Goal: Transaction & Acquisition: Purchase product/service

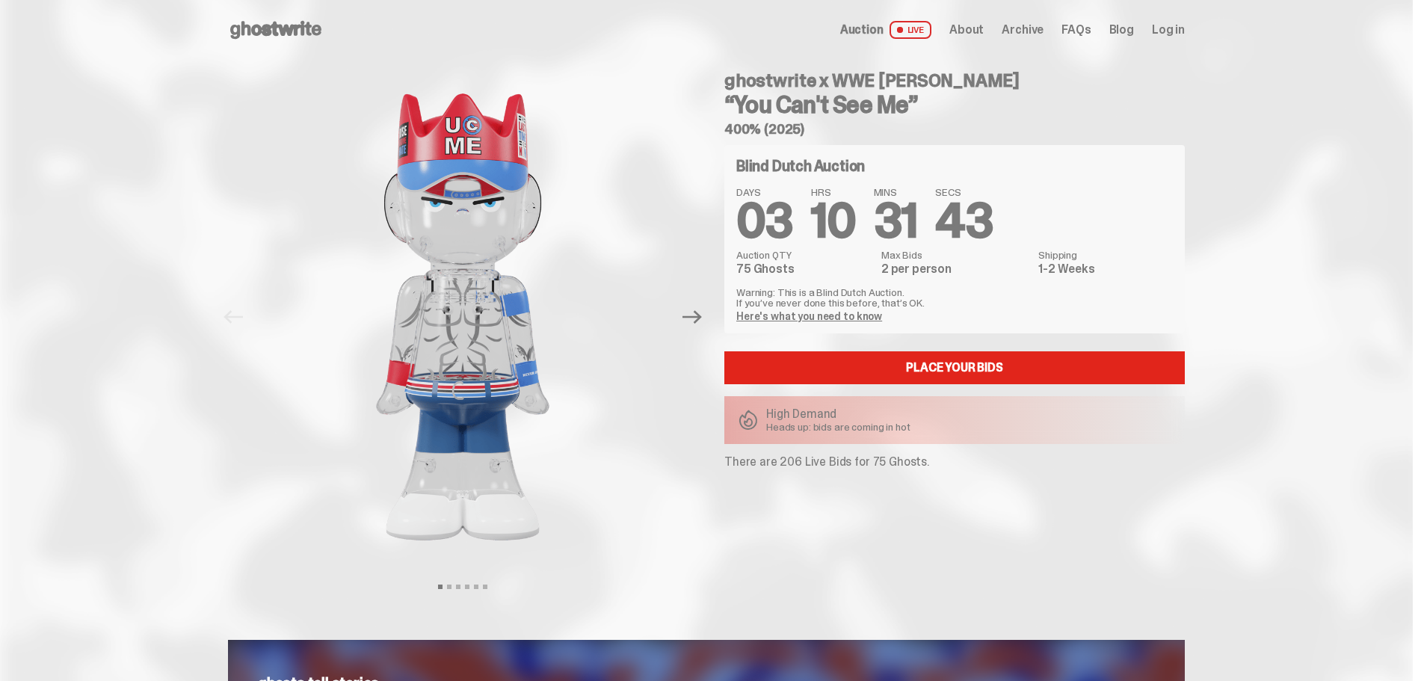
click at [780, 317] on link "Here's what you need to know" at bounding box center [809, 315] width 146 height 13
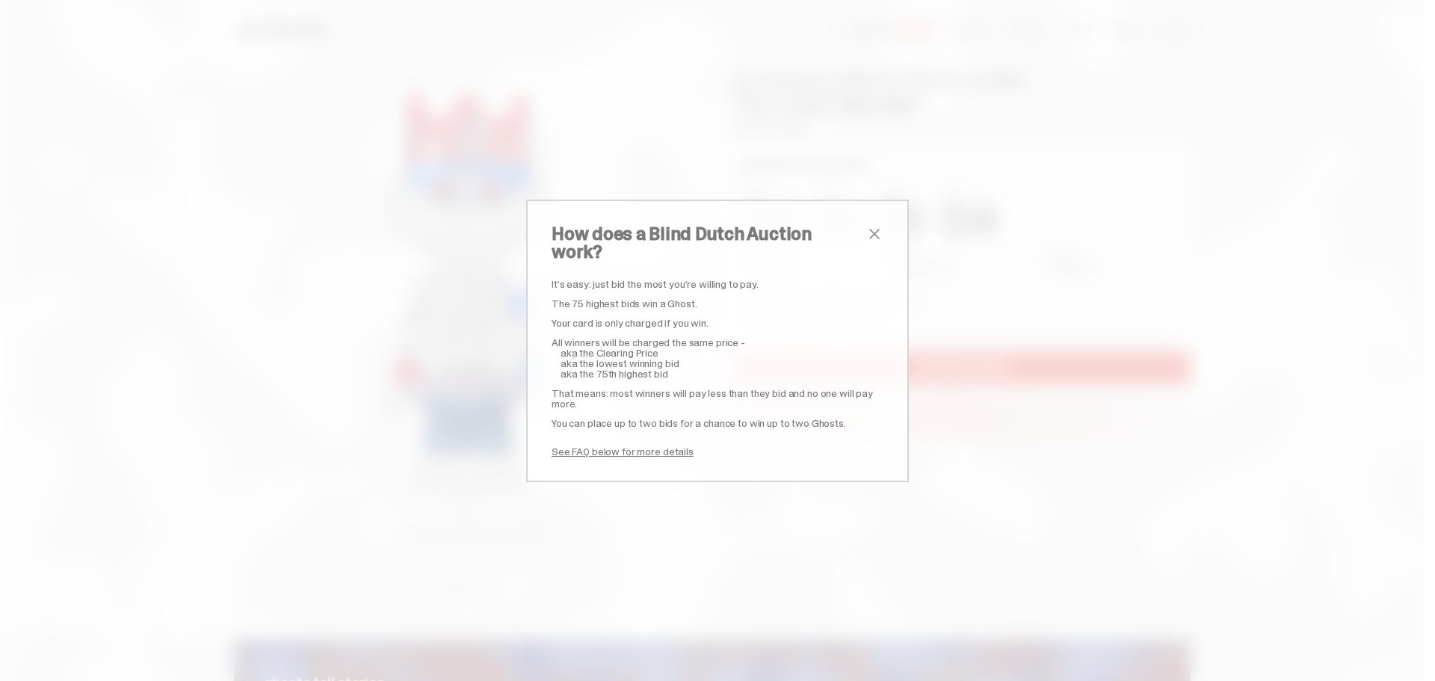
click at [865, 238] on span "close" at bounding box center [874, 234] width 18 height 18
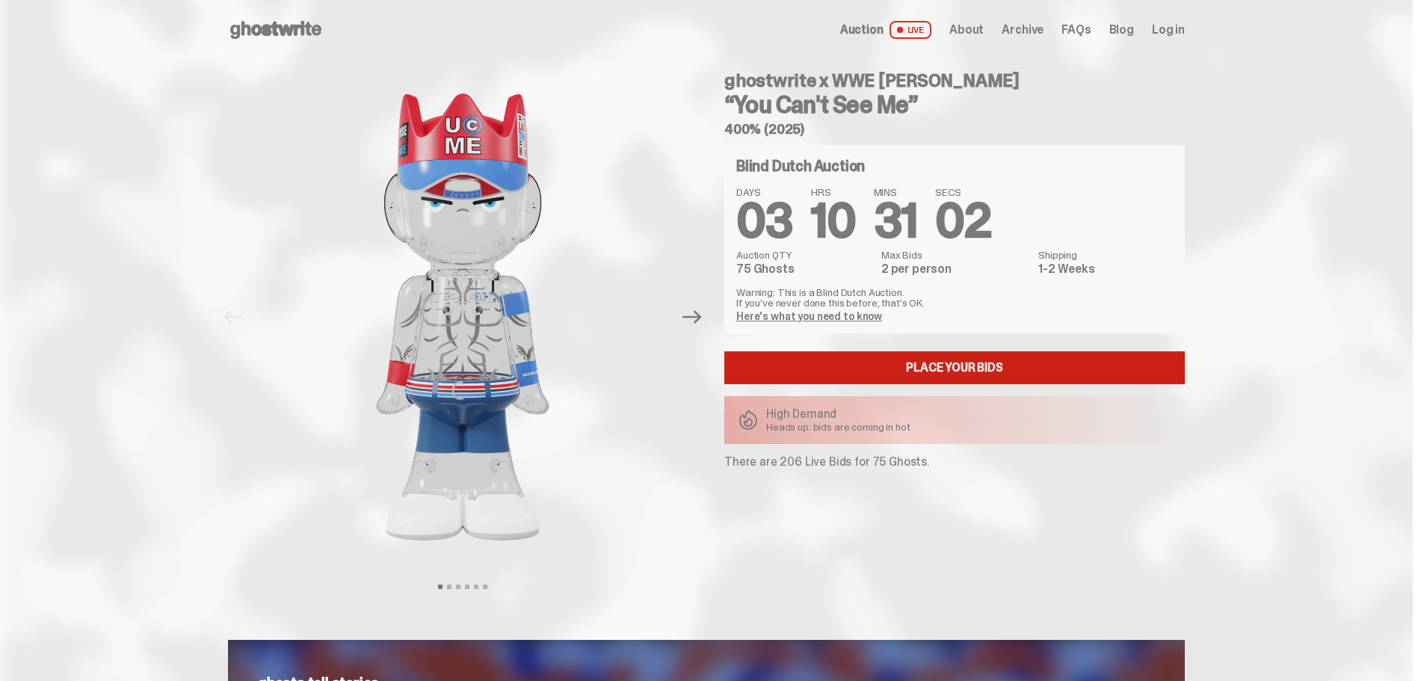
click at [900, 367] on link "Place your Bids" at bounding box center [954, 367] width 460 height 33
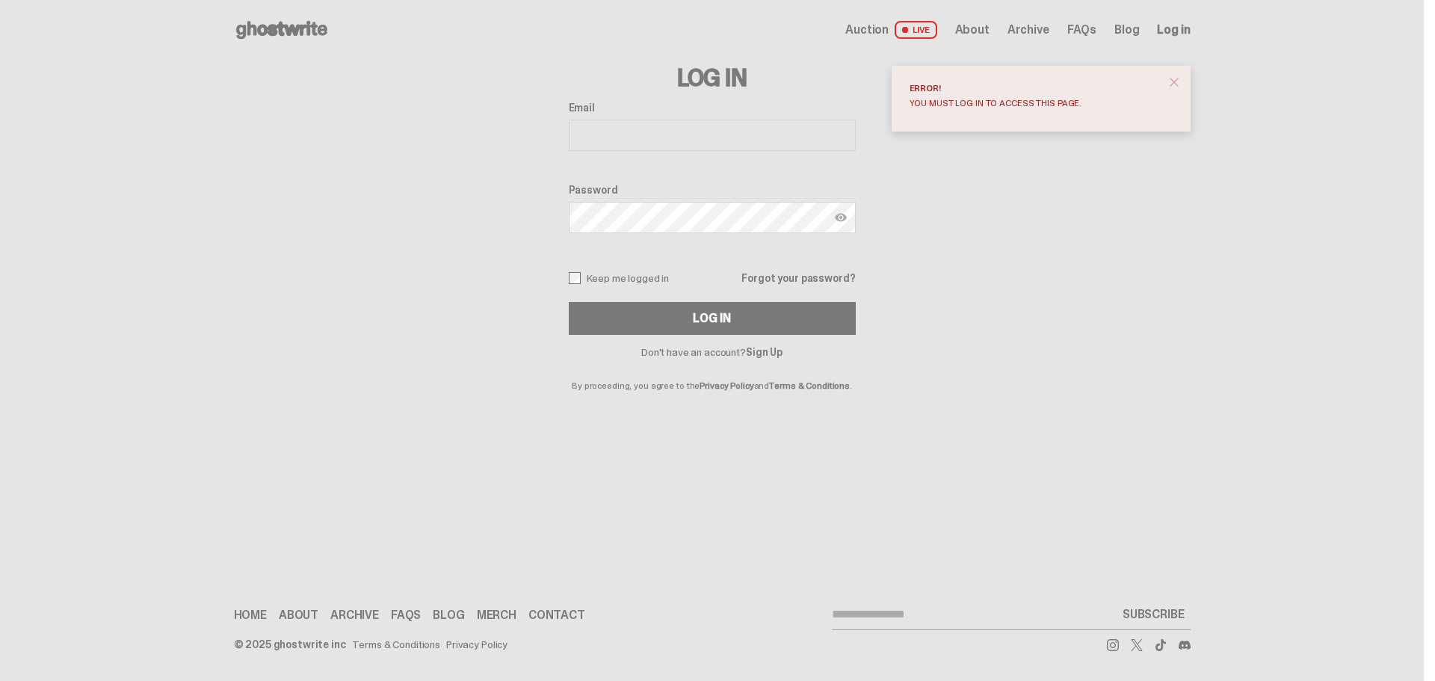
click at [772, 353] on link "Sign Up" at bounding box center [764, 351] width 37 height 13
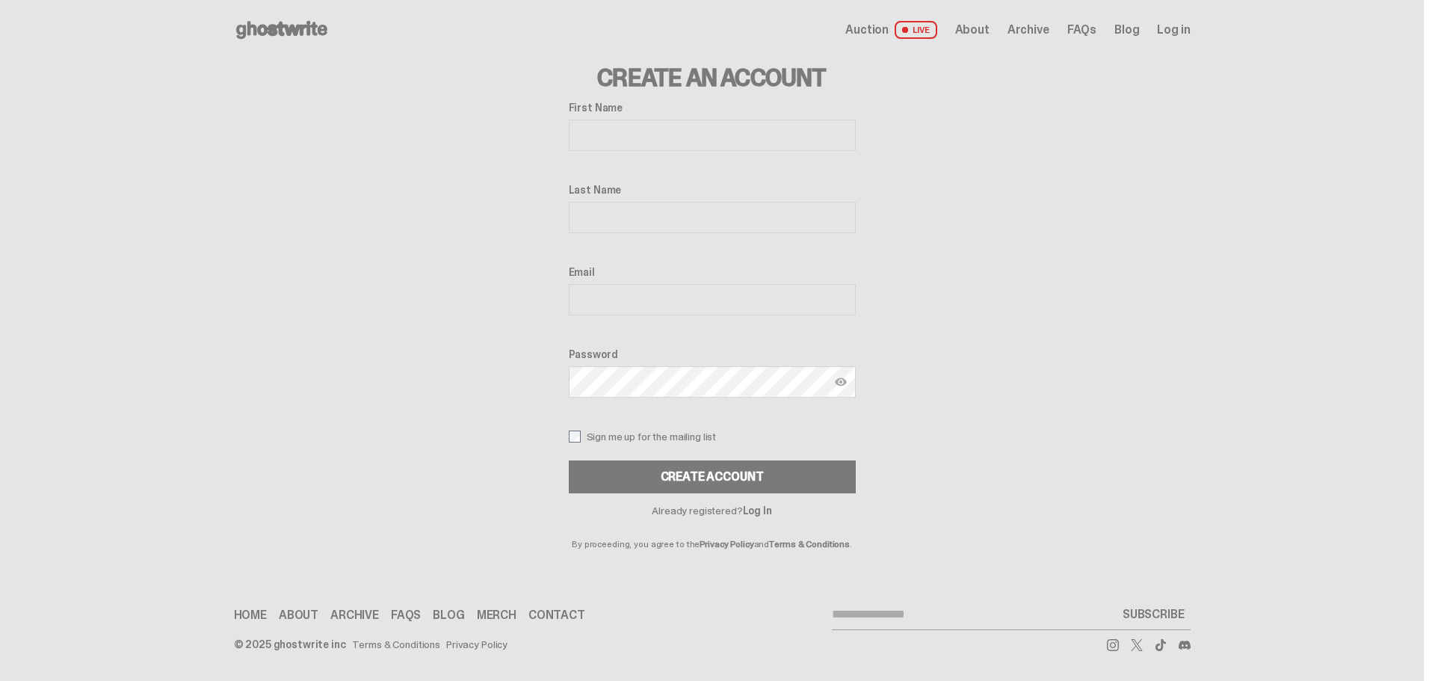
click at [599, 137] on input "First Name" at bounding box center [712, 135] width 287 height 31
type input "*****"
type input "*********"
type input "**********"
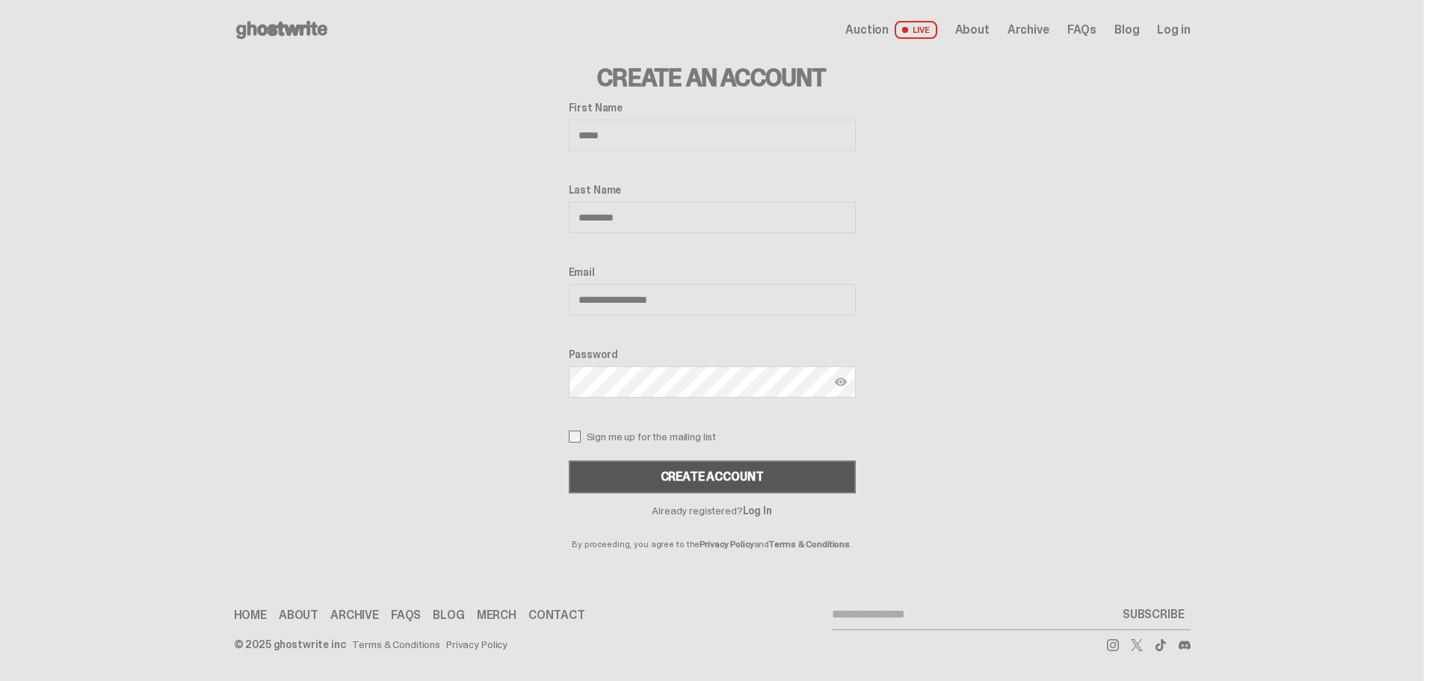
click at [717, 473] on div "Create Account" at bounding box center [712, 477] width 103 height 12
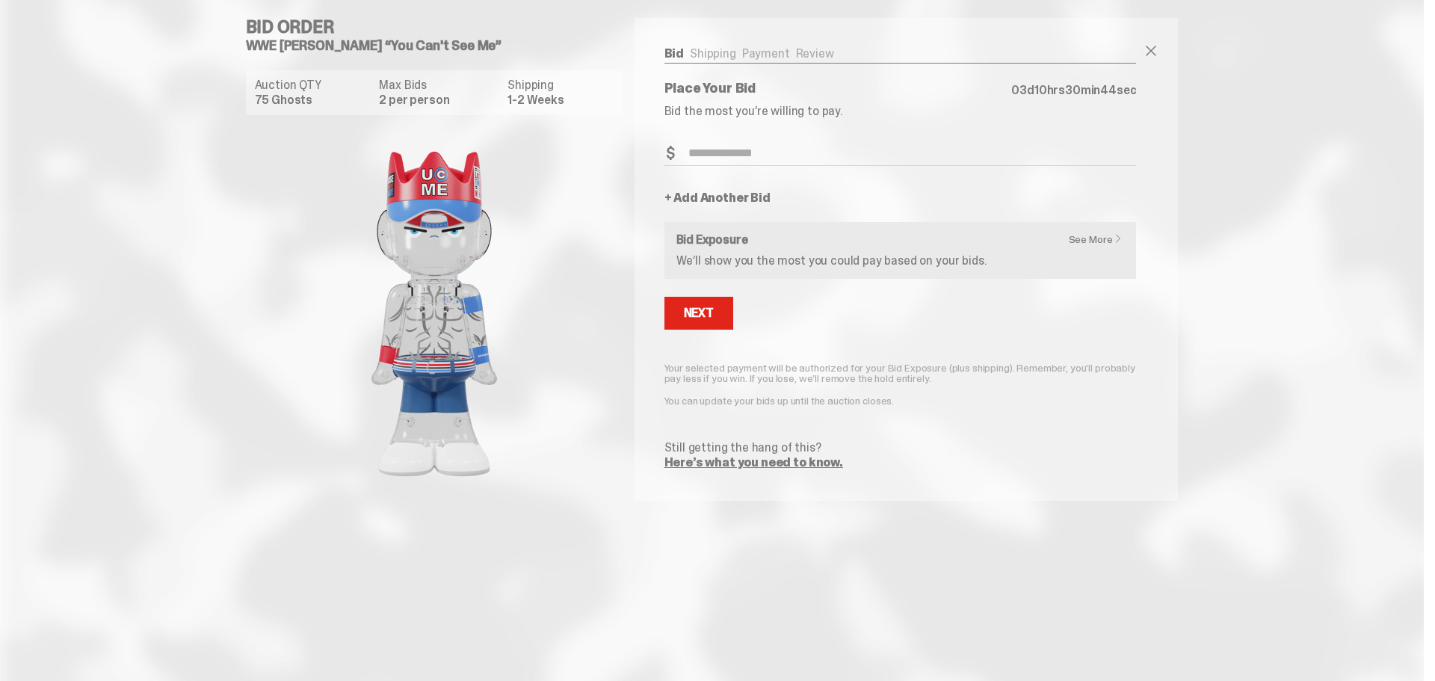
click at [693, 197] on link "+ Add Another Bid" at bounding box center [717, 198] width 106 height 12
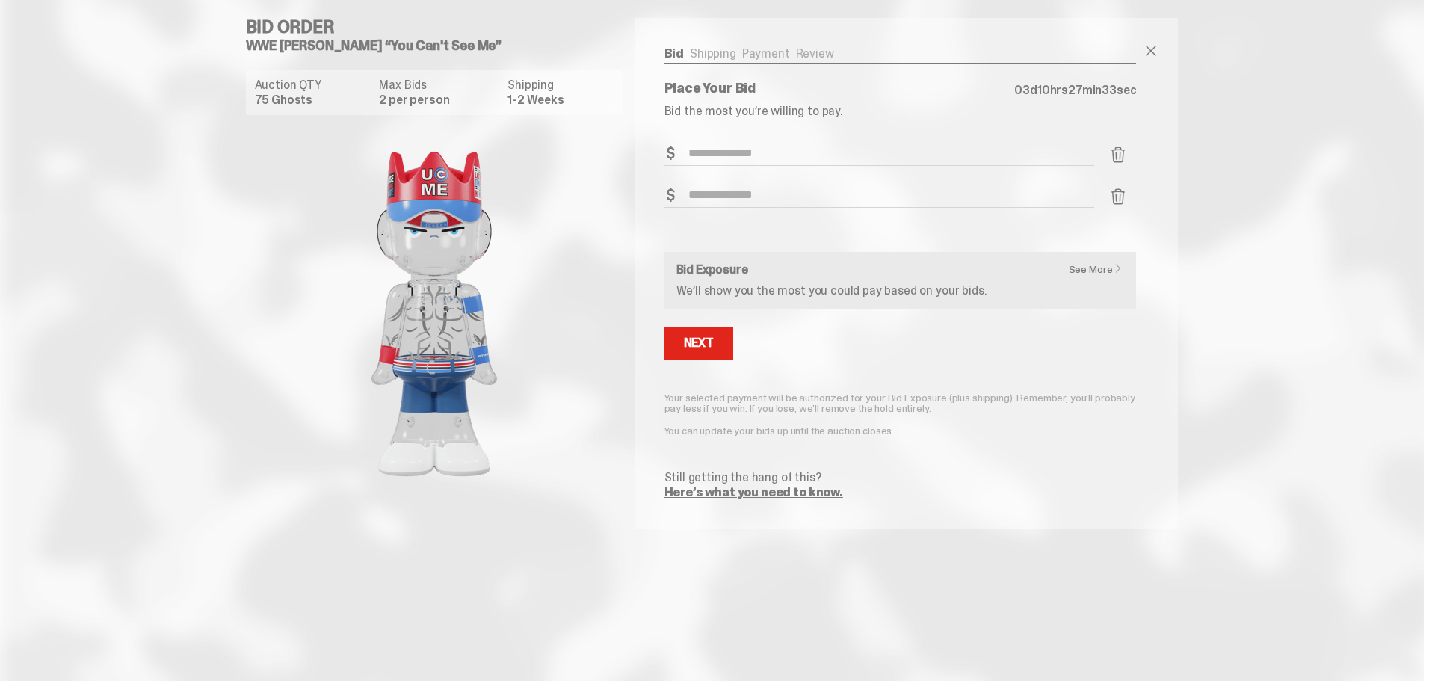
drag, startPoint x: 527, startPoint y: 205, endPoint x: 533, endPoint y: 210, distance: 7.9
click at [529, 206] on img at bounding box center [434, 314] width 299 height 374
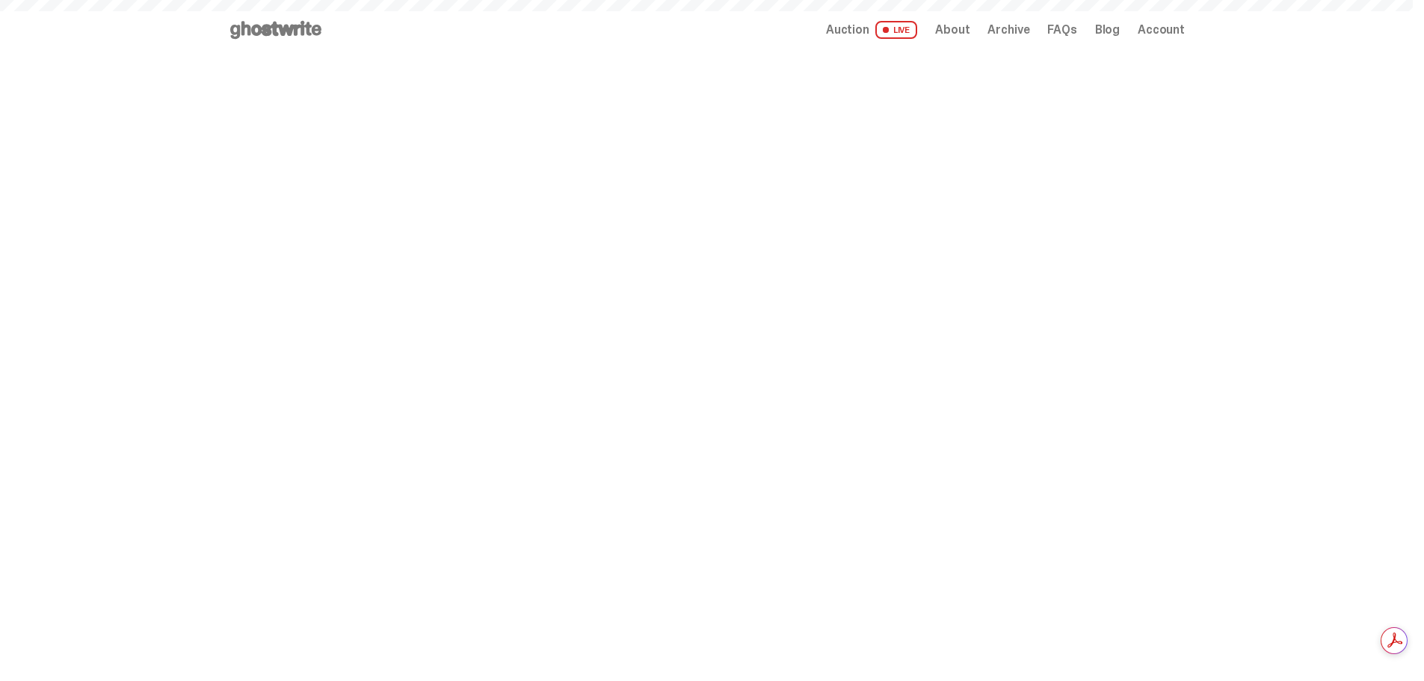
click at [274, 27] on use at bounding box center [275, 30] width 91 height 18
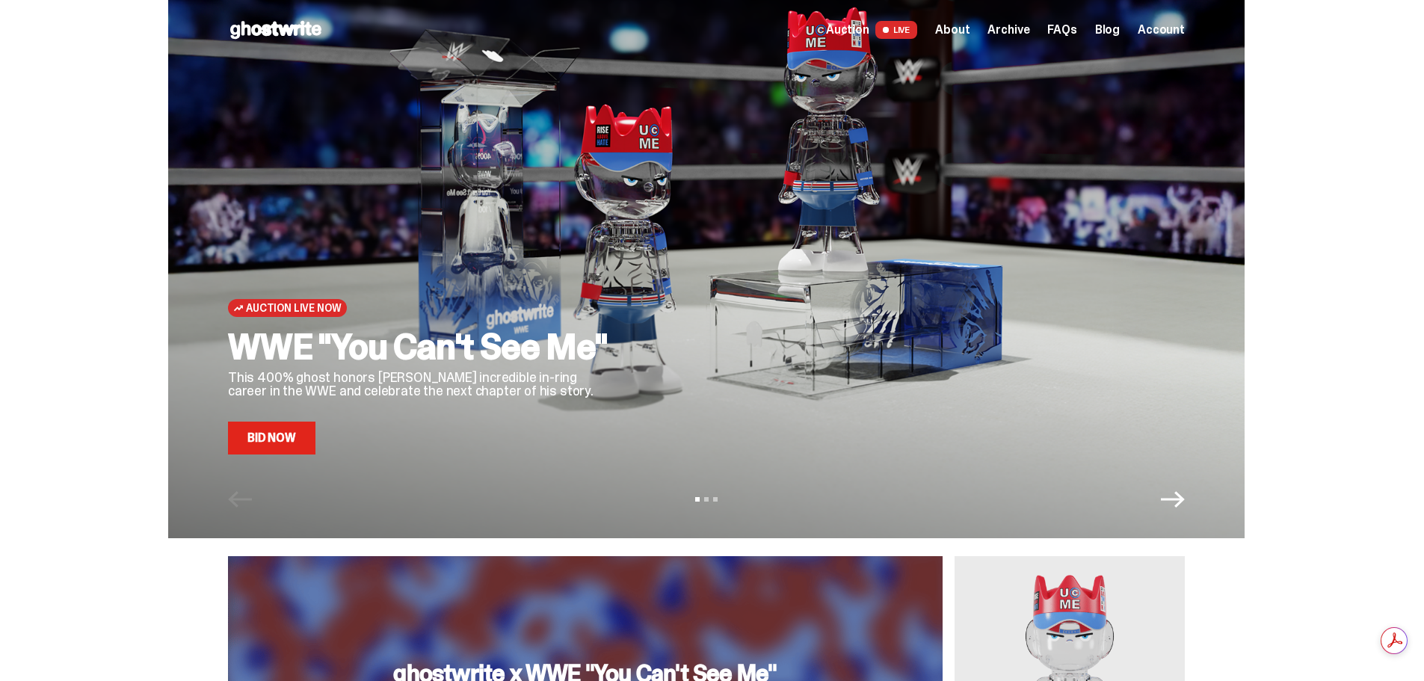
click at [864, 33] on span "Auction" at bounding box center [847, 30] width 43 height 12
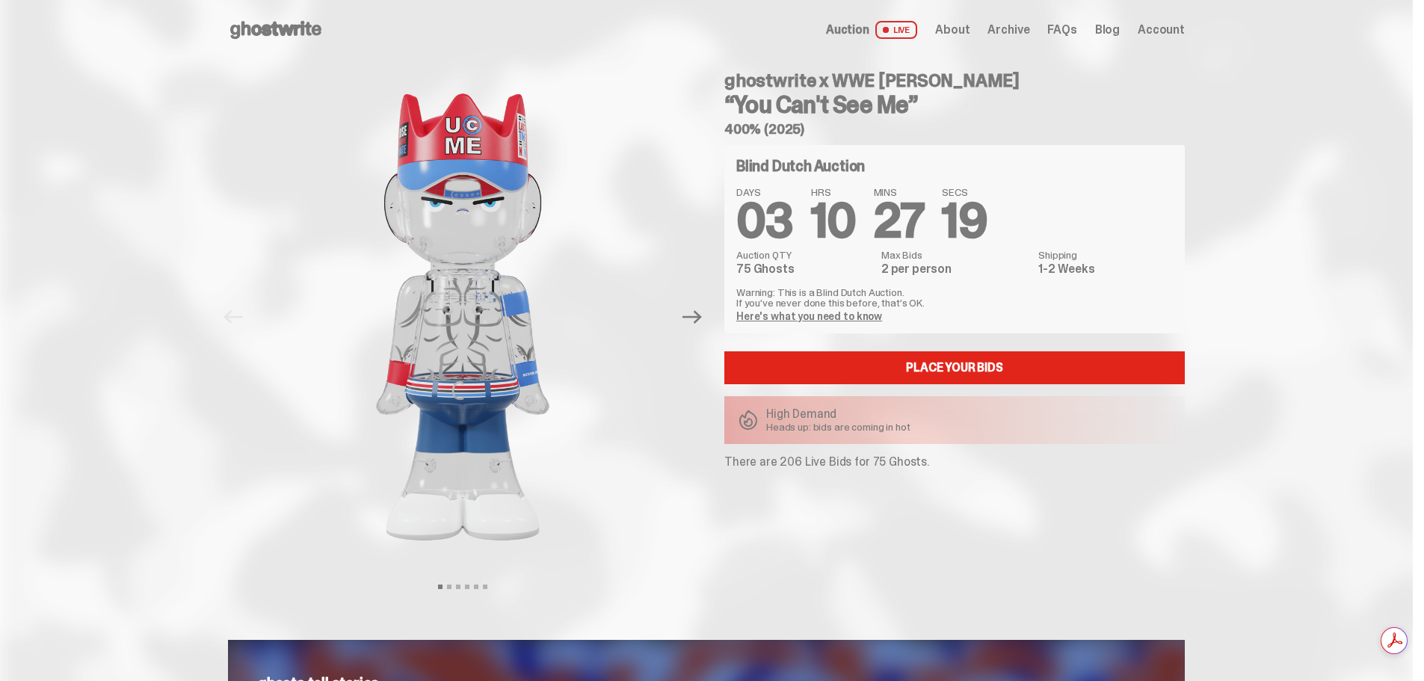
click at [267, 31] on use at bounding box center [275, 30] width 91 height 18
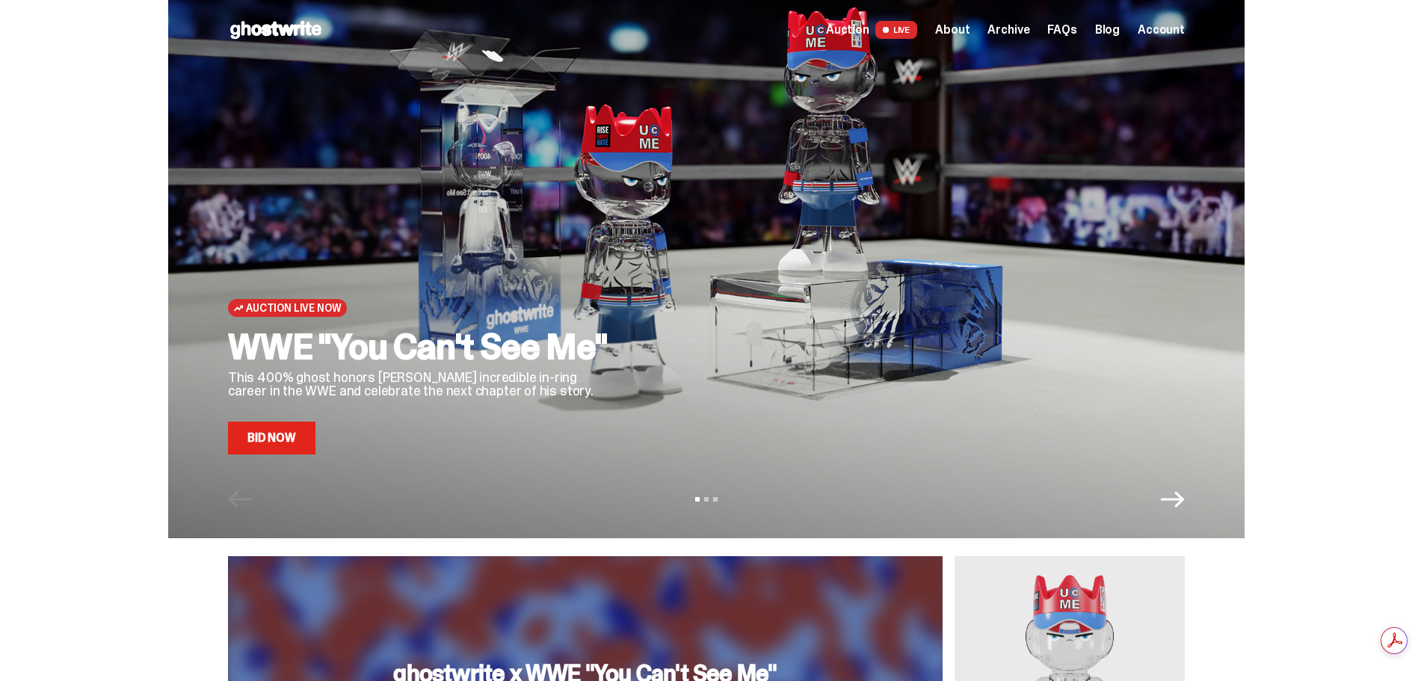
click at [1010, 32] on span "Archive" at bounding box center [1008, 30] width 42 height 12
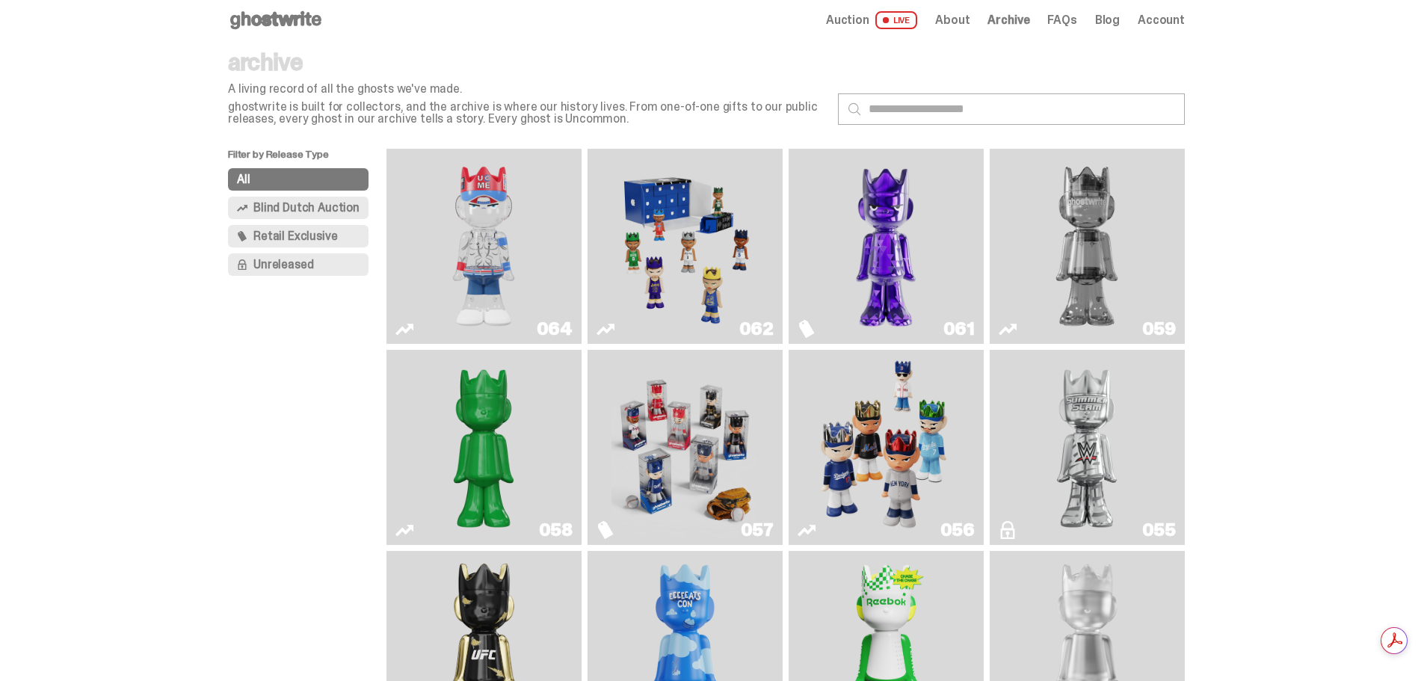
scroll to position [75, 0]
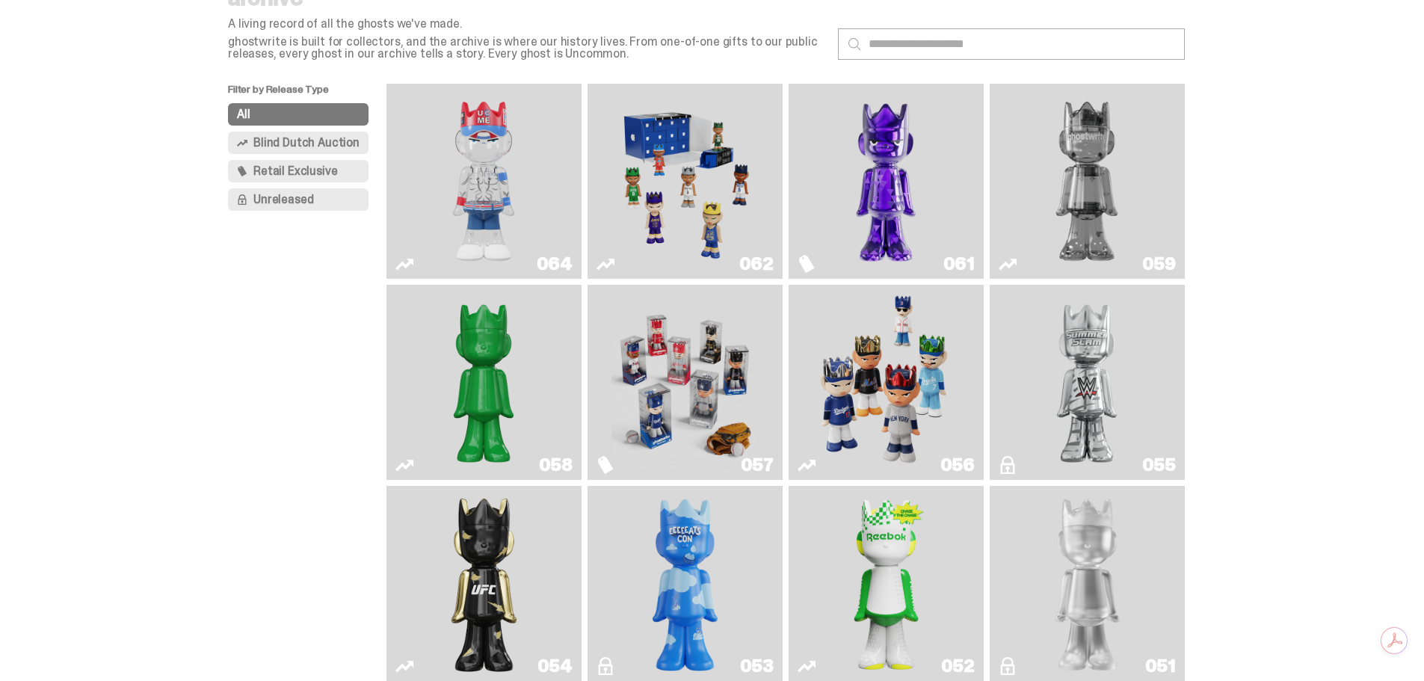
click at [891, 192] on img "Fantasy" at bounding box center [885, 181] width 146 height 183
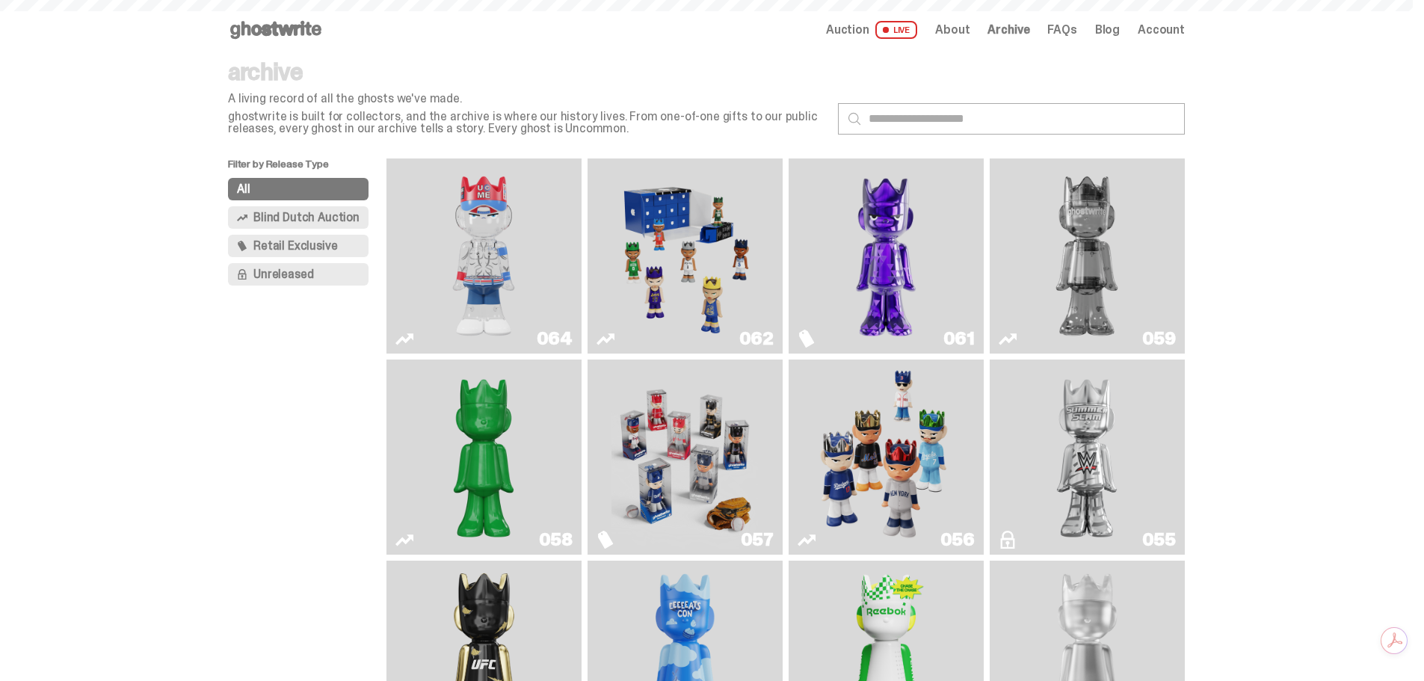
scroll to position [75, 0]
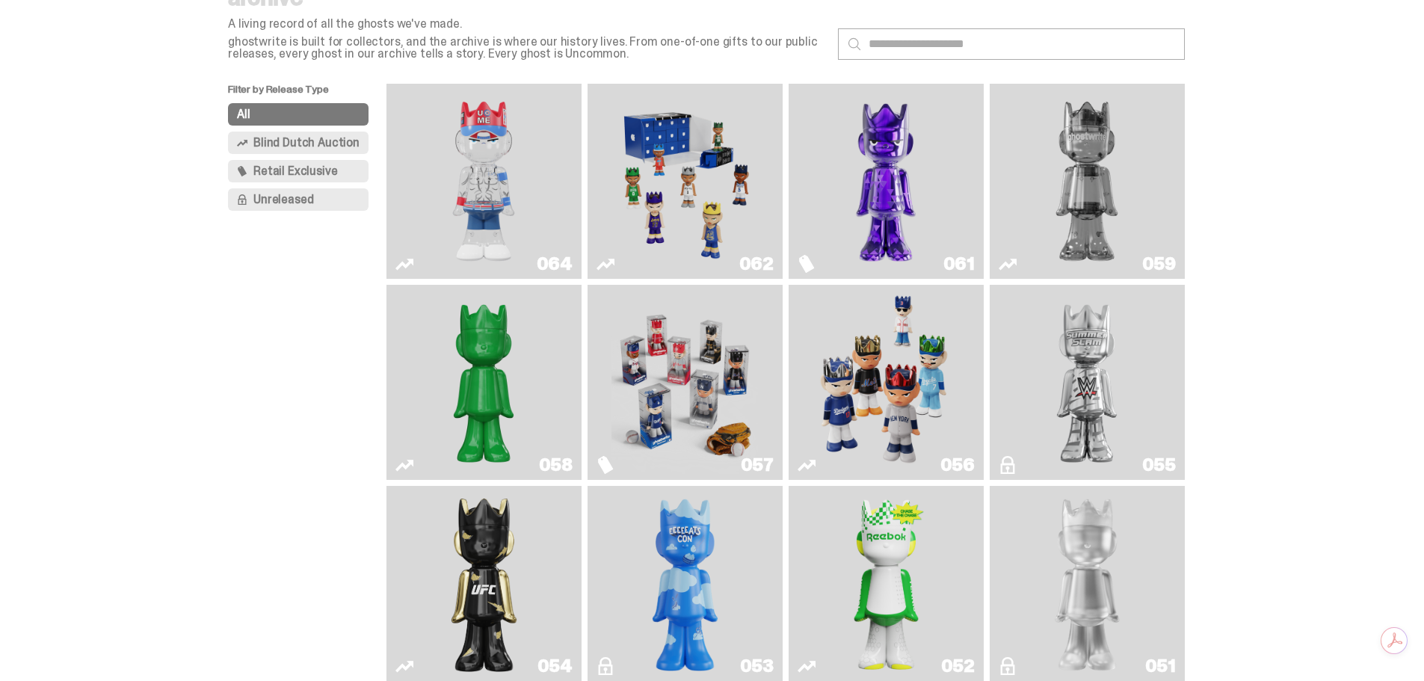
click at [1112, 207] on img "Two" at bounding box center [1086, 181] width 146 height 183
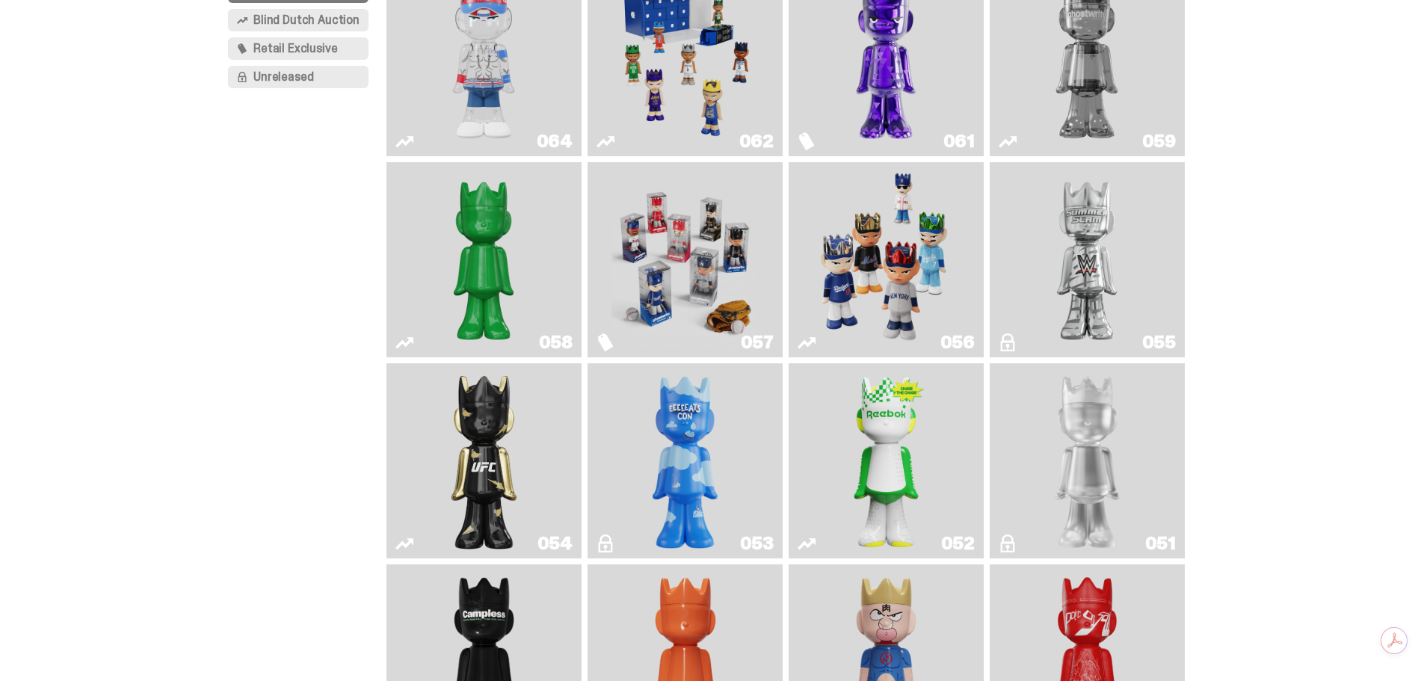
scroll to position [224, 0]
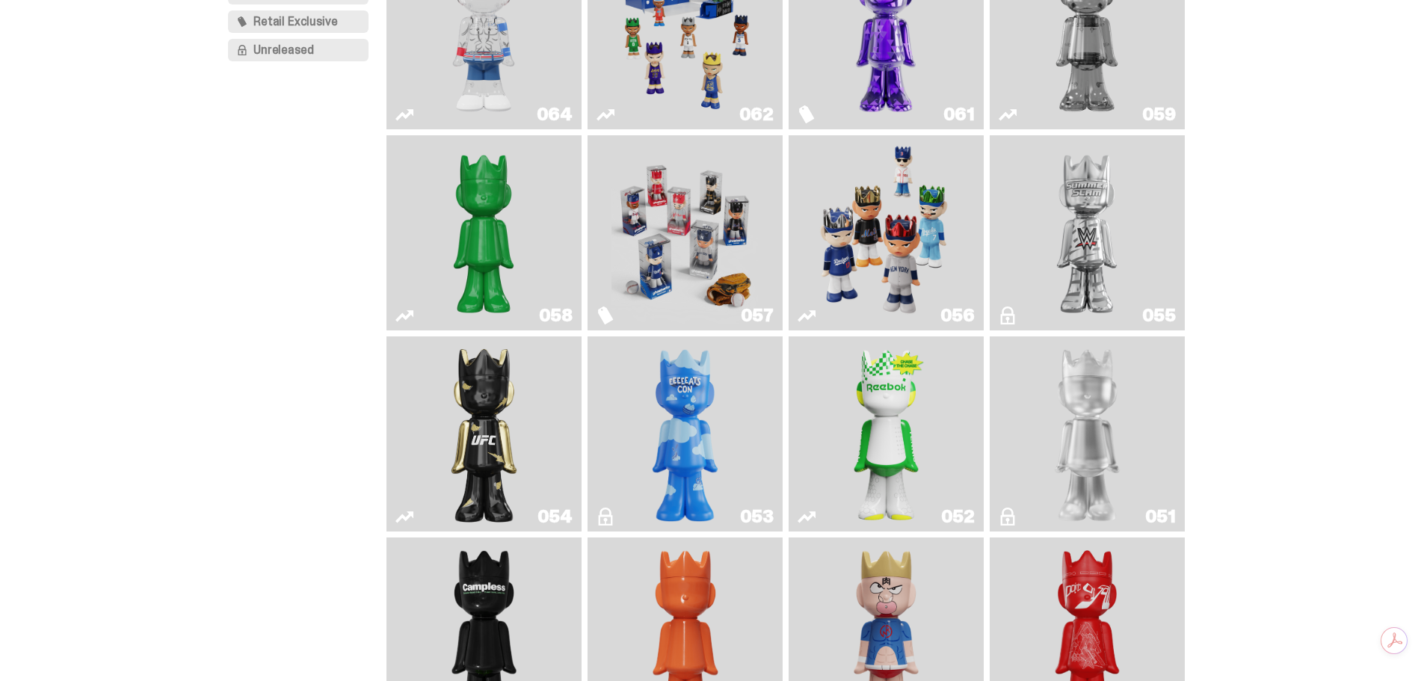
click at [1103, 246] on img "I Was There SummerSlam" at bounding box center [1086, 232] width 146 height 183
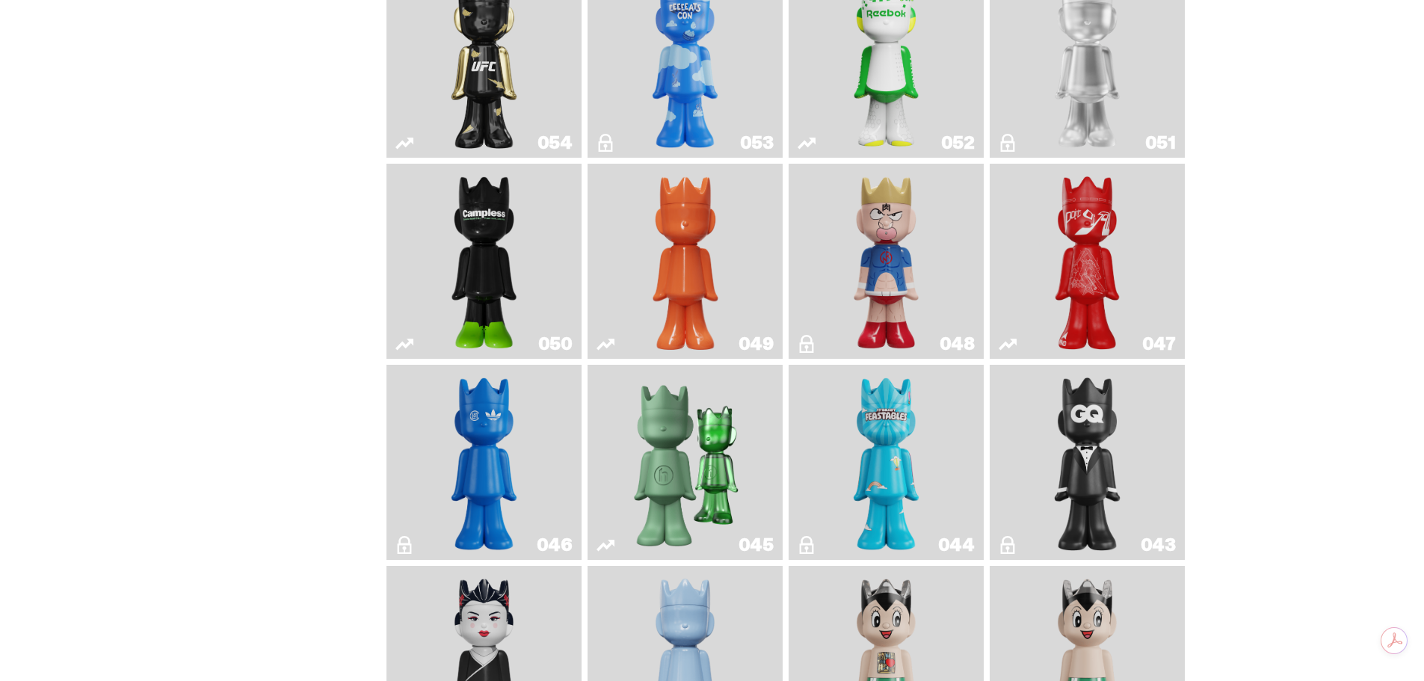
scroll to position [523, 0]
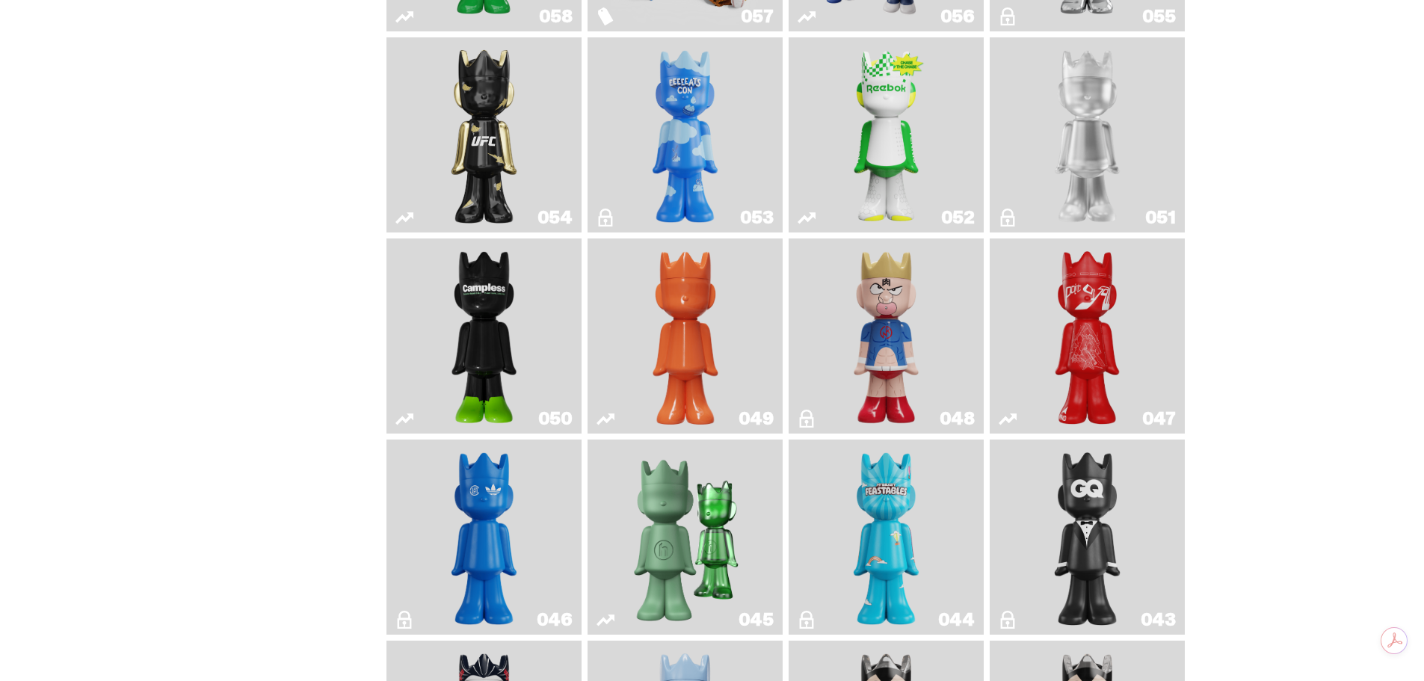
click at [902, 343] on img "Kinnikuman" at bounding box center [886, 335] width 79 height 183
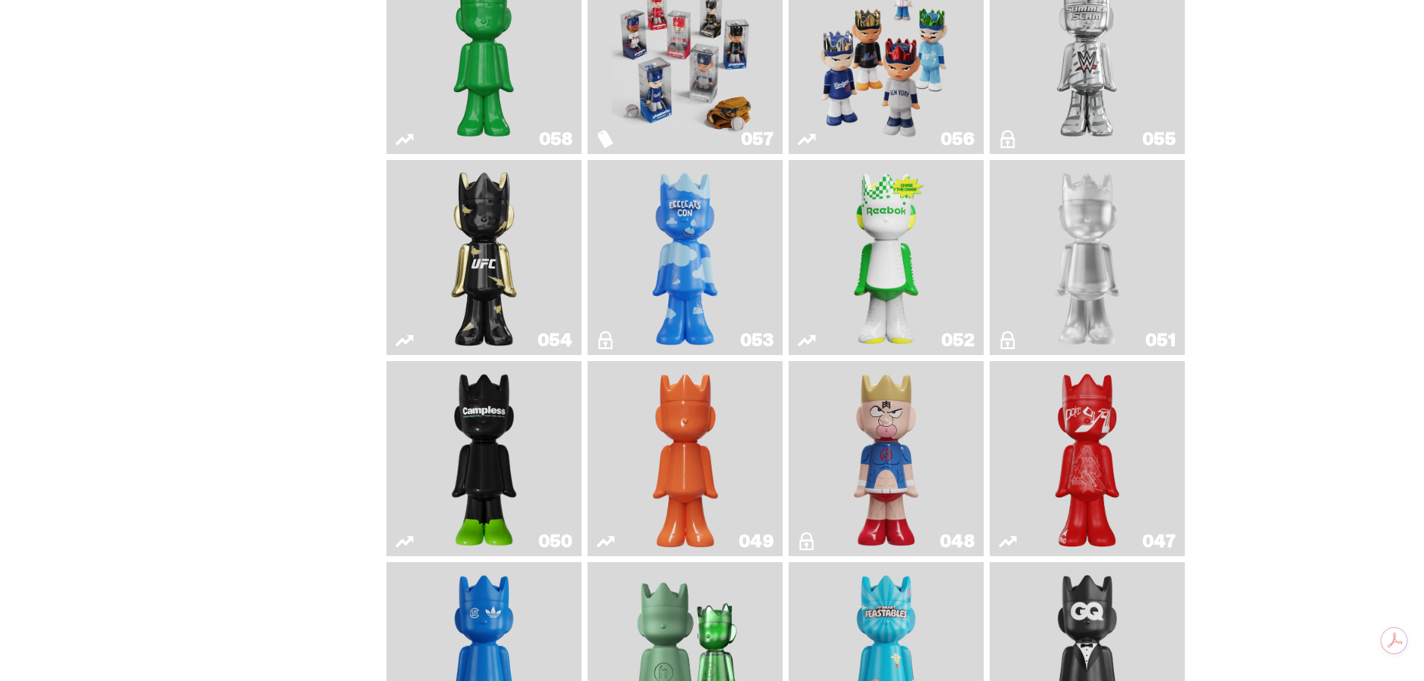
scroll to position [374, 0]
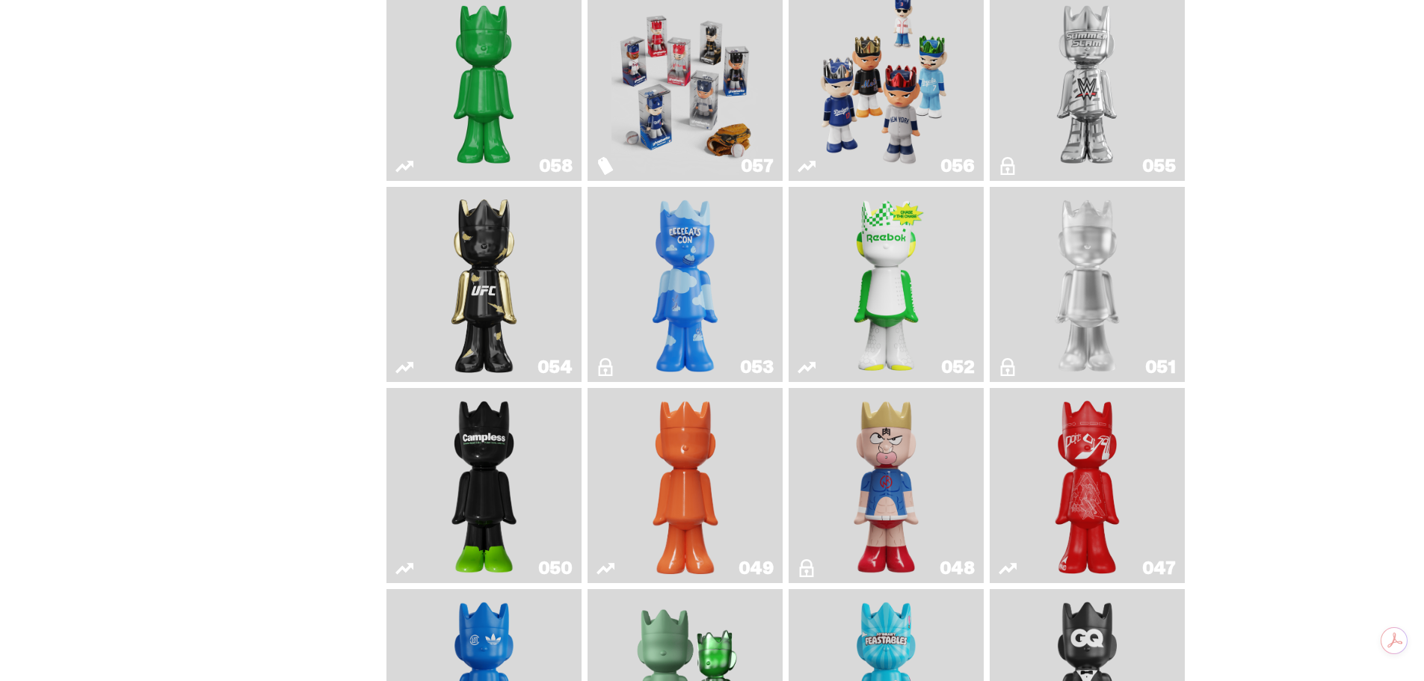
click at [891, 280] on img "Court Victory" at bounding box center [886, 284] width 79 height 183
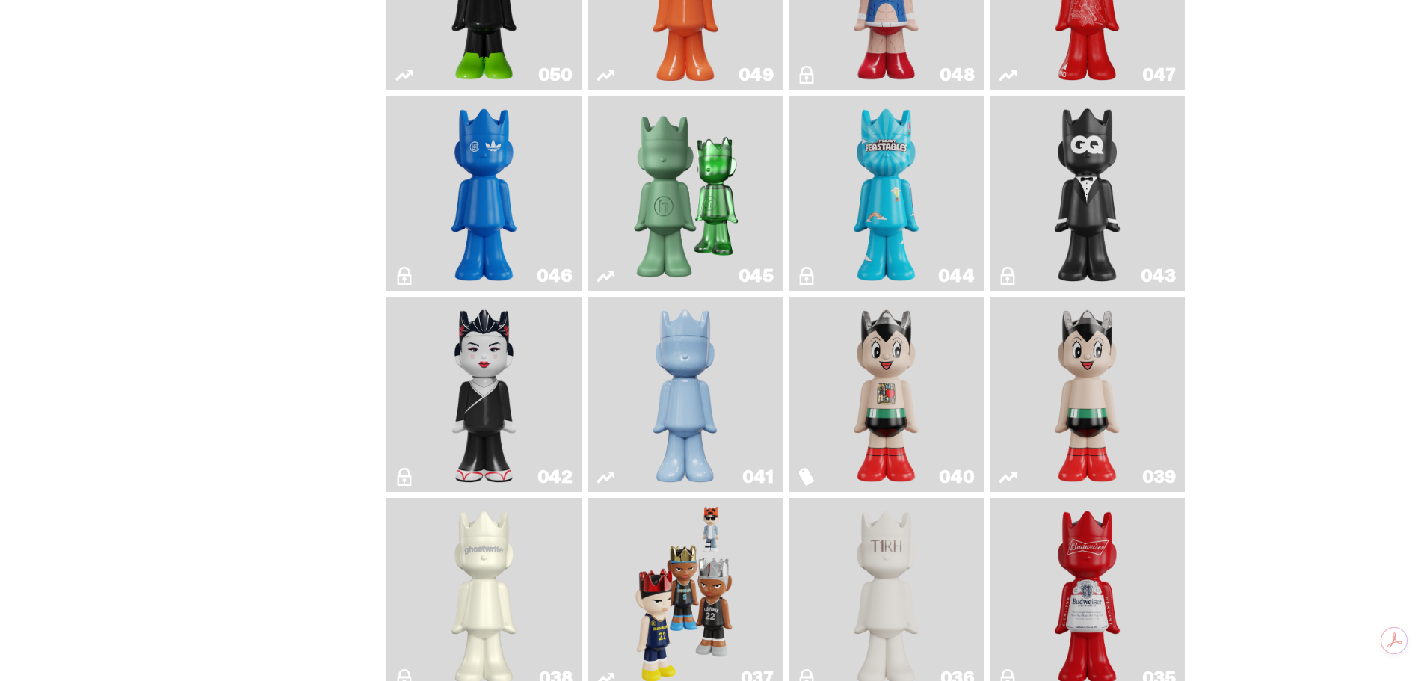
scroll to position [897, 0]
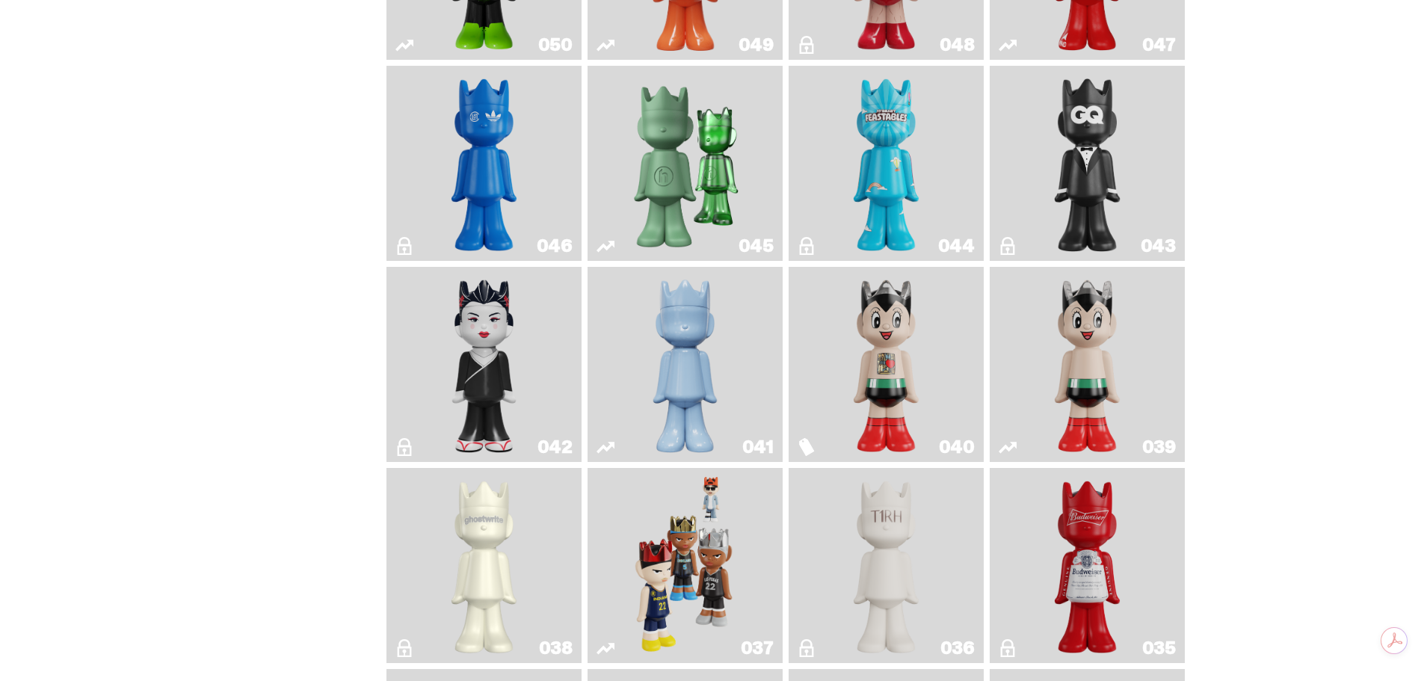
click at [1082, 371] on img "Astro Boy" at bounding box center [1087, 364] width 79 height 183
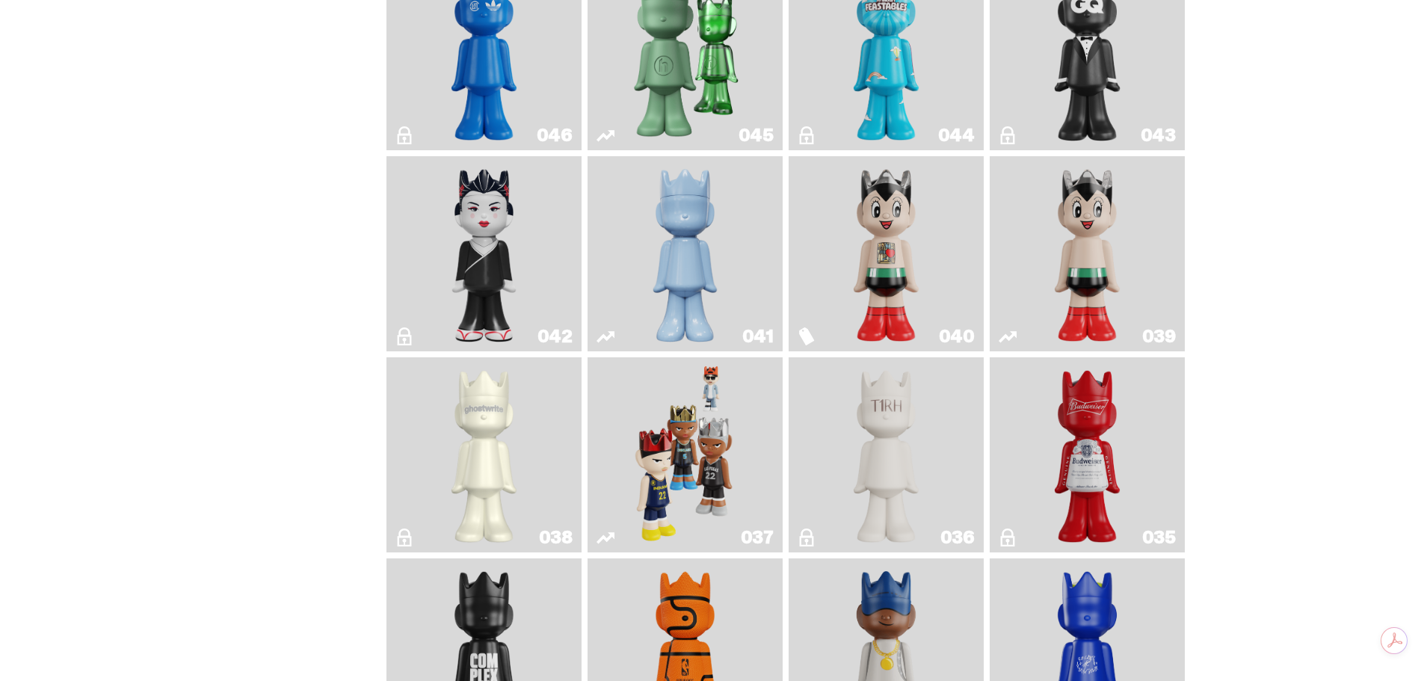
scroll to position [1046, 0]
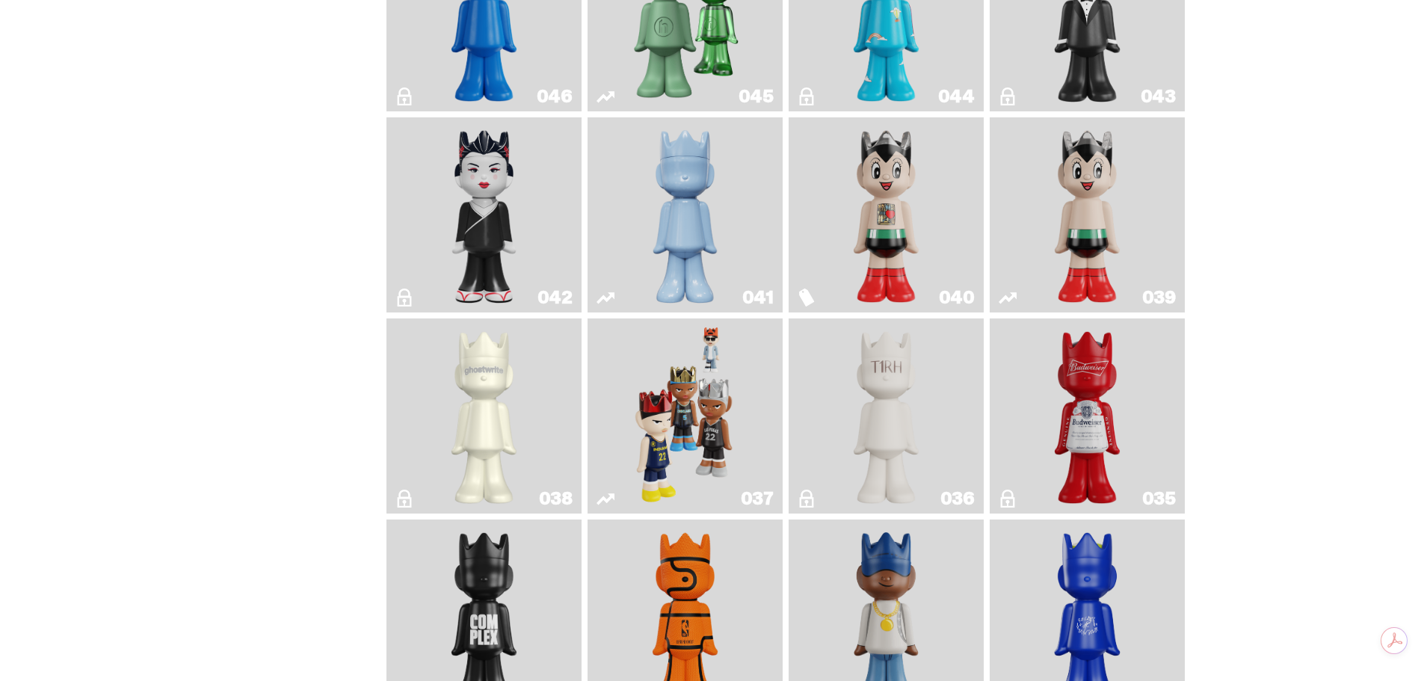
click at [496, 226] on img "Sei Less" at bounding box center [484, 214] width 79 height 183
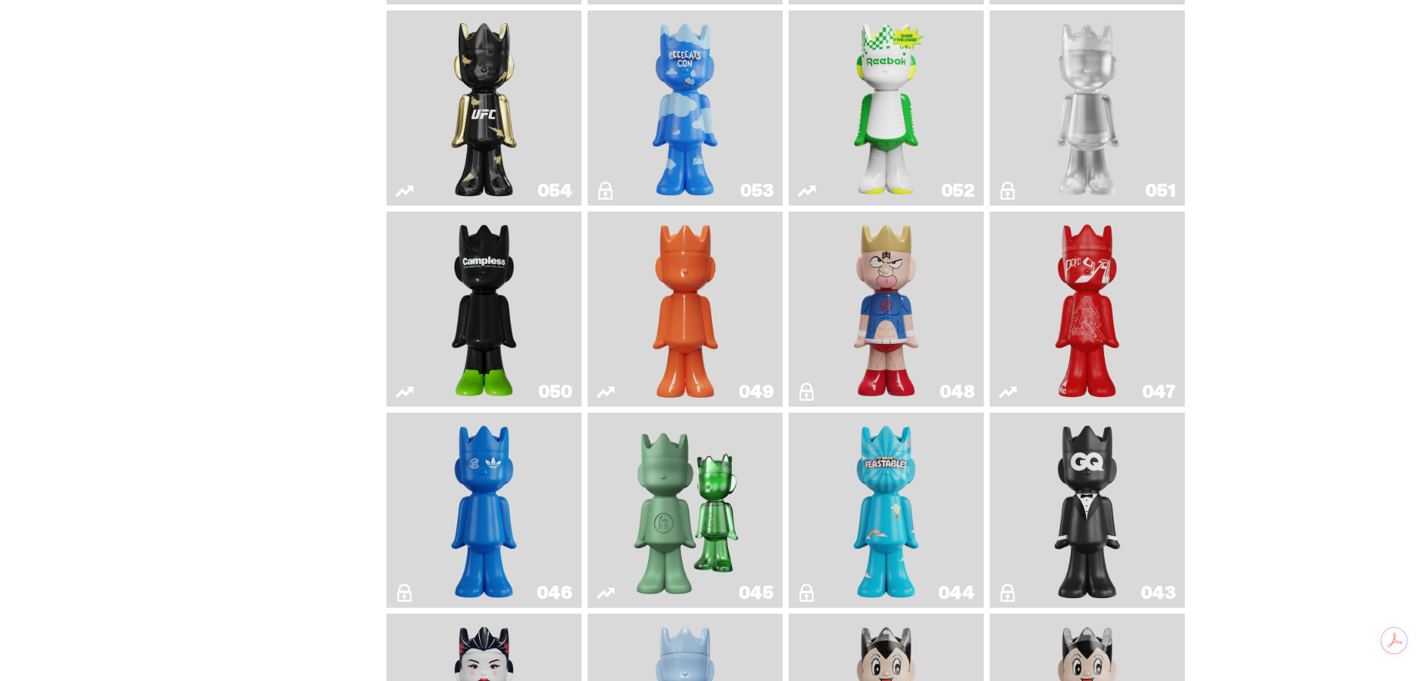
scroll to position [523, 0]
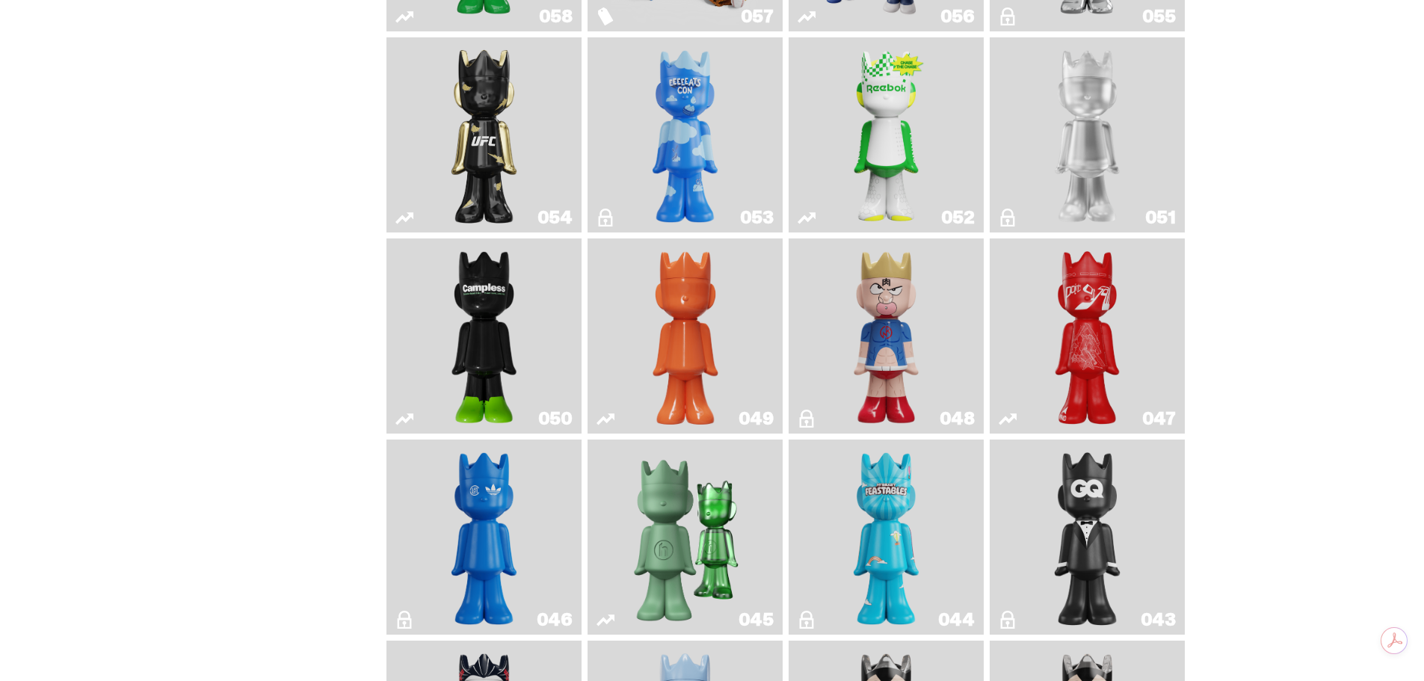
click at [483, 339] on img "Campless" at bounding box center [484, 335] width 79 height 183
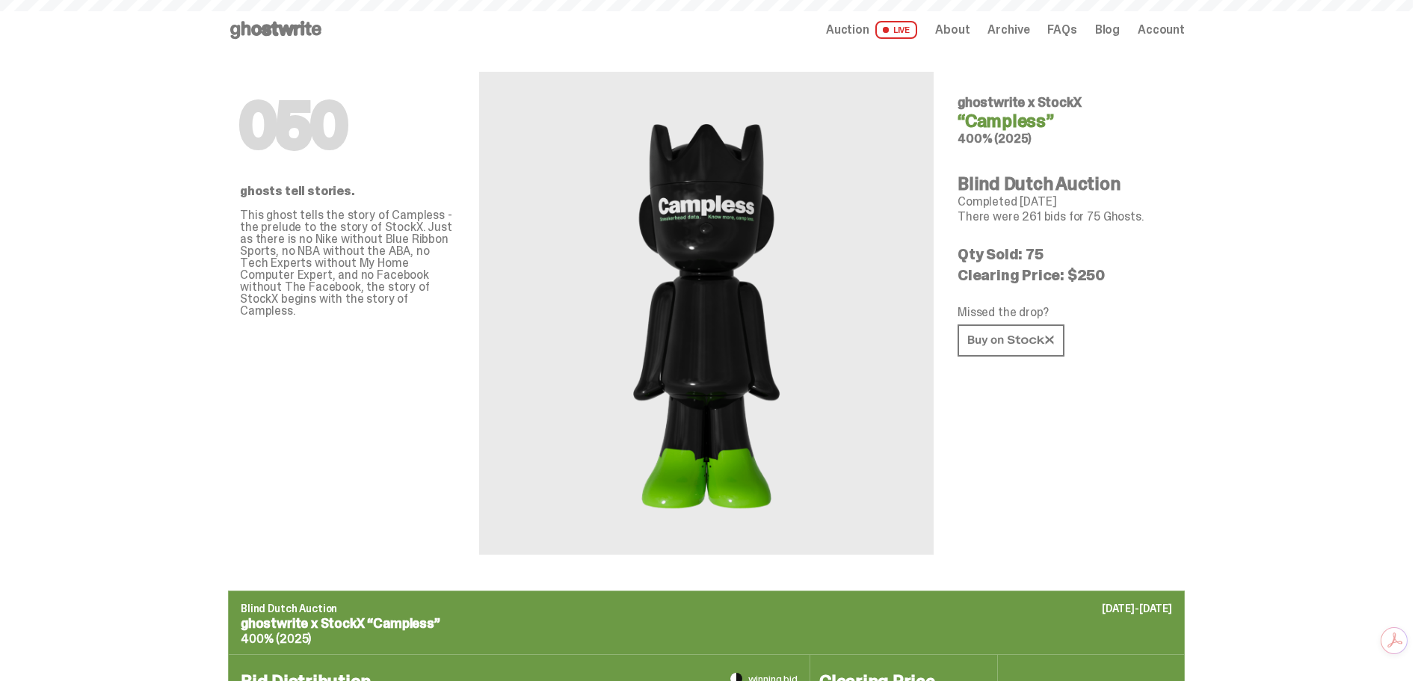
scroll to position [523, 0]
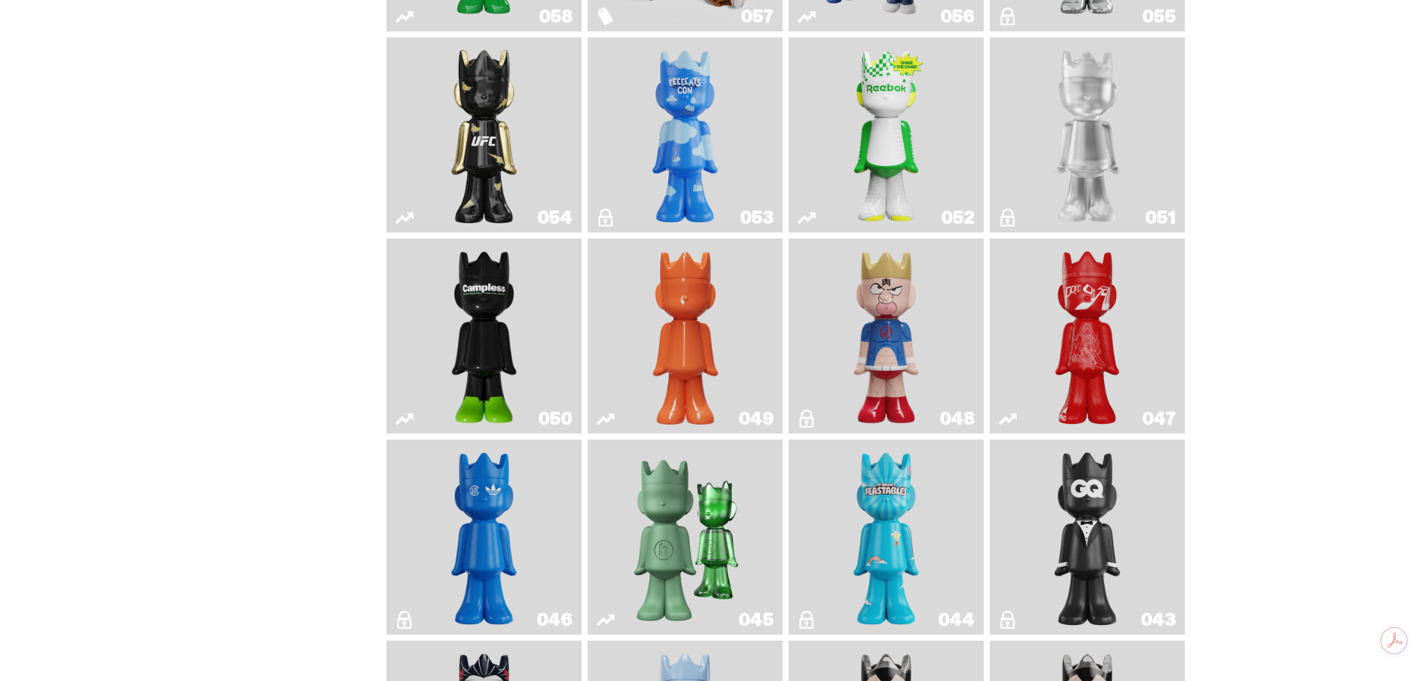
click at [479, 146] on img "Ruby" at bounding box center [484, 134] width 79 height 183
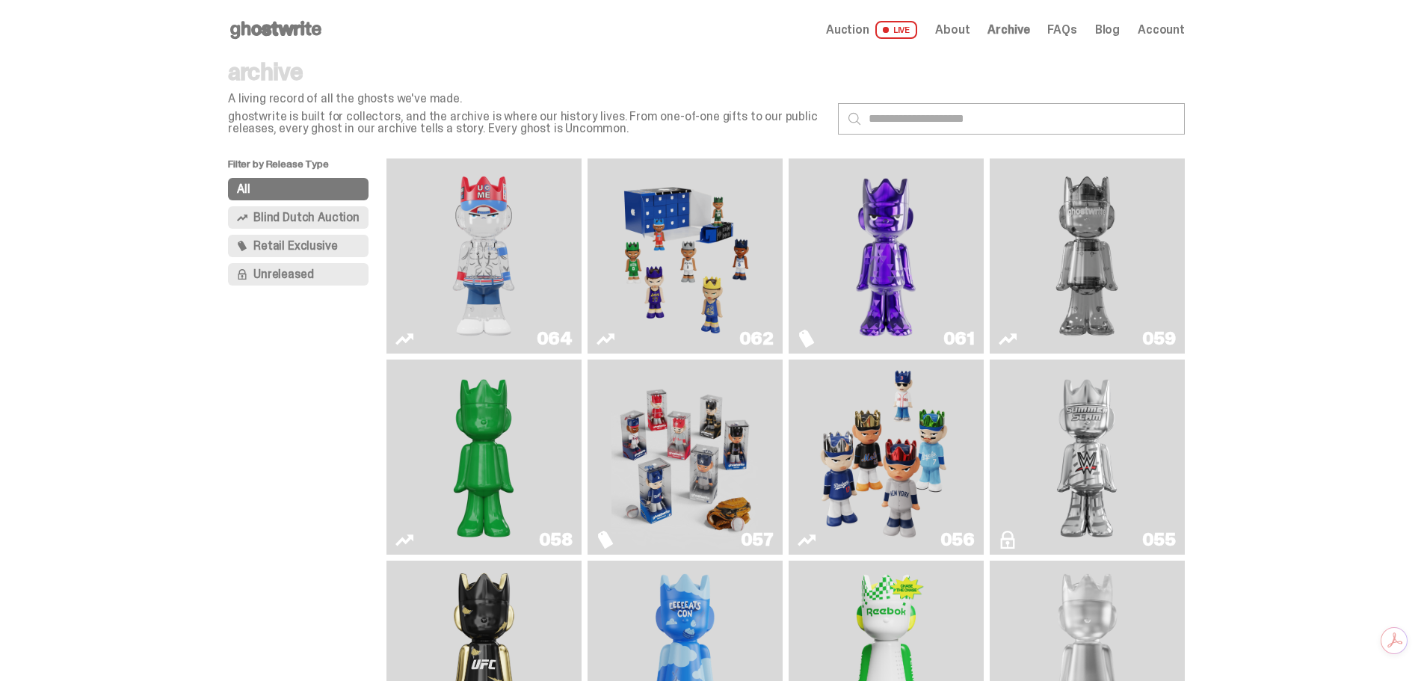
click at [496, 253] on img "You Can't See Me" at bounding box center [483, 255] width 146 height 183
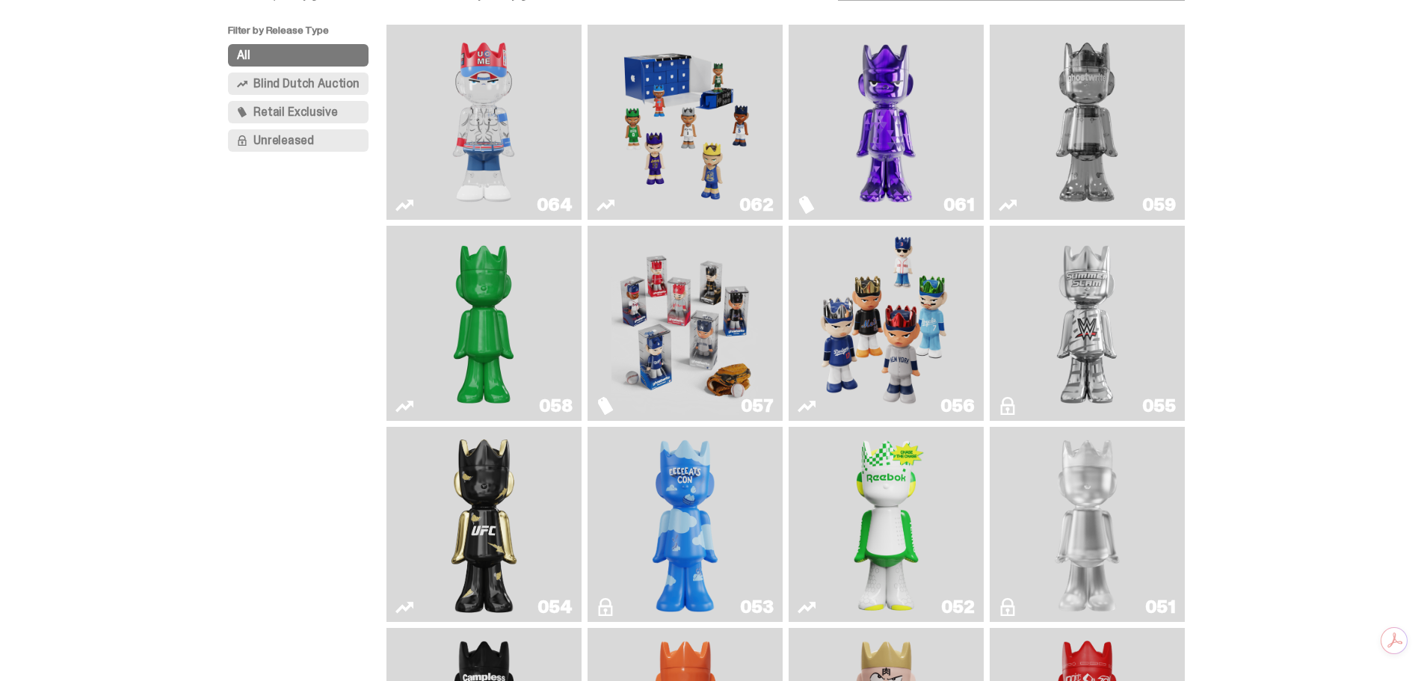
scroll to position [149, 0]
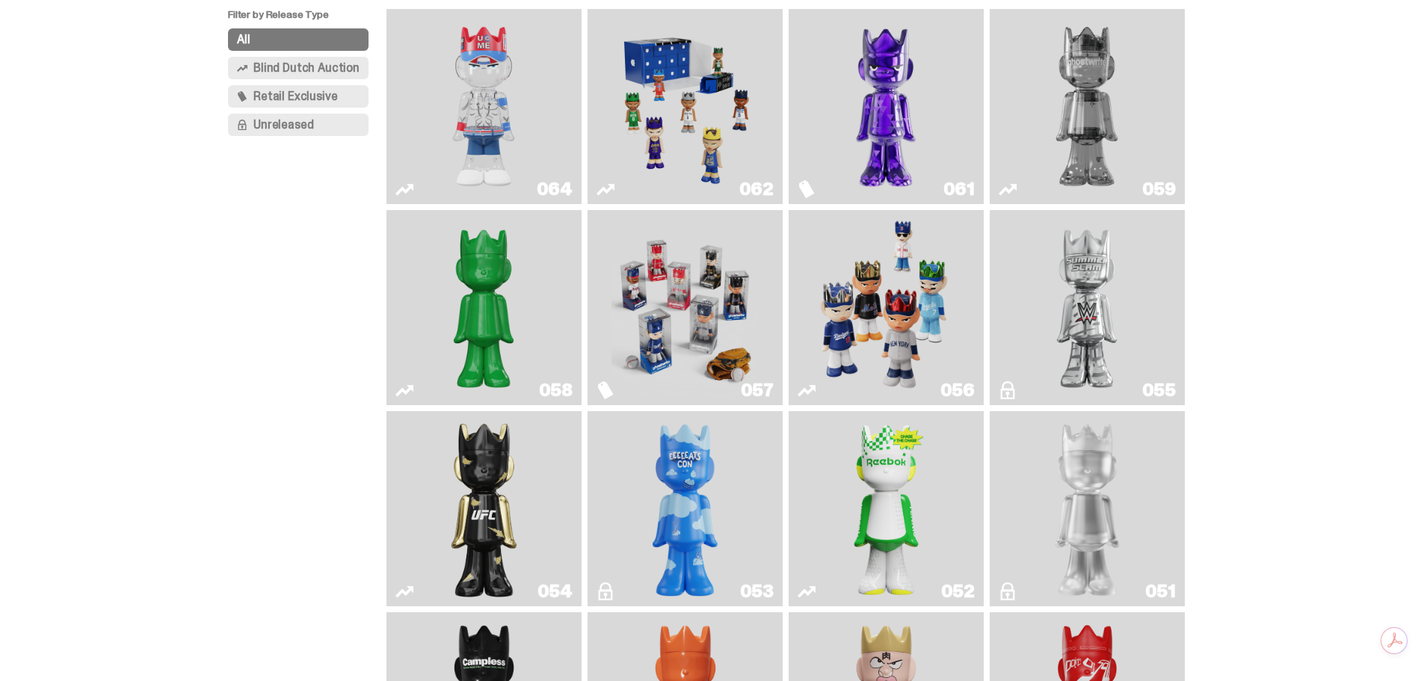
click at [707, 123] on img "Game Face (2025)" at bounding box center [684, 106] width 146 height 183
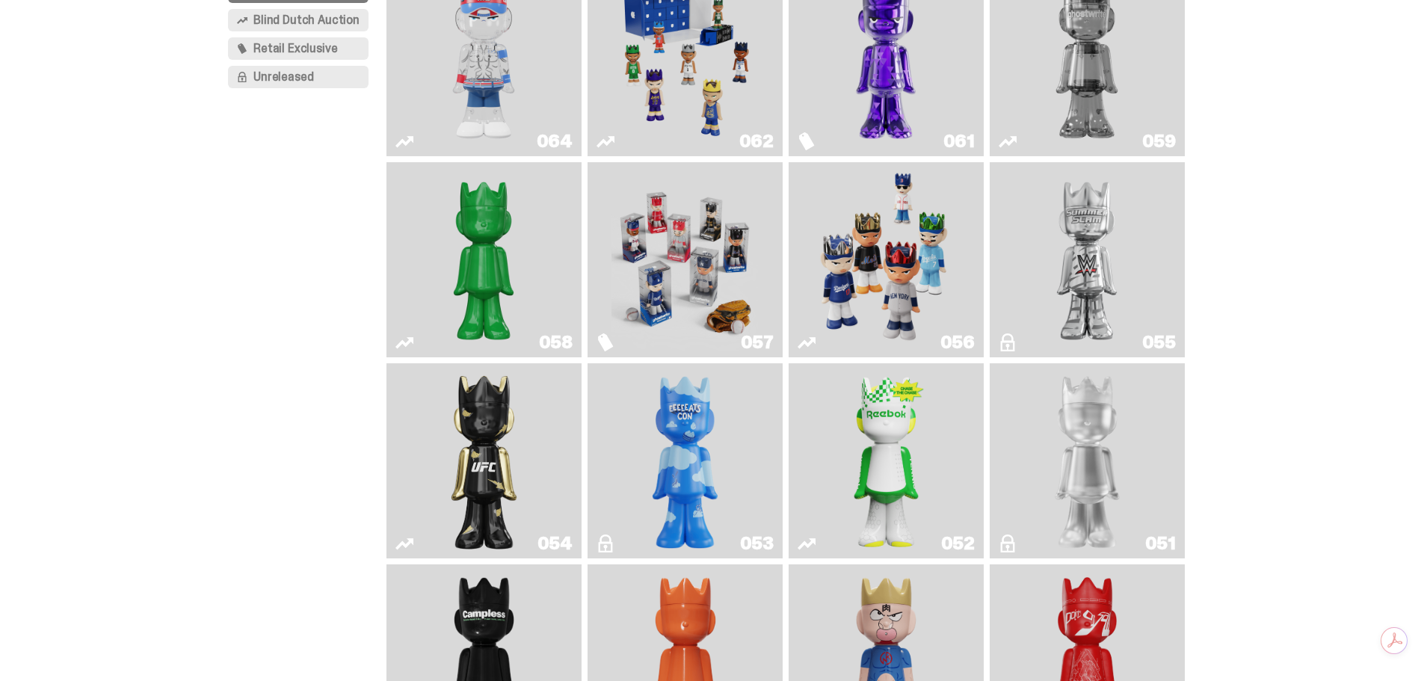
scroll to position [224, 0]
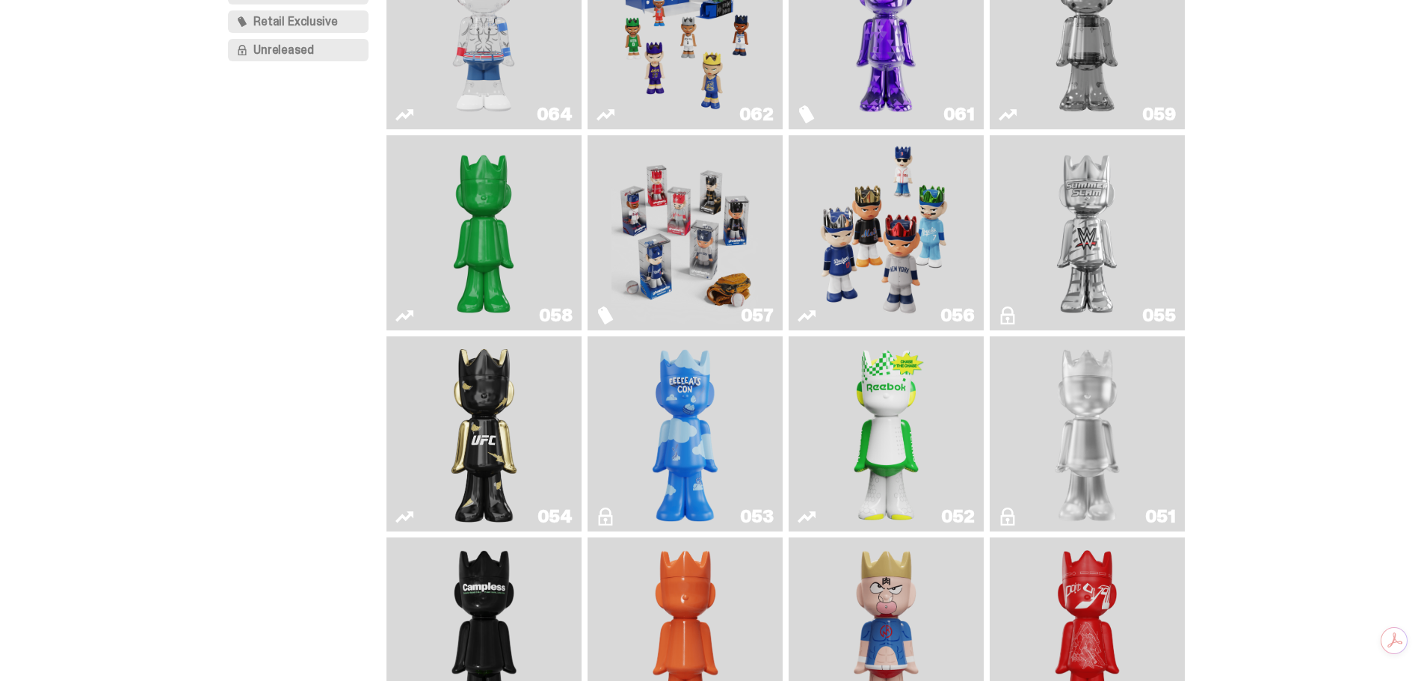
click at [443, 236] on img "Schrödinger's ghost: Sunday Green" at bounding box center [483, 232] width 146 height 183
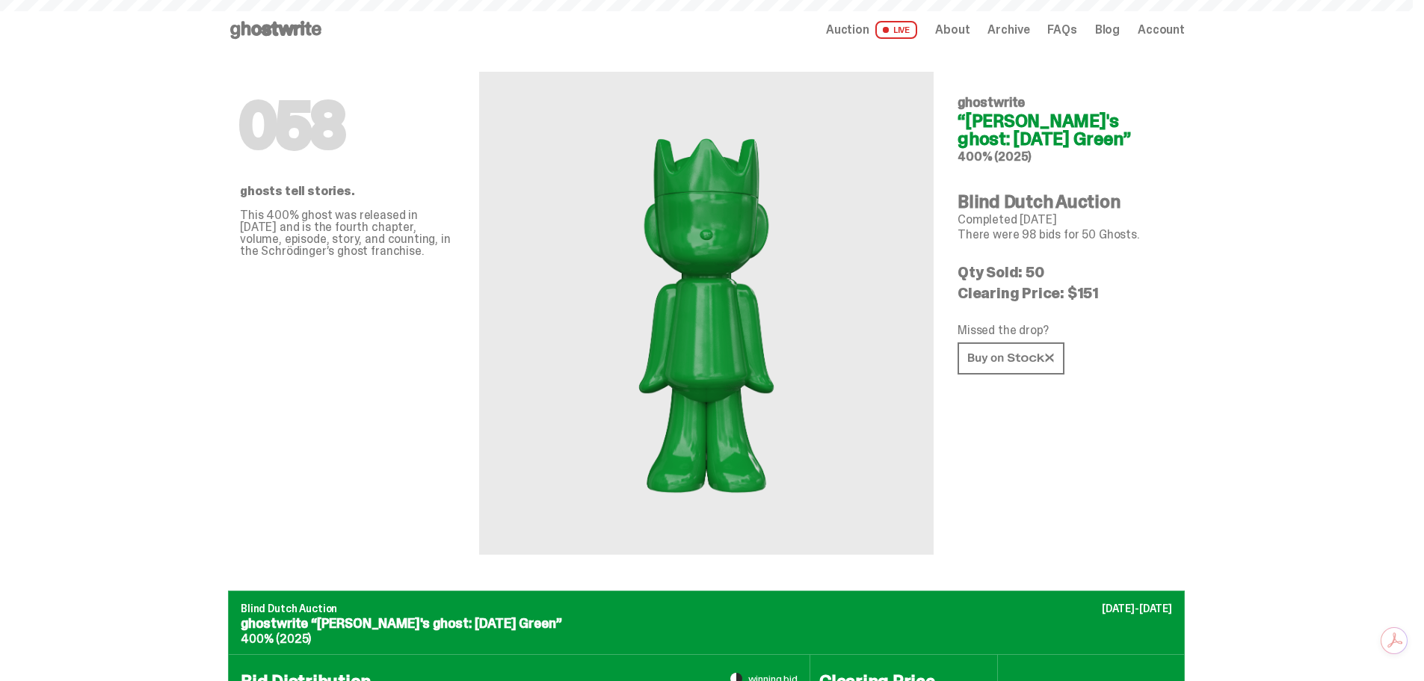
scroll to position [224, 0]
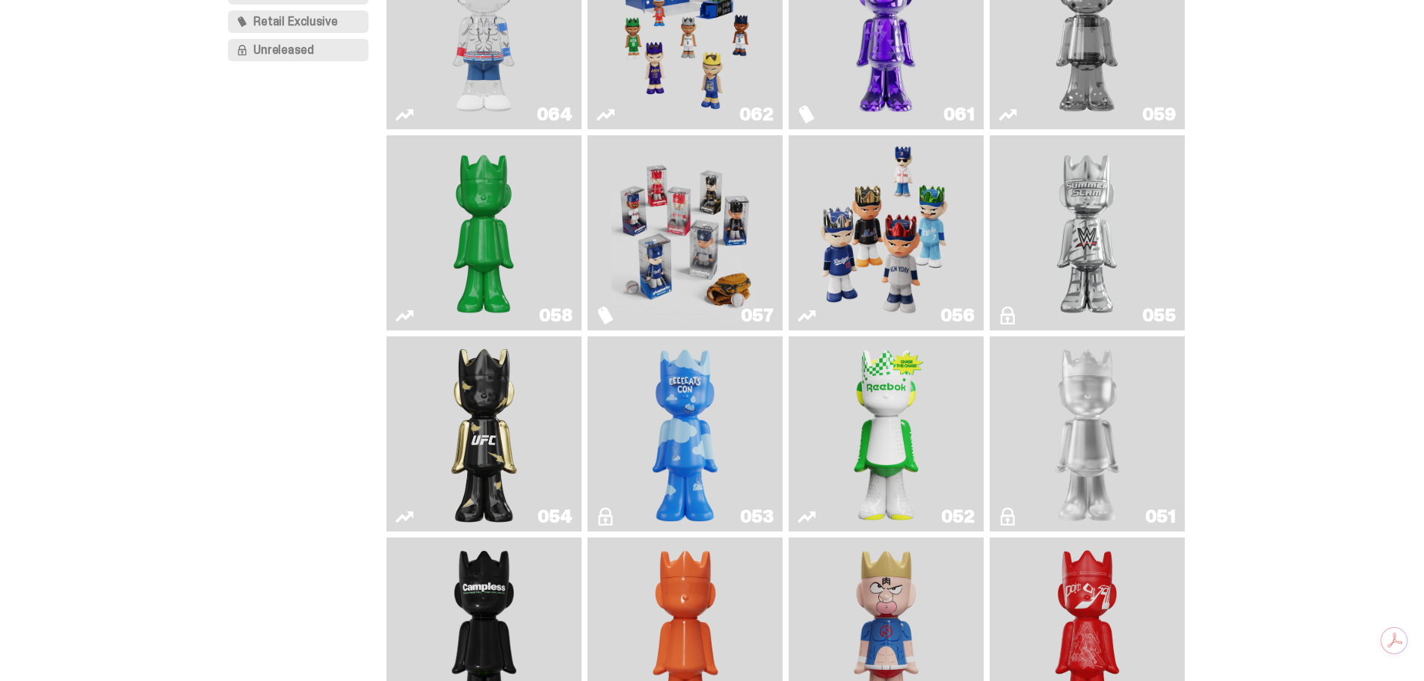
click at [670, 421] on img "ghooooost" at bounding box center [685, 433] width 79 height 183
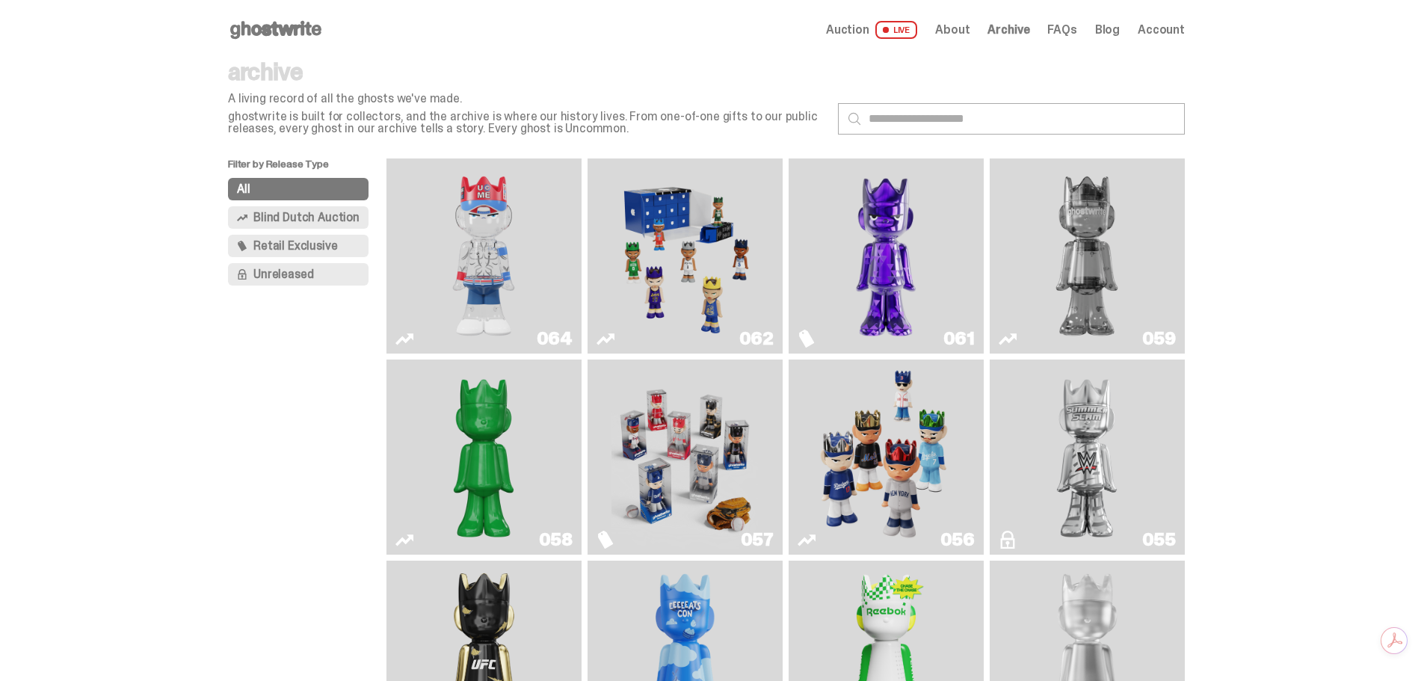
click at [282, 214] on span "Blind Dutch Auction" at bounding box center [306, 217] width 106 height 12
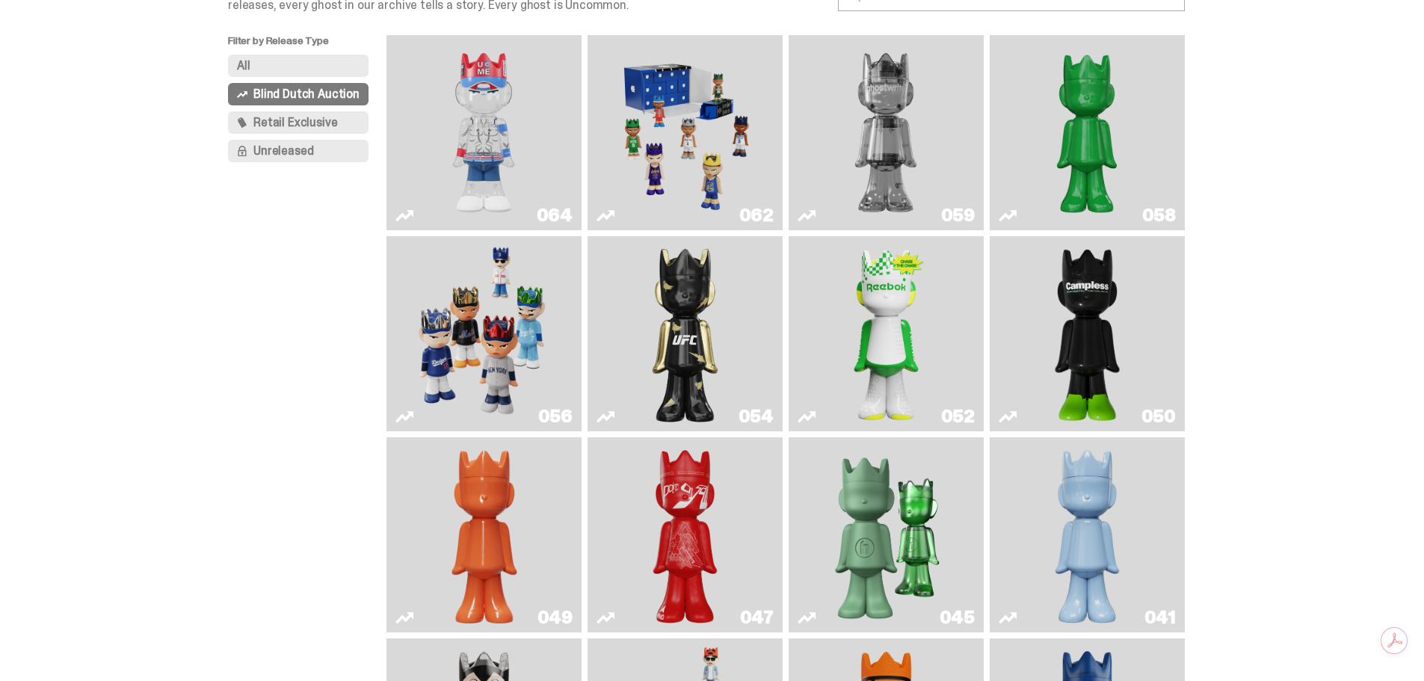
scroll to position [149, 0]
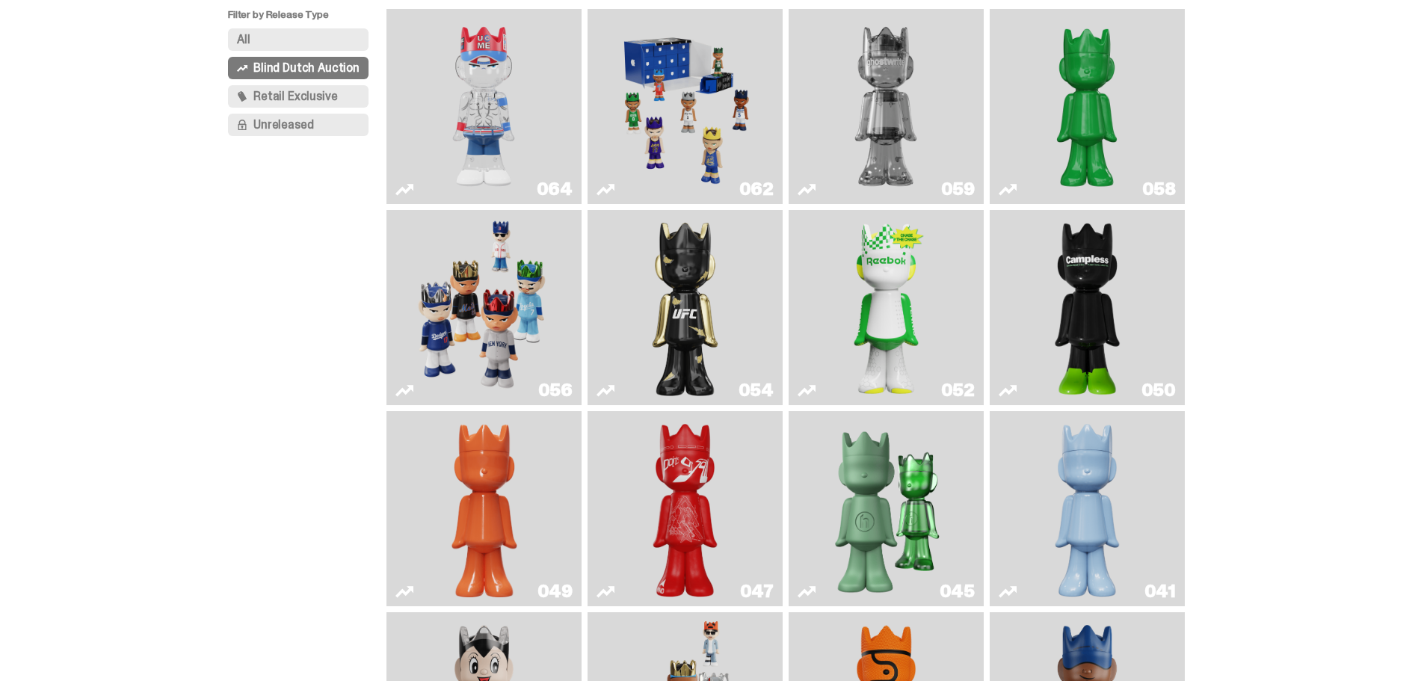
click at [875, 132] on img "Two" at bounding box center [885, 106] width 146 height 183
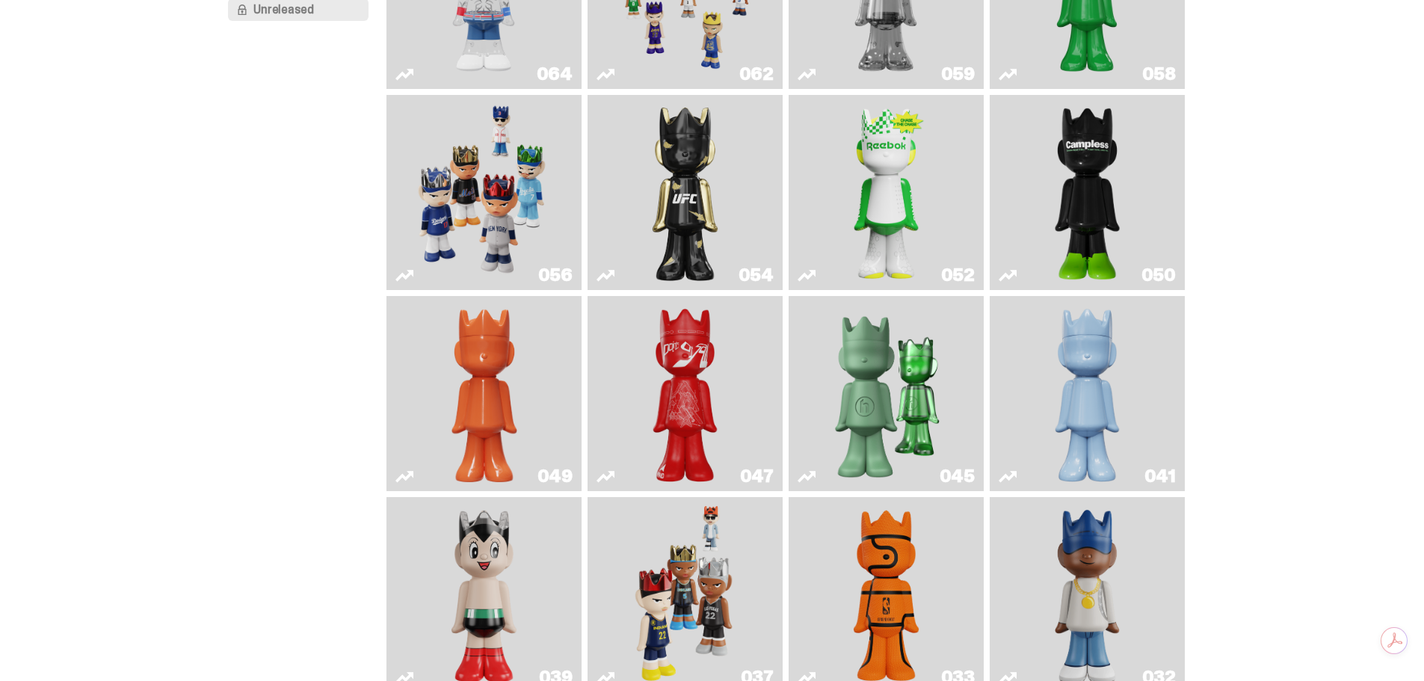
scroll to position [299, 0]
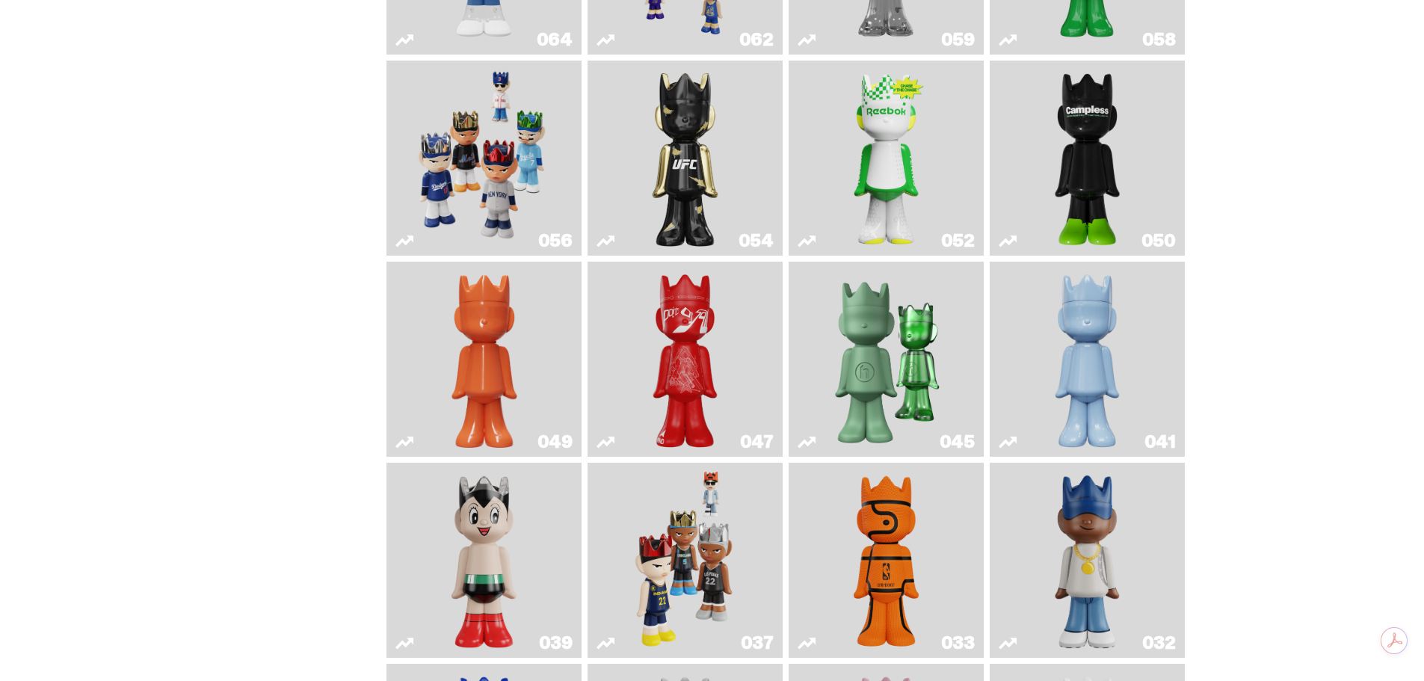
click at [452, 191] on img "Game Face (2025)" at bounding box center [483, 158] width 146 height 183
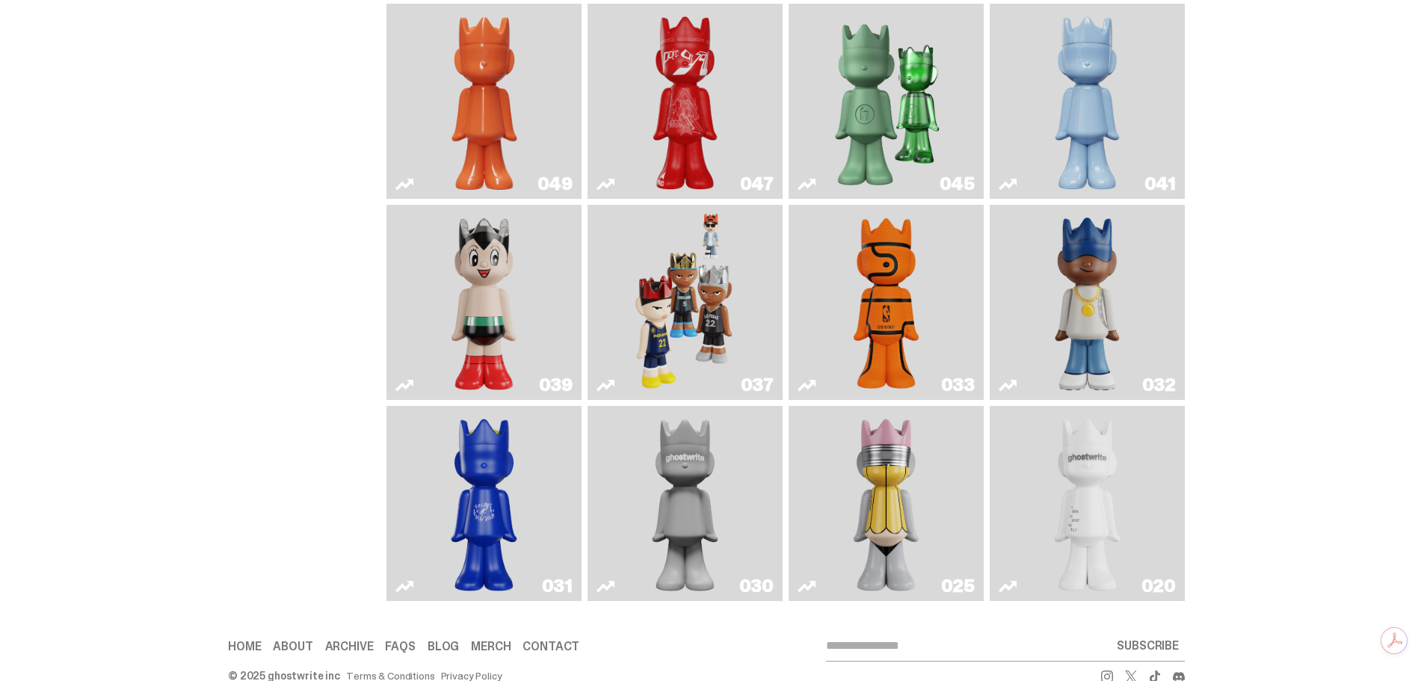
scroll to position [596, 0]
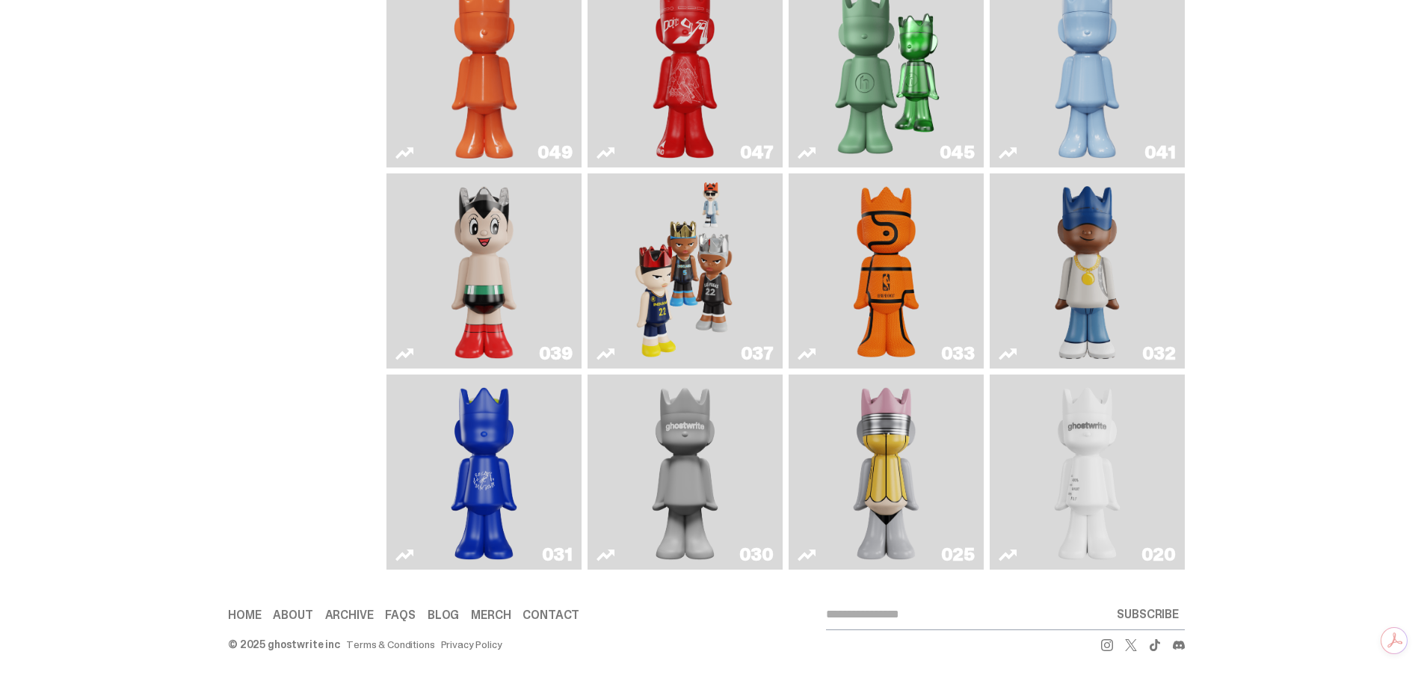
click at [882, 477] on img "No. 2 Pencil" at bounding box center [886, 471] width 103 height 183
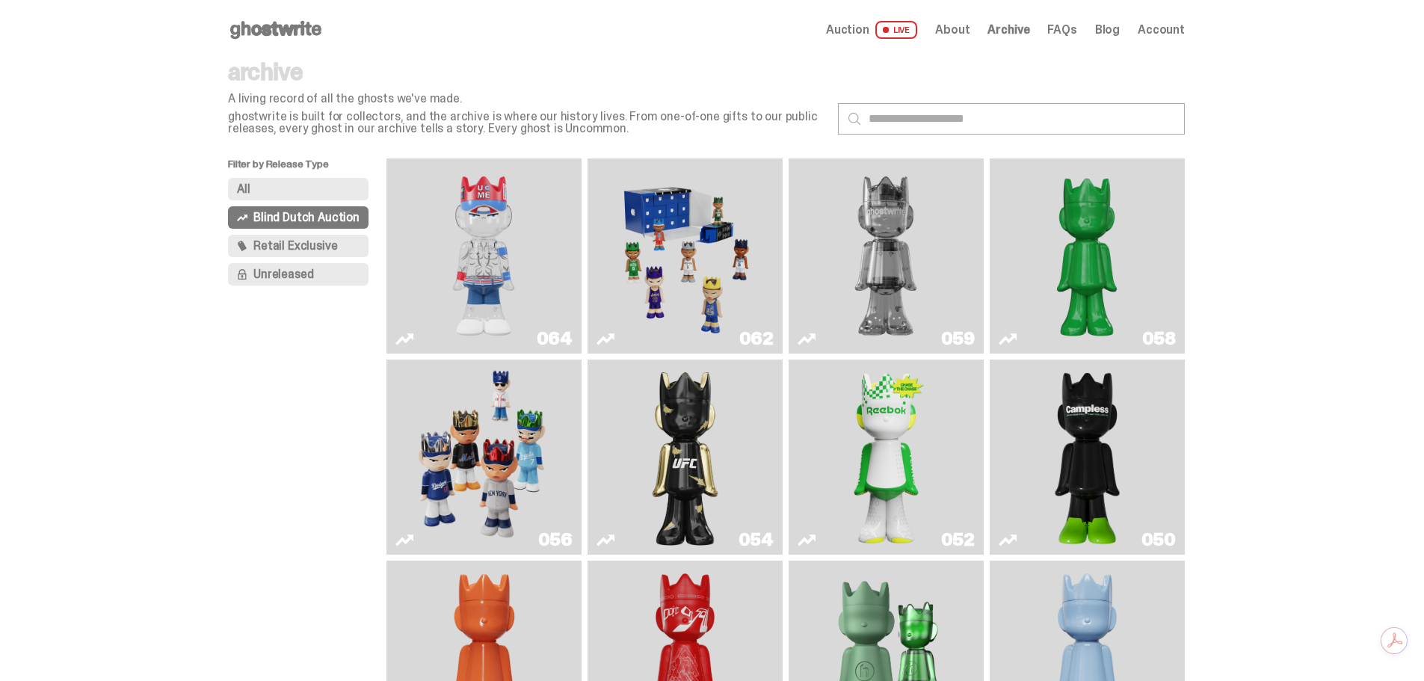
click at [495, 272] on img "You Can't See Me" at bounding box center [483, 255] width 146 height 183
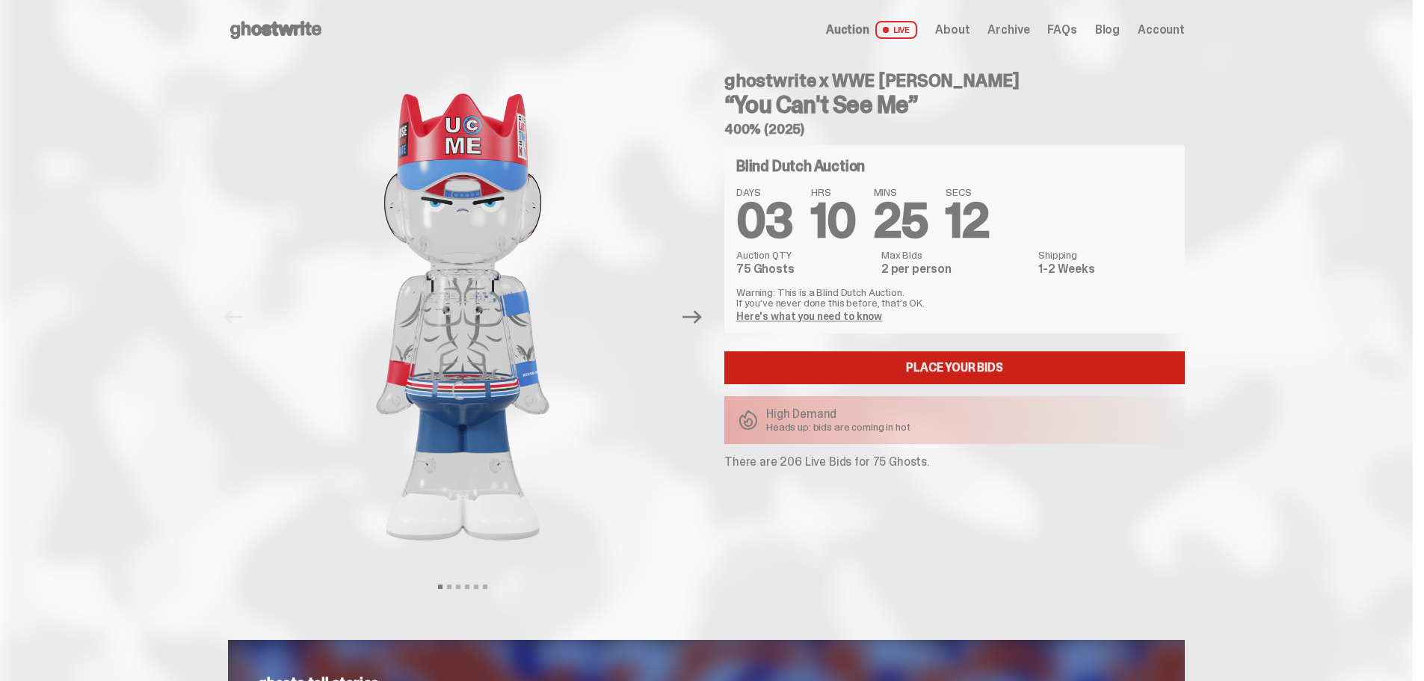
click at [924, 366] on link "Place your Bids" at bounding box center [954, 367] width 460 height 33
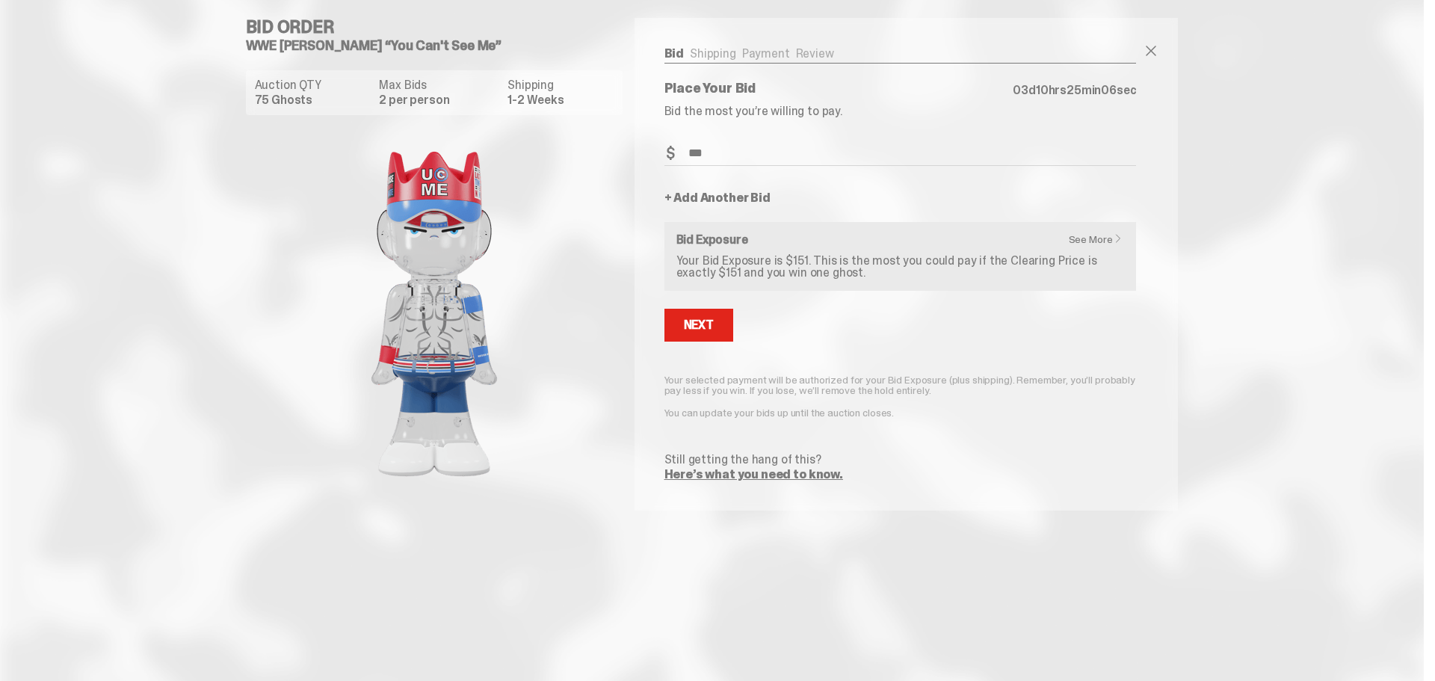
type input "***"
click at [689, 199] on link "+ Add Another Bid" at bounding box center [717, 198] width 106 height 12
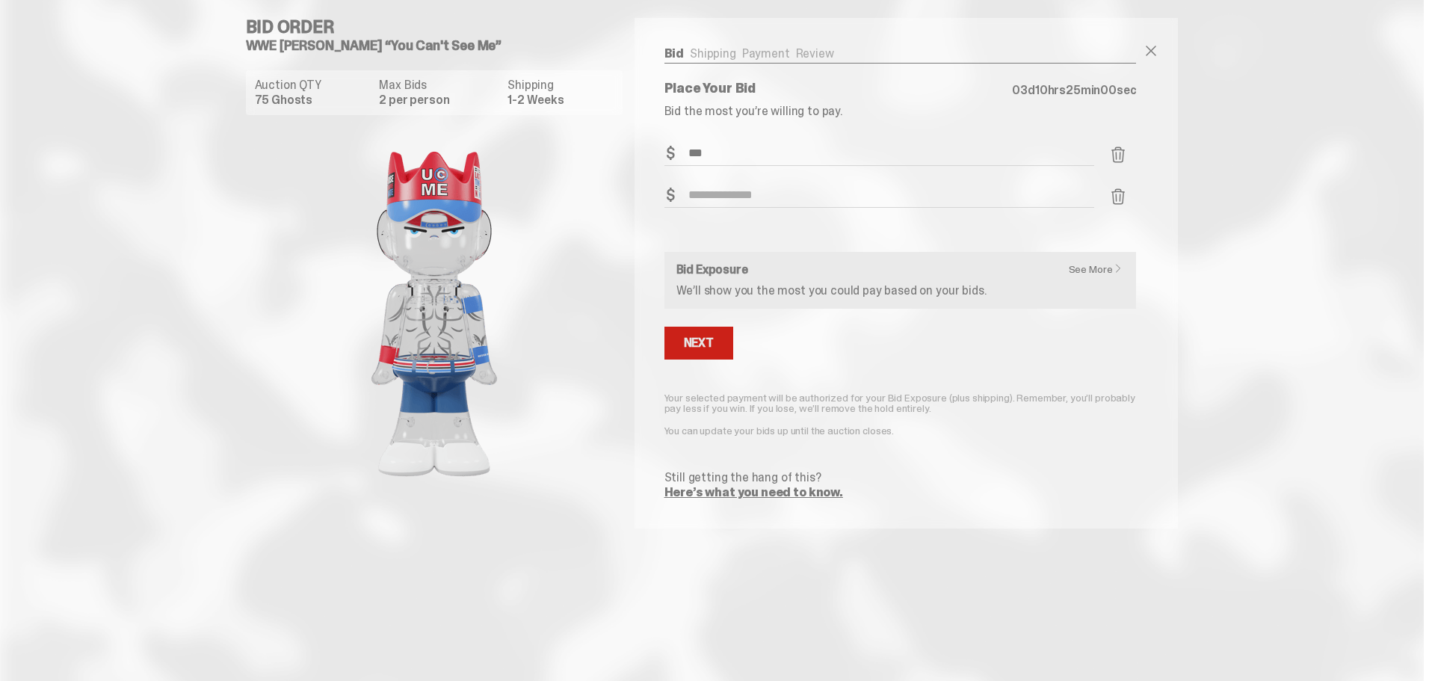
click at [695, 341] on div "Next" at bounding box center [699, 343] width 30 height 12
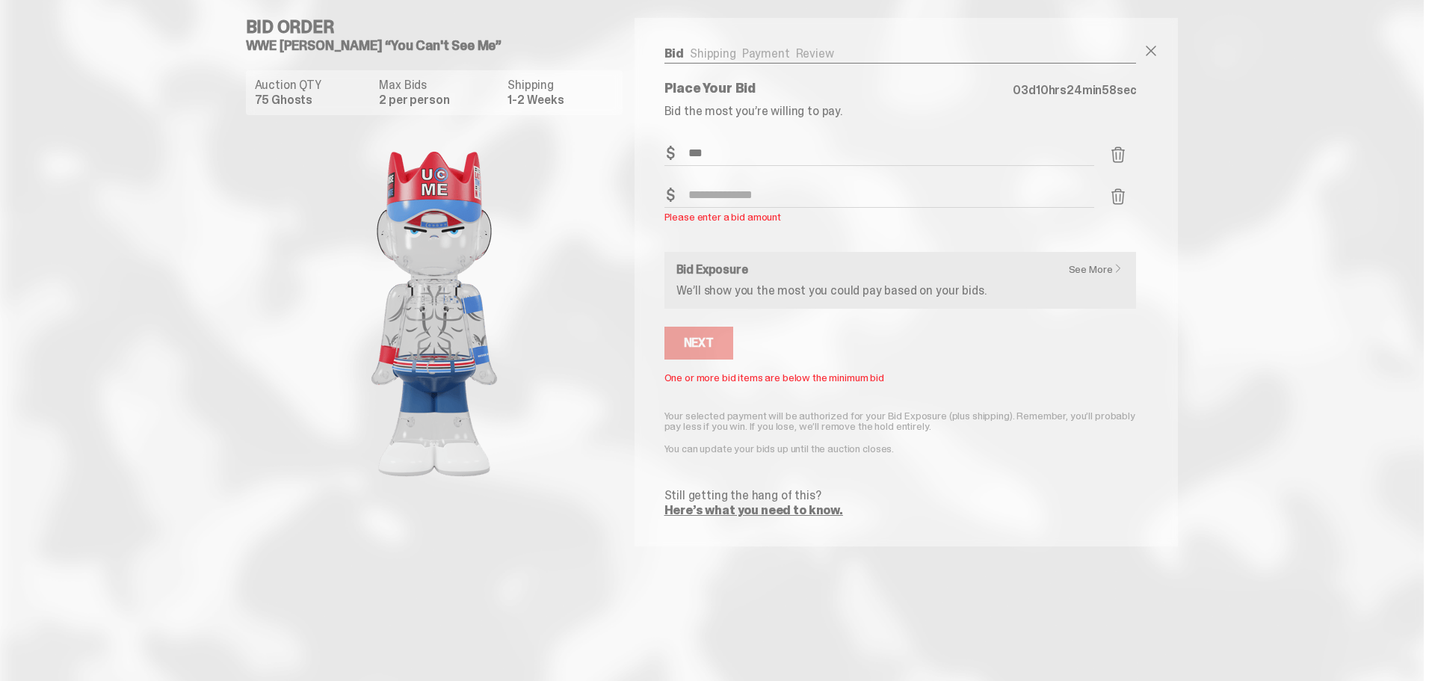
click at [1122, 196] on span at bounding box center [1118, 197] width 18 height 18
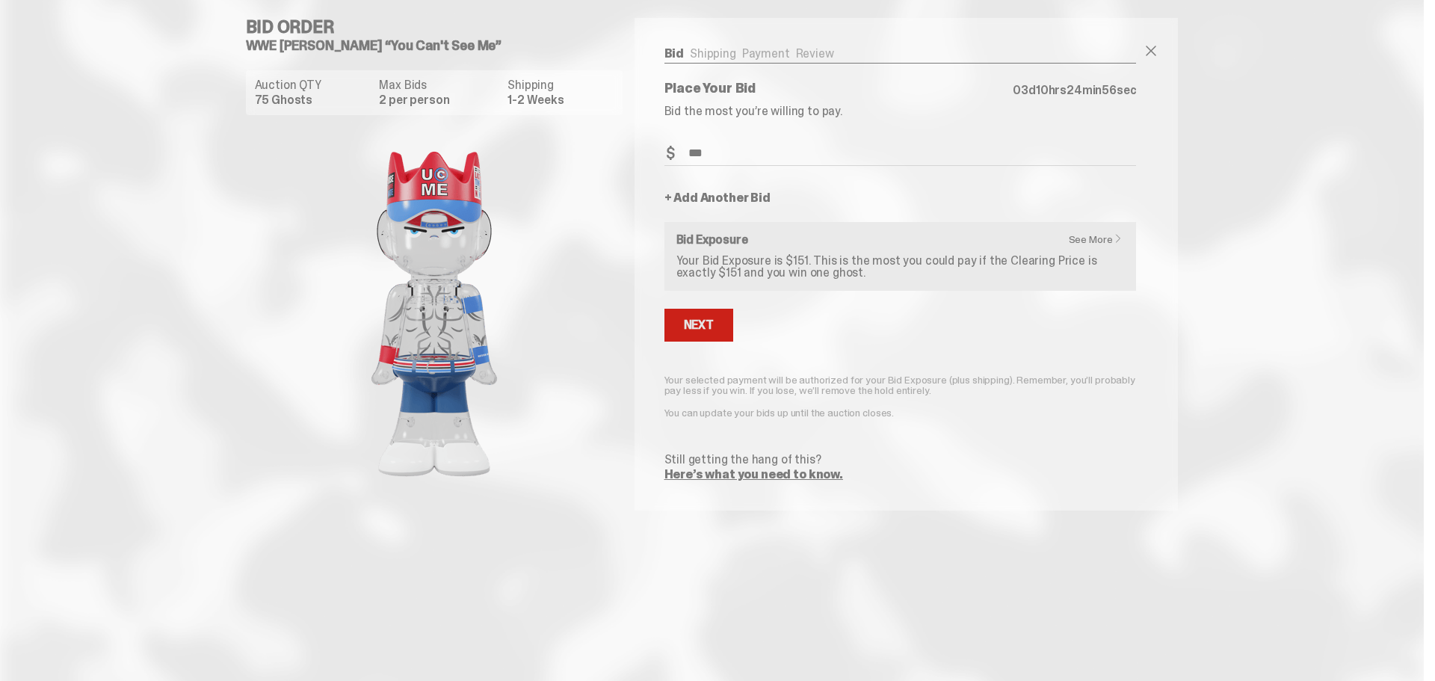
click at [701, 320] on div "Next" at bounding box center [699, 325] width 30 height 12
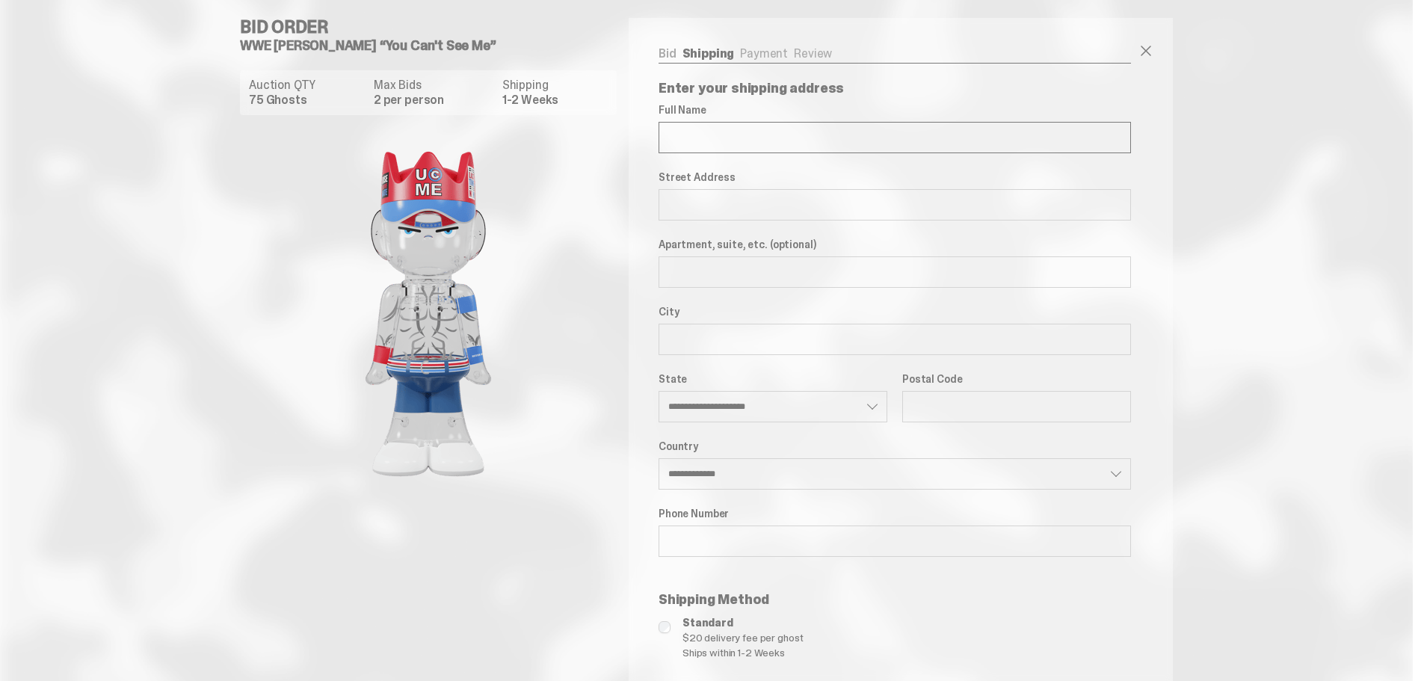
click at [679, 133] on input "Full Name" at bounding box center [894, 137] width 472 height 31
type input "**********"
select select "**"
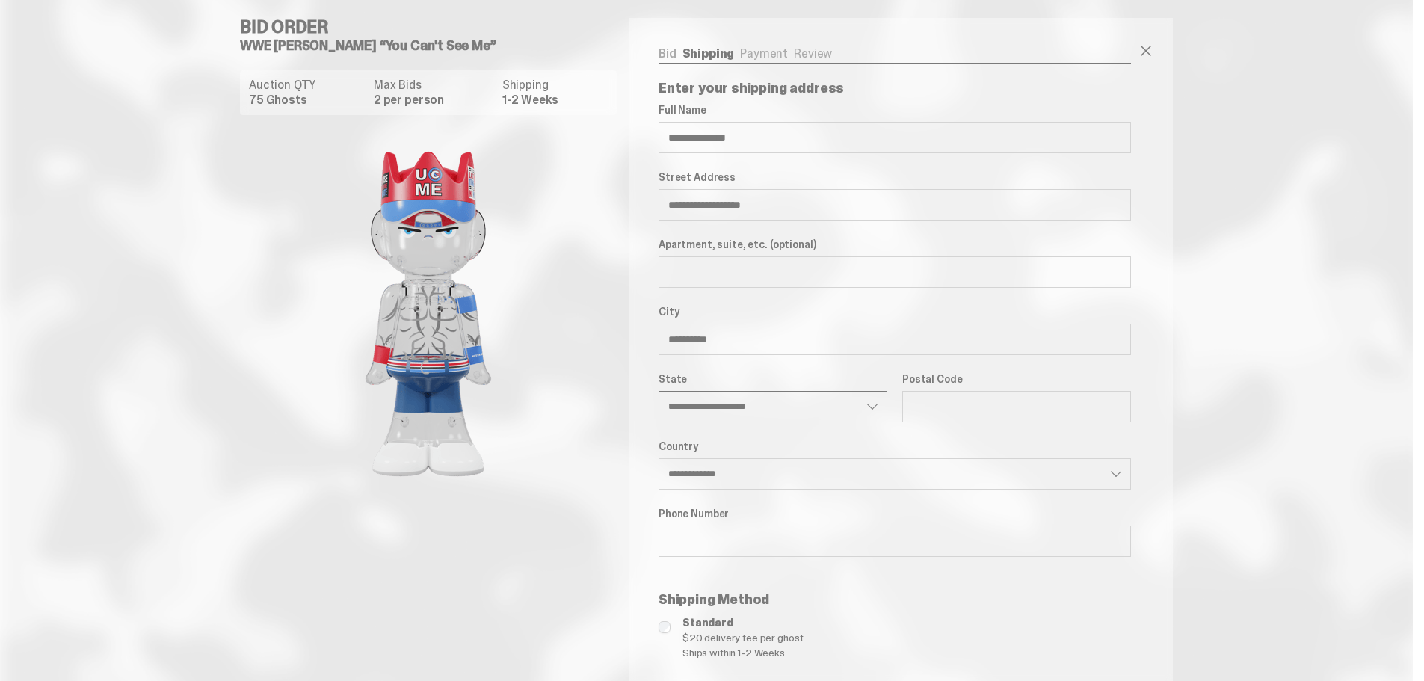
type input "*****"
type input "**********"
select select "**"
type input "**********"
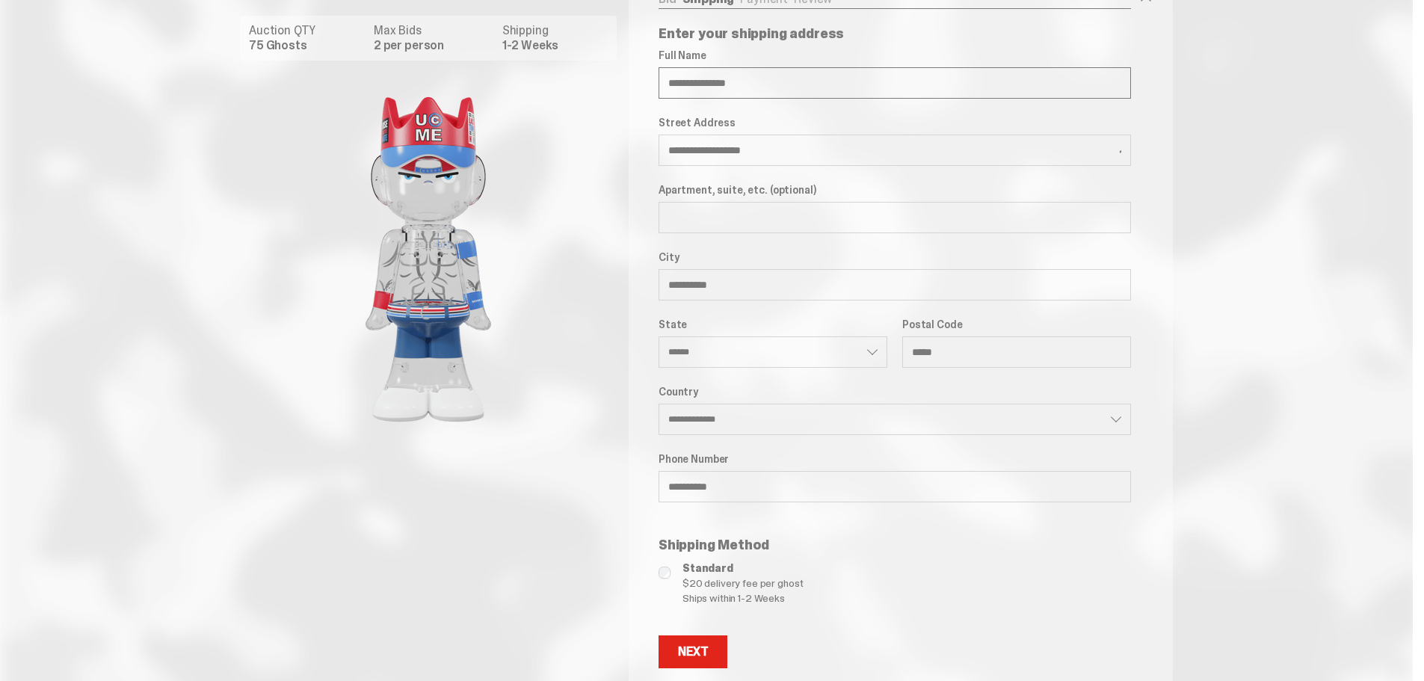
scroll to position [142, 0]
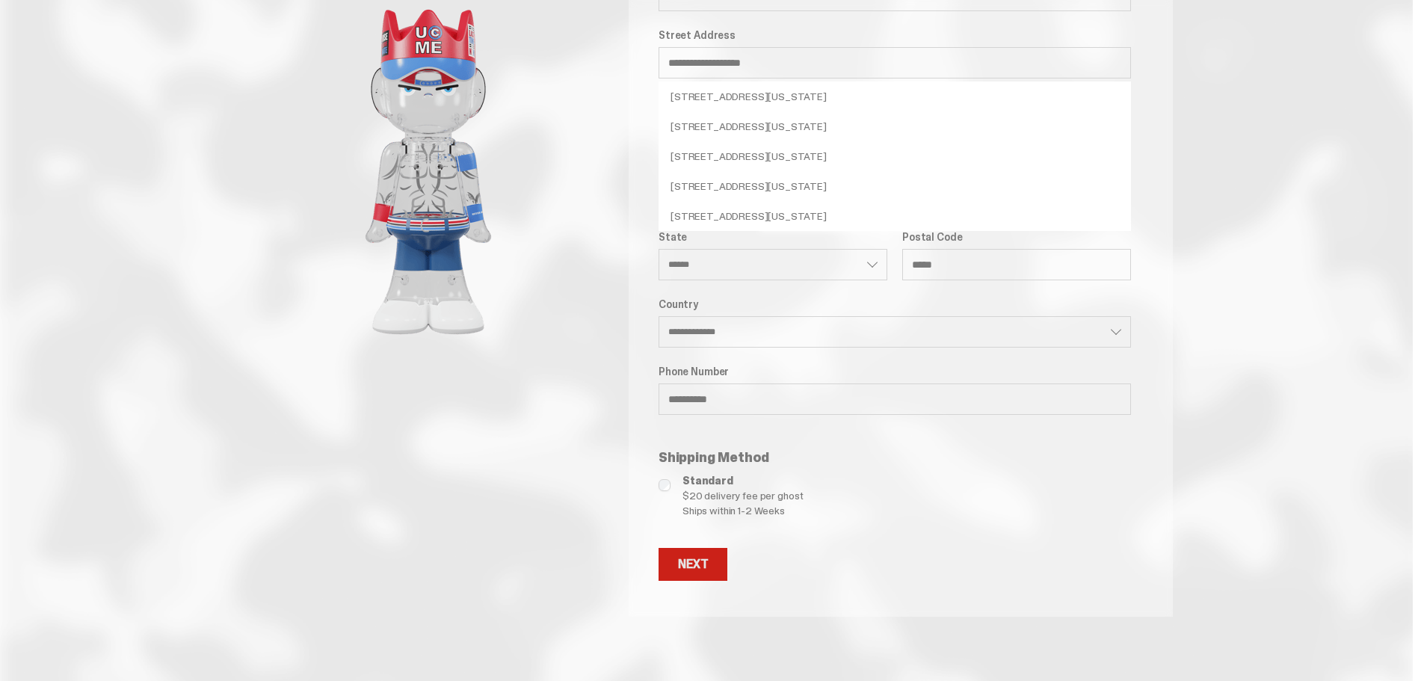
click at [711, 572] on button "Next" at bounding box center [692, 564] width 69 height 33
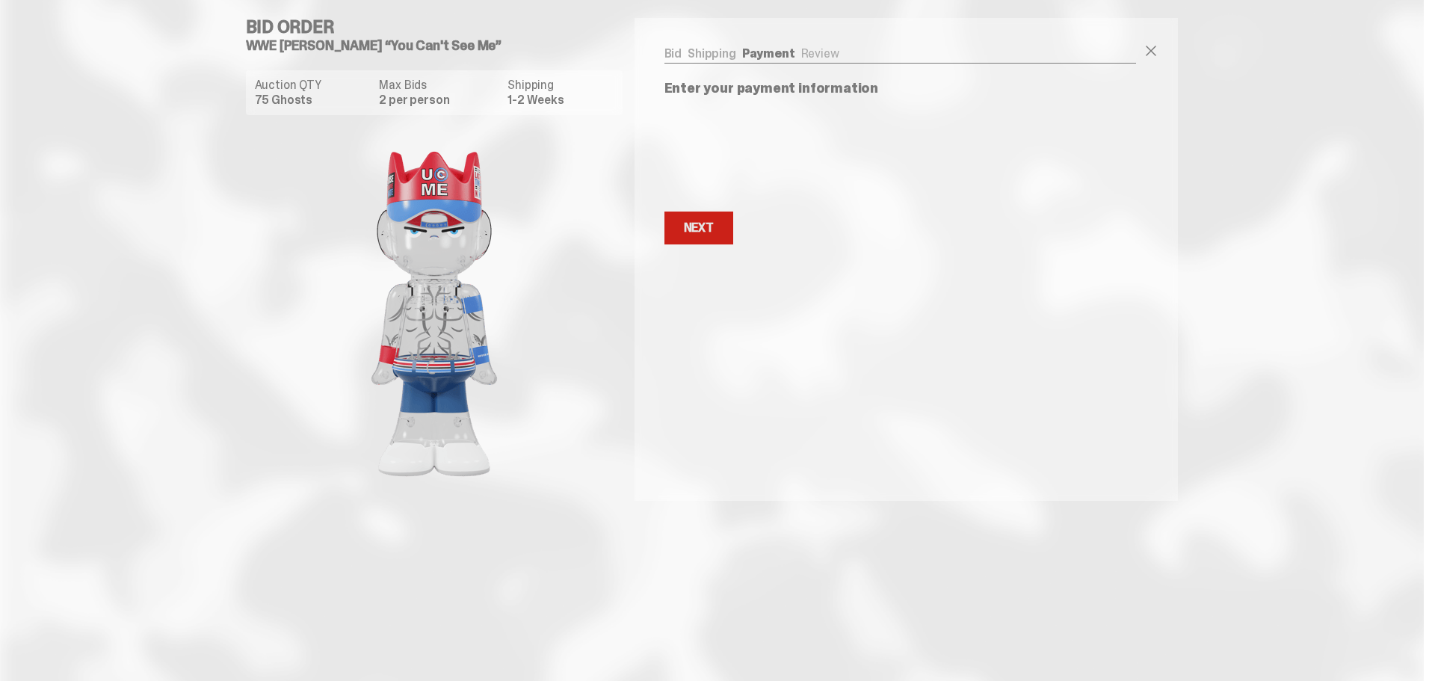
click at [699, 238] on button "Next Next" at bounding box center [698, 227] width 69 height 33
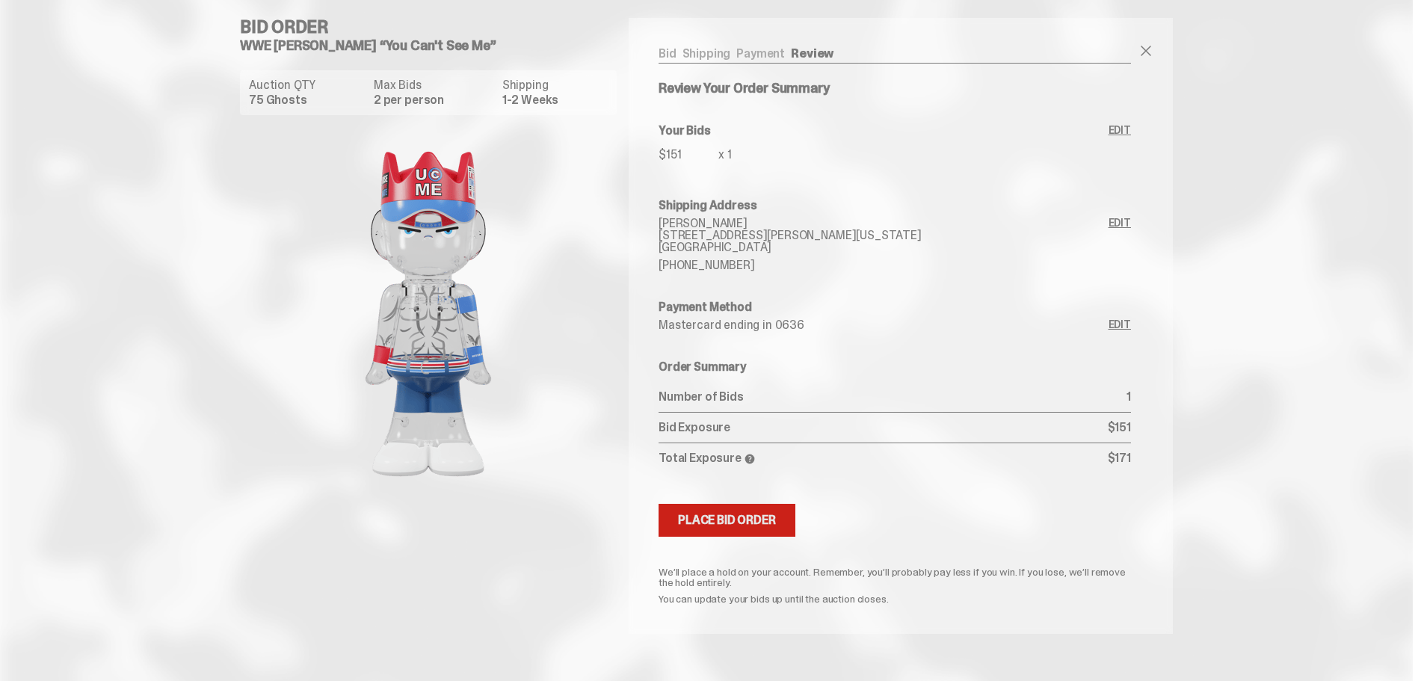
click at [729, 525] on div "Place Bid Order" at bounding box center [727, 520] width 98 height 12
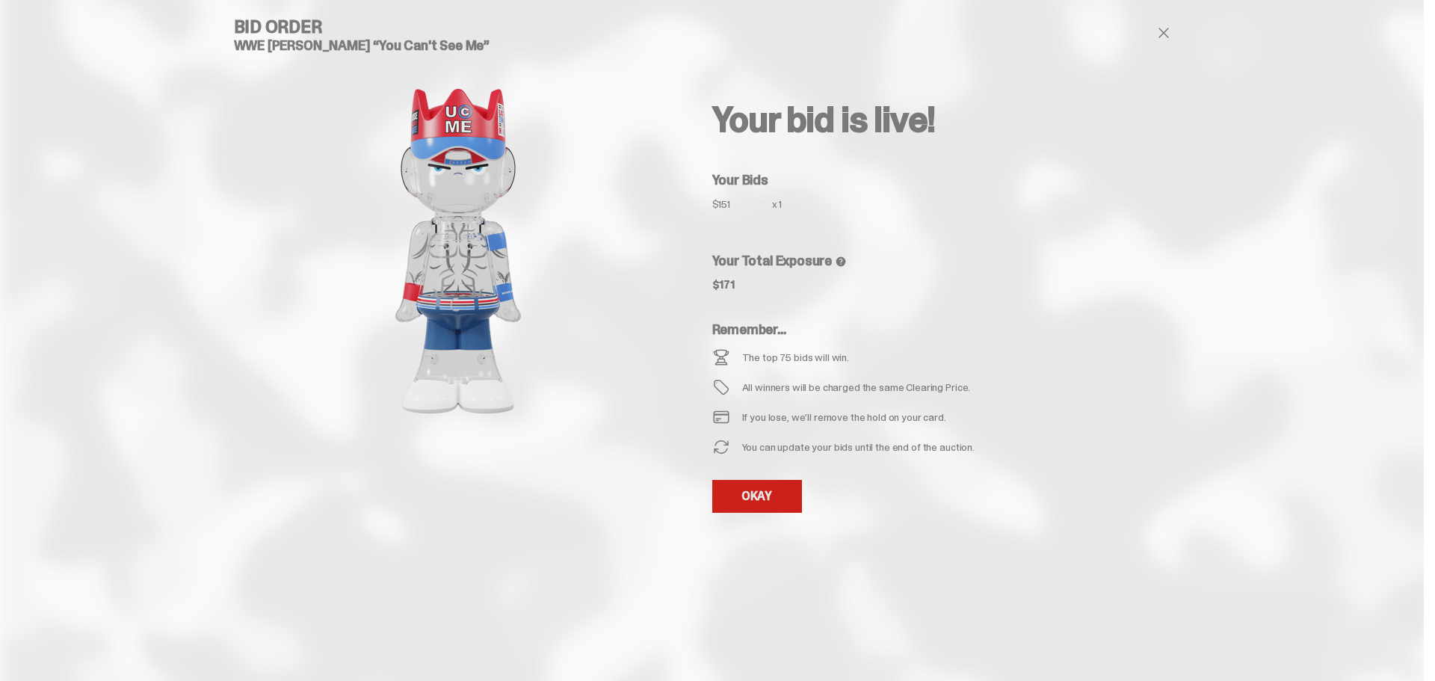
click at [745, 489] on link "OKAY" at bounding box center [757, 496] width 90 height 33
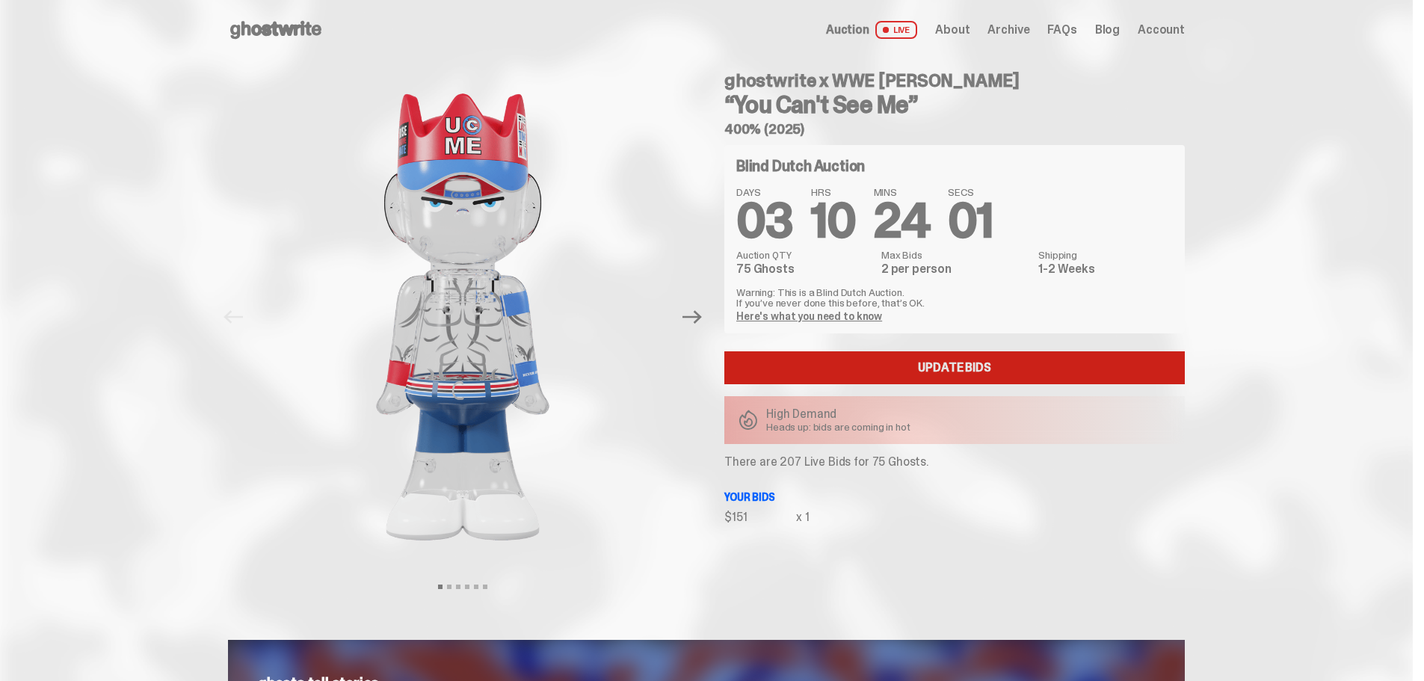
click at [848, 367] on link "Update Bids" at bounding box center [954, 367] width 460 height 33
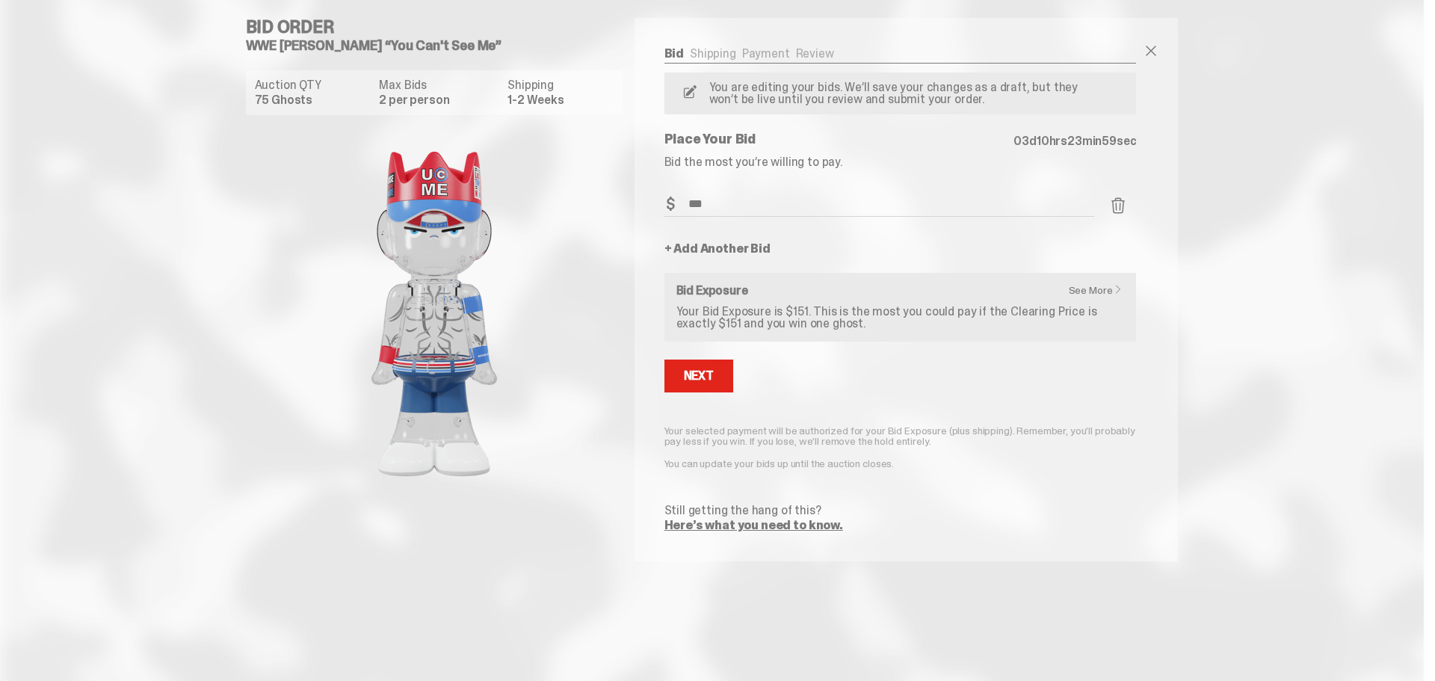
drag, startPoint x: 717, startPoint y: 197, endPoint x: 659, endPoint y: 200, distance: 57.6
click at [659, 200] on div "Bid Shipping Payment Review Auction QTY 75 Ghosts Max Bids 2 per person Shippin…" at bounding box center [900, 289] width 532 height 543
drag, startPoint x: 718, startPoint y: 201, endPoint x: 661, endPoint y: 207, distance: 57.1
click at [661, 207] on div "Bid Shipping Payment Review Auction QTY 75 Ghosts Max Bids 2 per person Shippin…" at bounding box center [900, 289] width 532 height 543
type input "***"
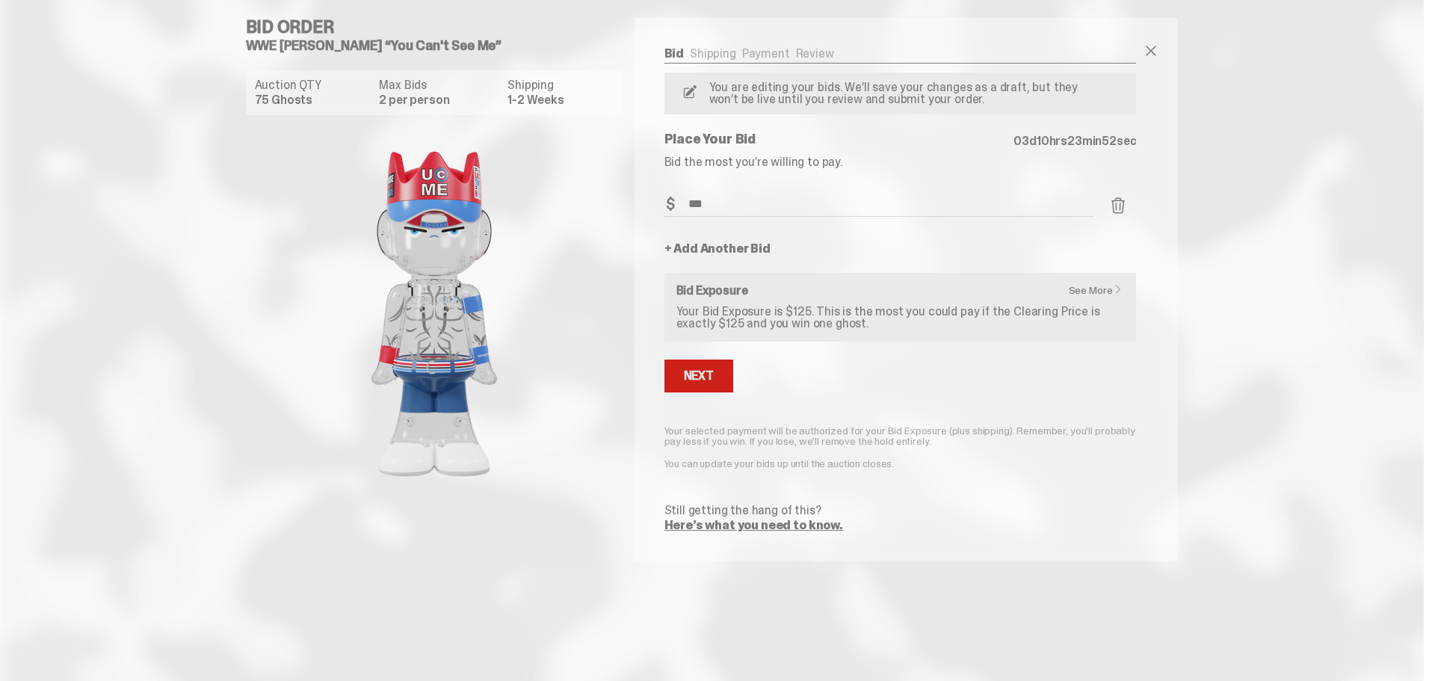
click at [690, 377] on div "Next" at bounding box center [699, 376] width 30 height 12
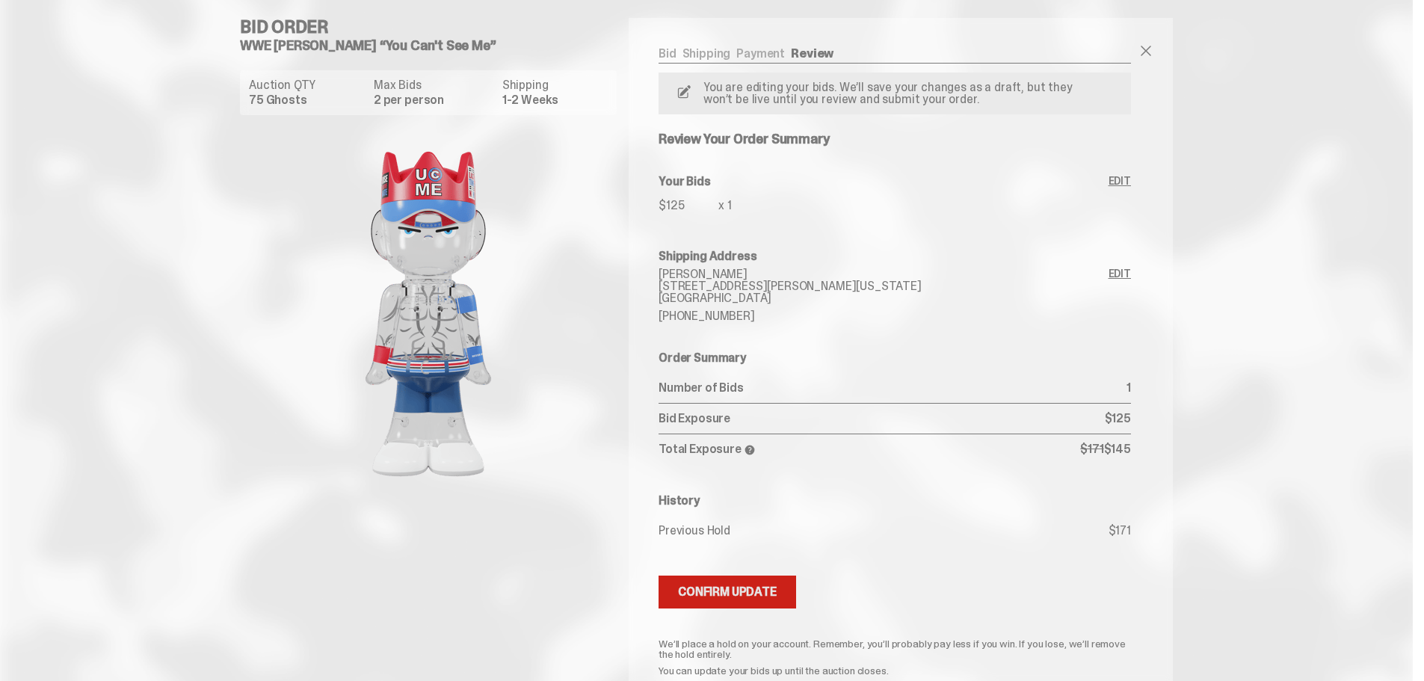
click at [740, 593] on div "Confirm Update" at bounding box center [727, 592] width 99 height 12
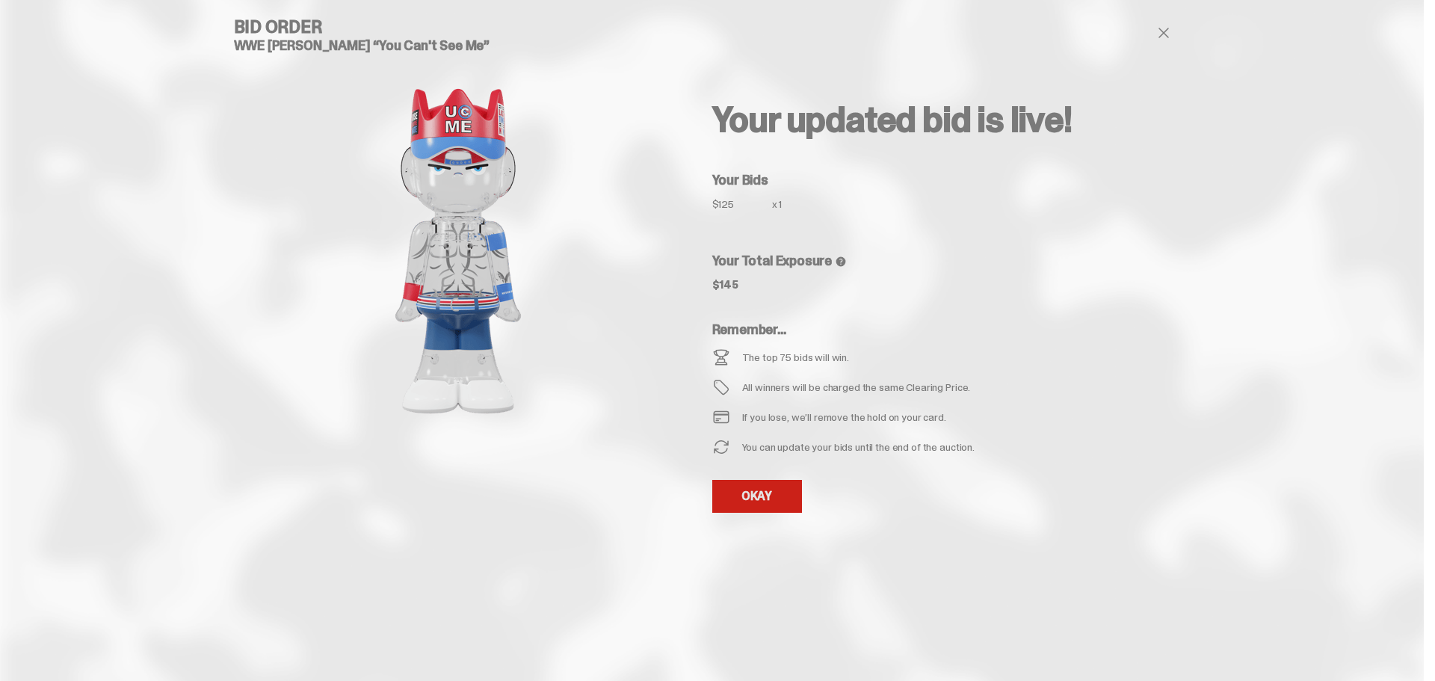
click at [762, 507] on link "OKAY" at bounding box center [757, 496] width 90 height 33
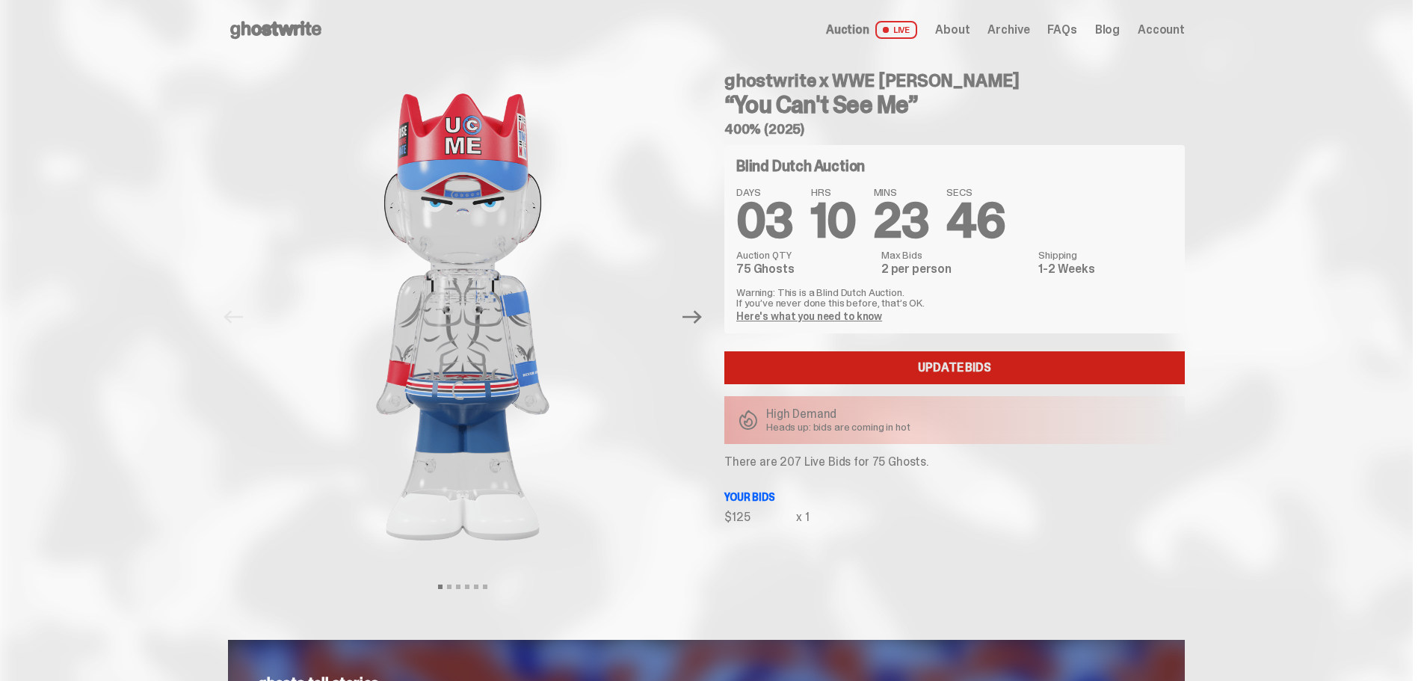
click at [841, 370] on link "Update Bids" at bounding box center [954, 367] width 460 height 33
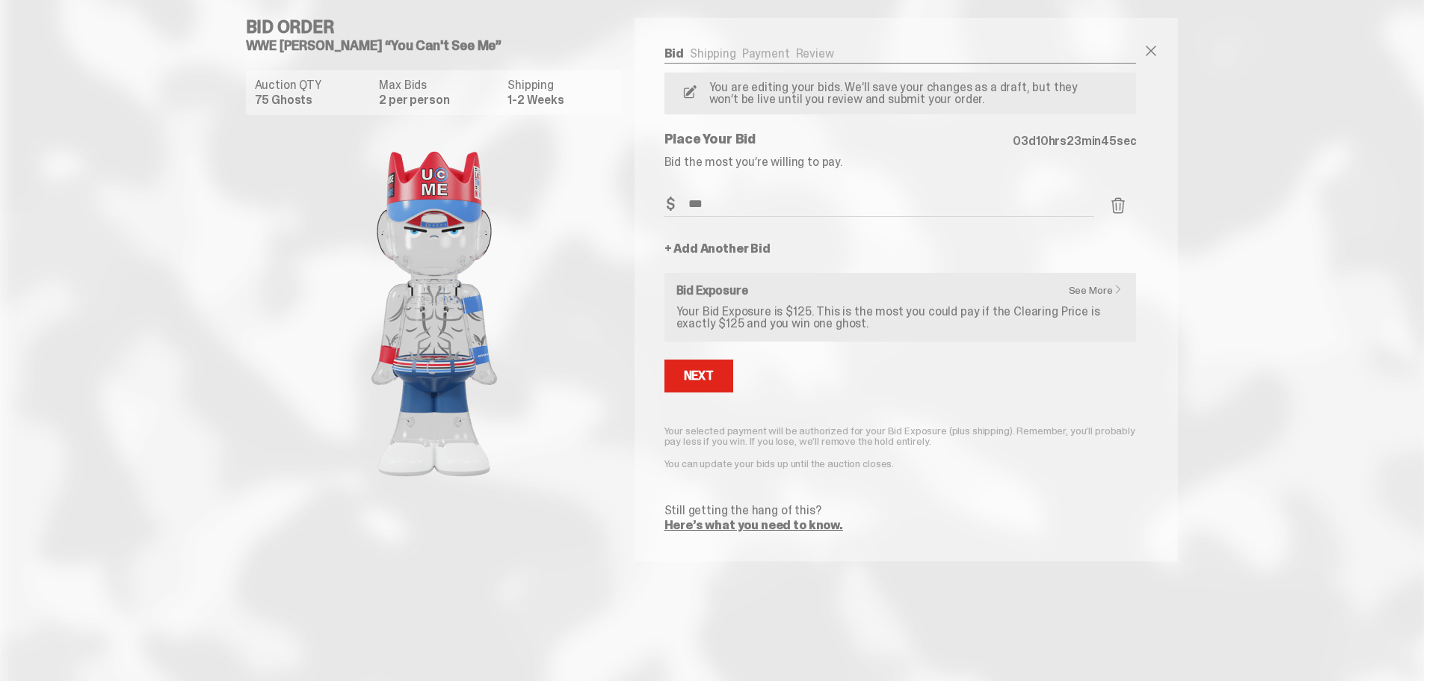
click at [1118, 203] on span at bounding box center [1118, 206] width 18 height 18
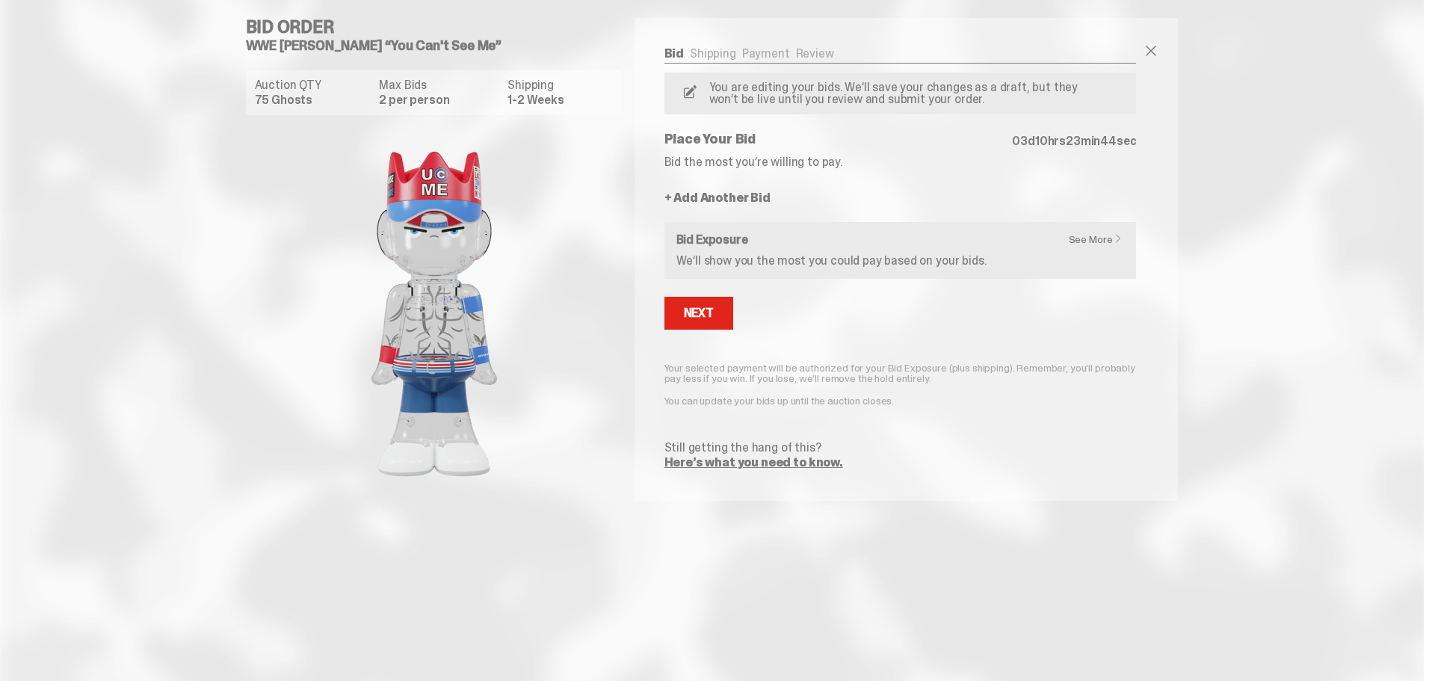
click at [714, 196] on link "+ Add Another Bid" at bounding box center [717, 198] width 106 height 12
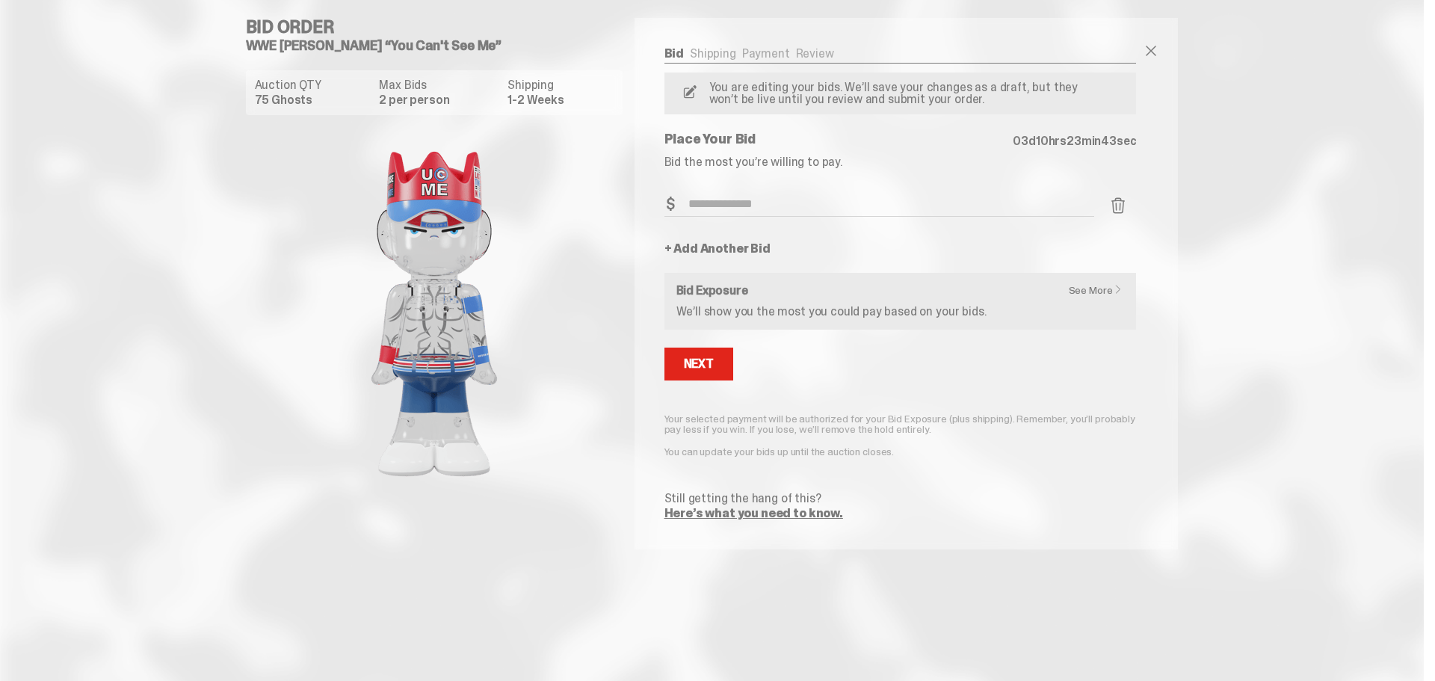
click at [710, 249] on link "+ Add Another Bid" at bounding box center [717, 249] width 106 height 12
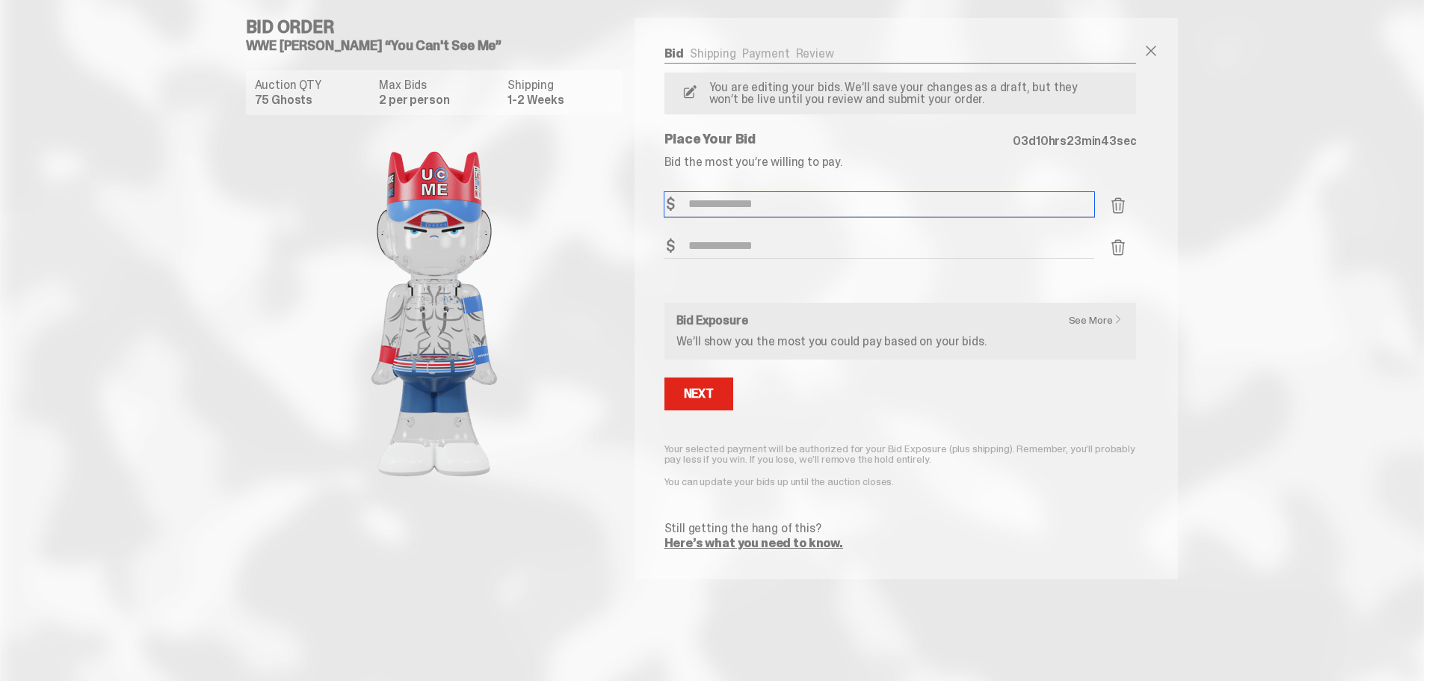
click at [707, 208] on input "Bid Amount" at bounding box center [879, 204] width 430 height 25
type input "***"
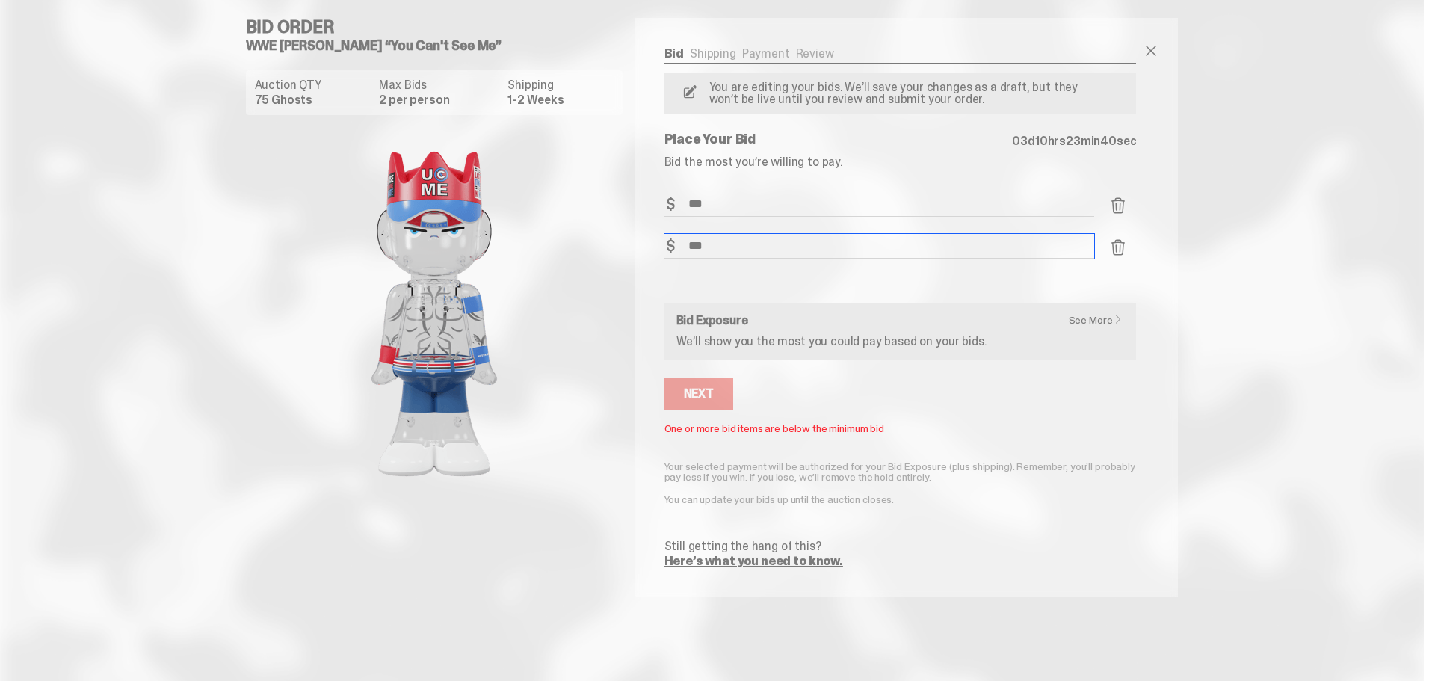
type input "***"
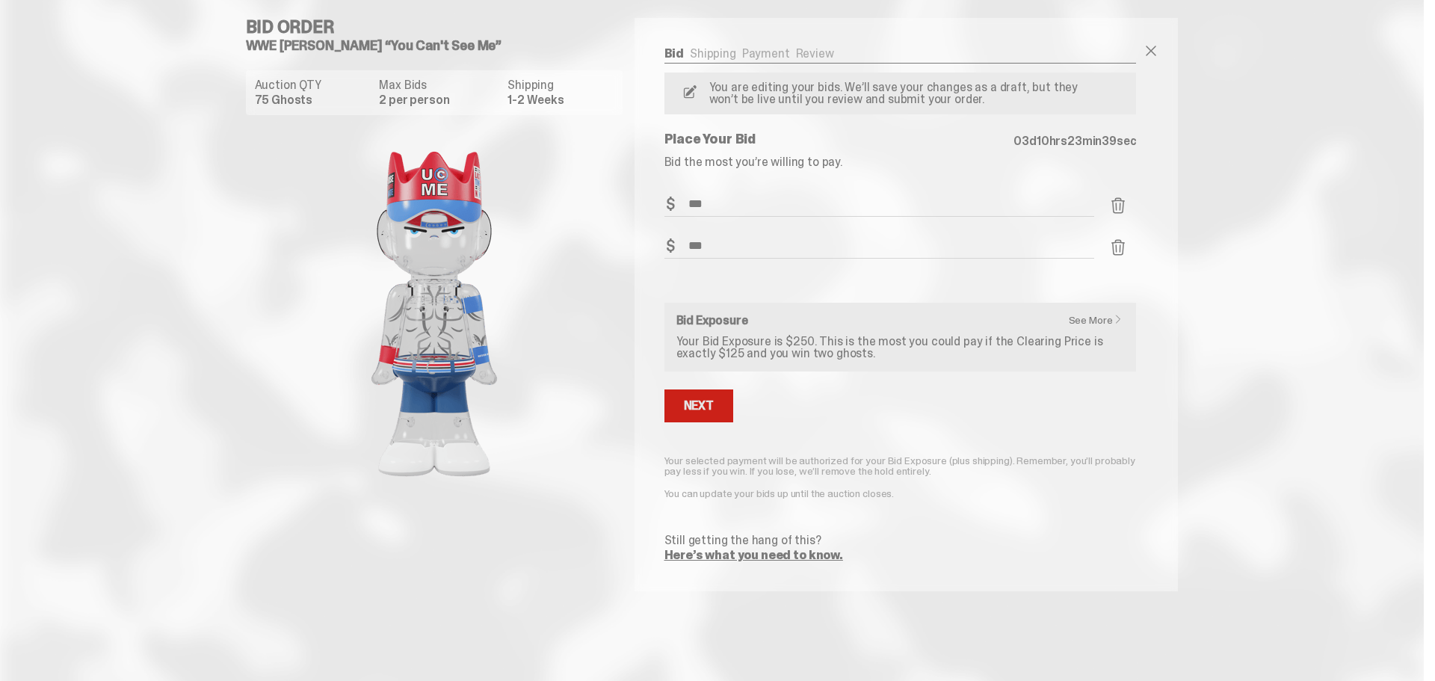
click at [705, 395] on button "Next" at bounding box center [698, 405] width 69 height 33
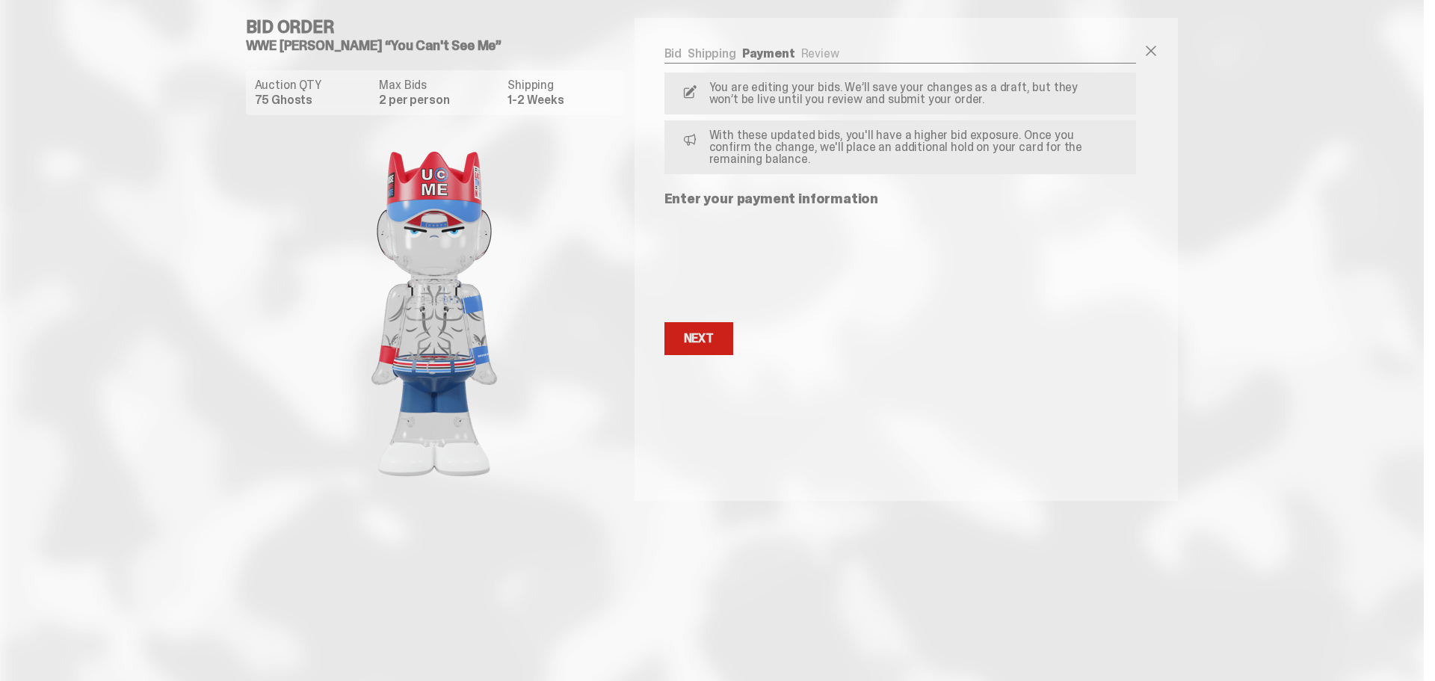
click at [708, 342] on div "Next" at bounding box center [699, 339] width 30 height 12
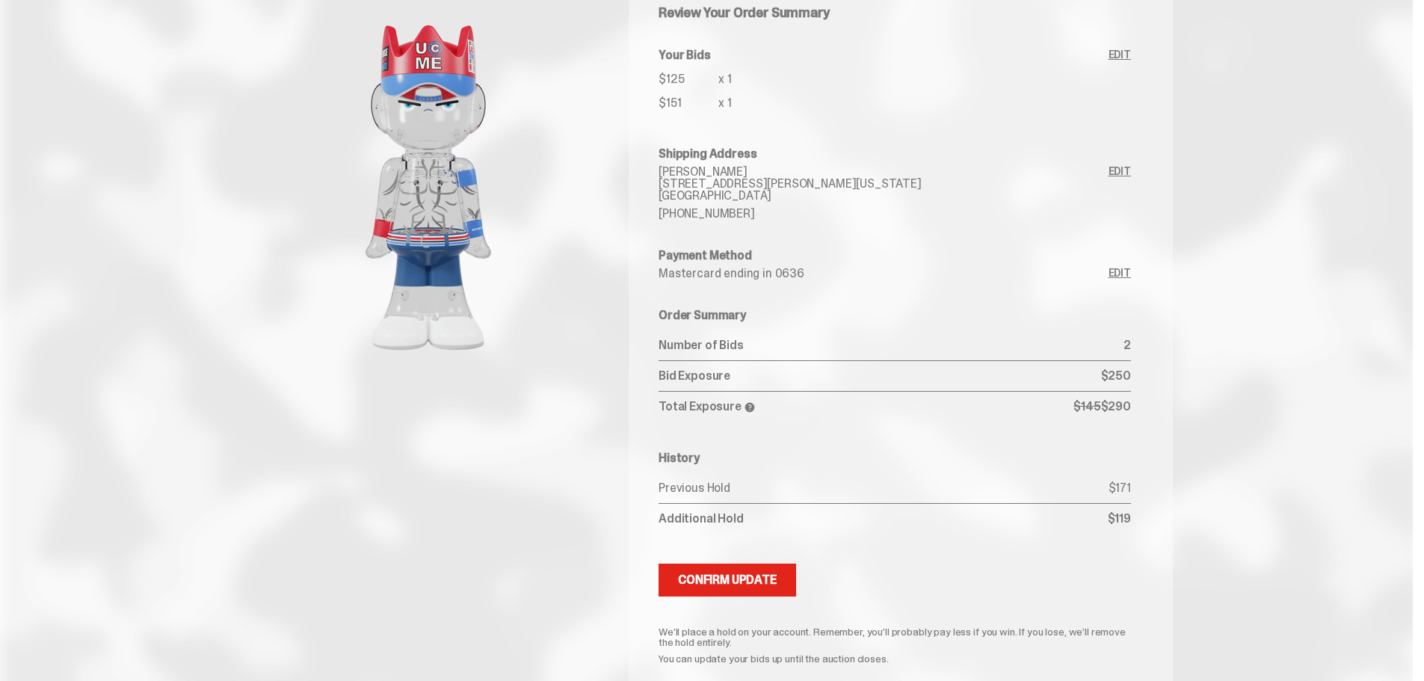
scroll to position [149, 0]
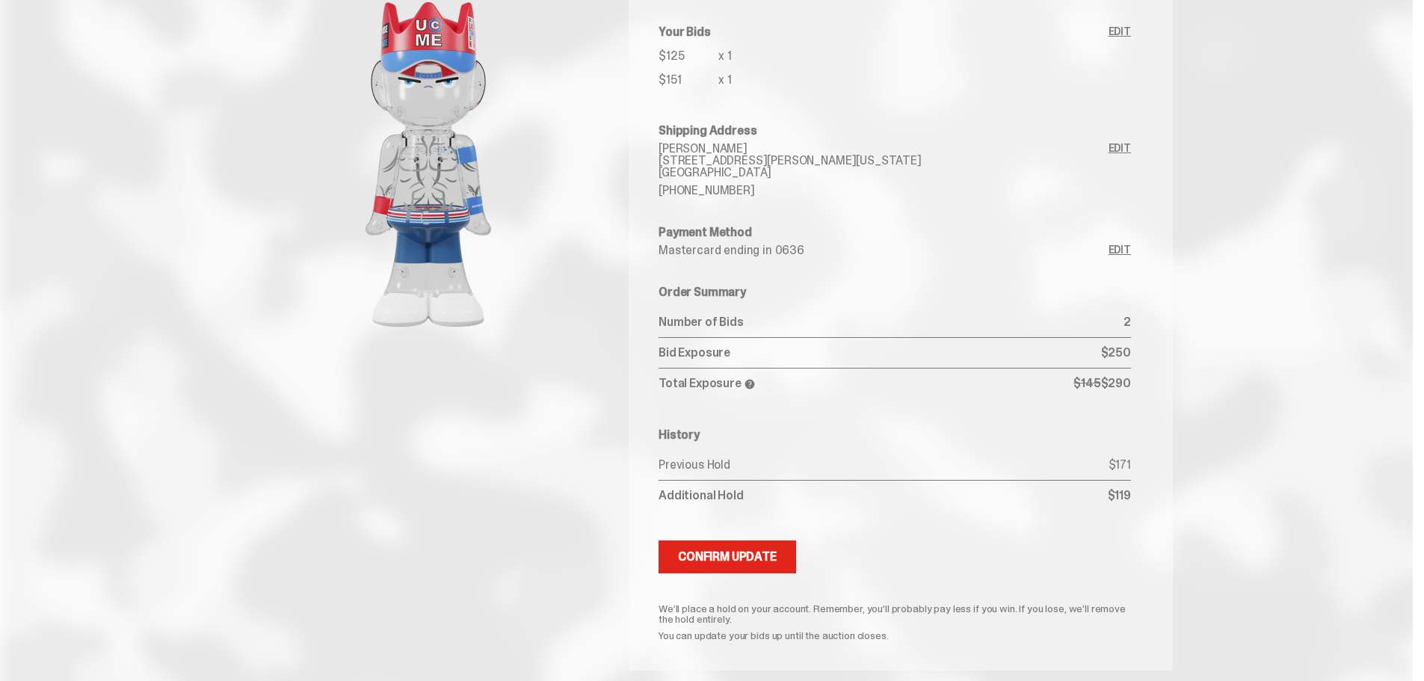
click at [749, 380] on span at bounding box center [750, 384] width 12 height 12
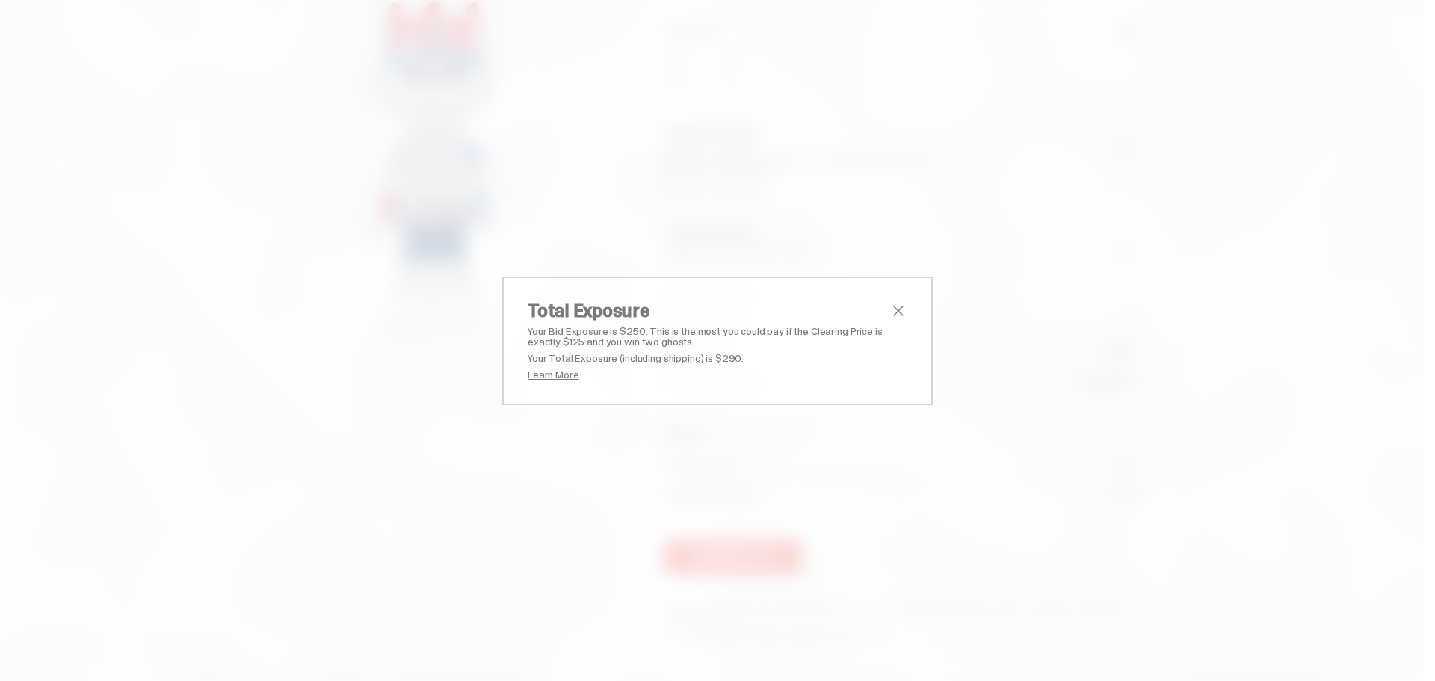
click at [894, 309] on span "close" at bounding box center [898, 311] width 18 height 18
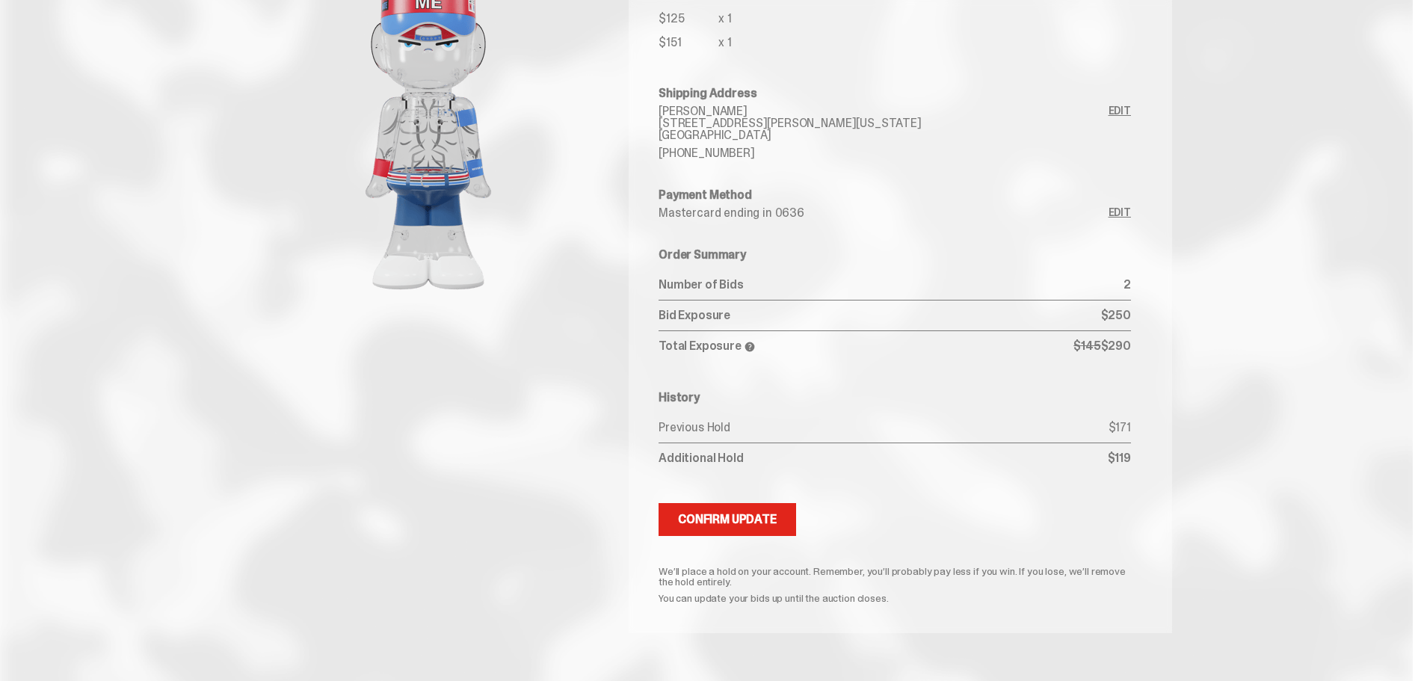
scroll to position [203, 0]
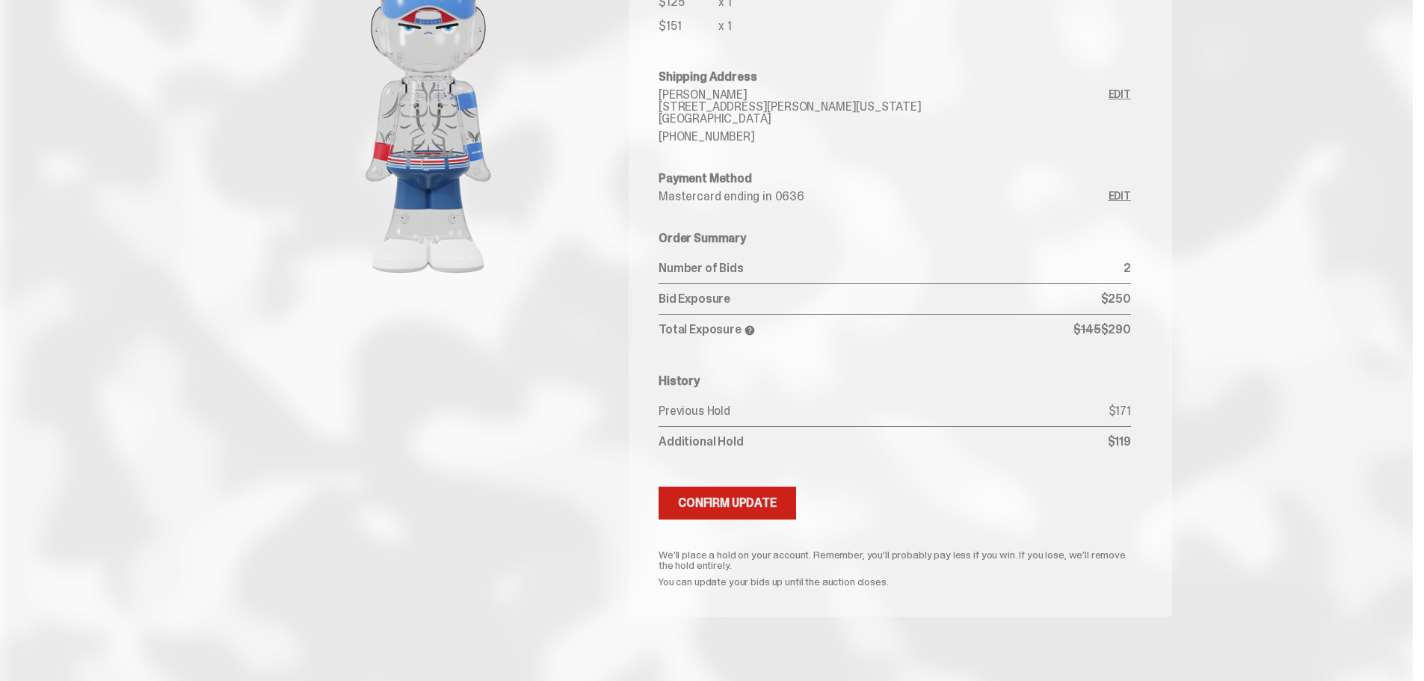
click at [750, 498] on div "Confirm Update" at bounding box center [727, 503] width 99 height 12
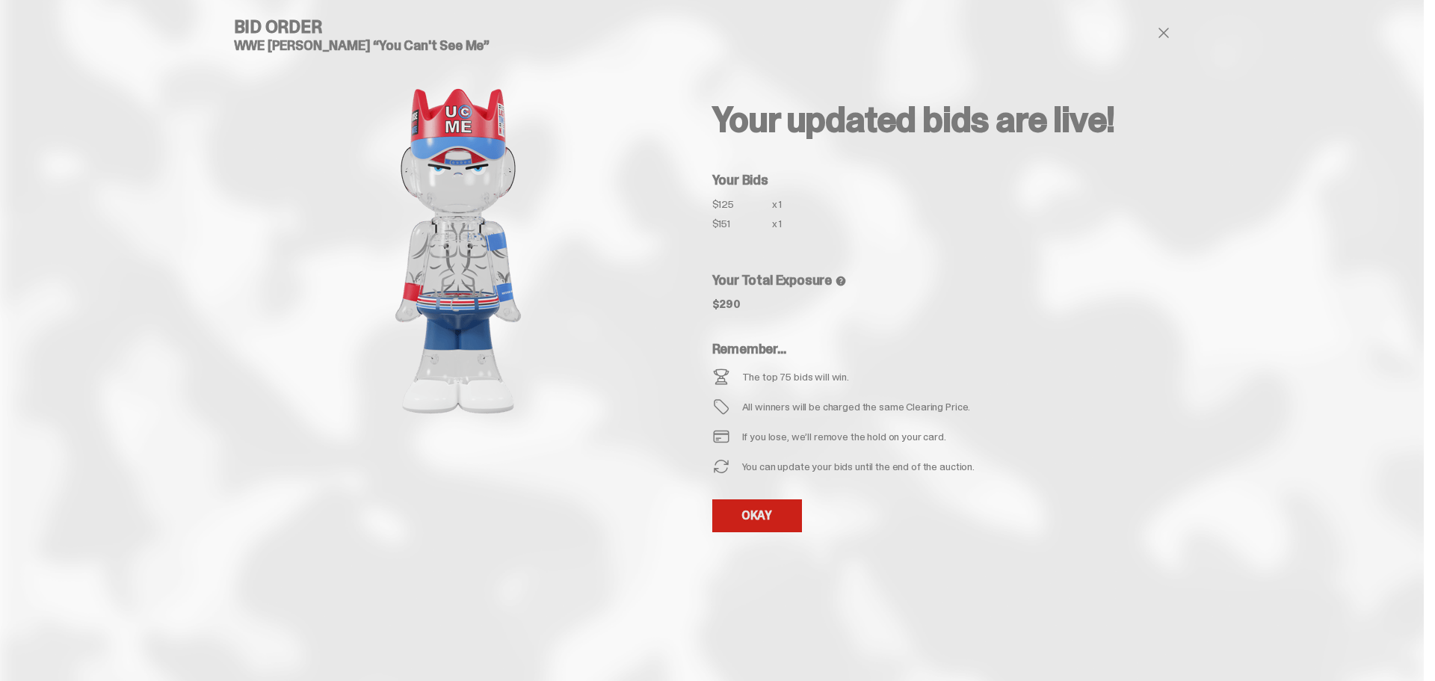
click at [756, 510] on link "OKAY" at bounding box center [757, 515] width 90 height 33
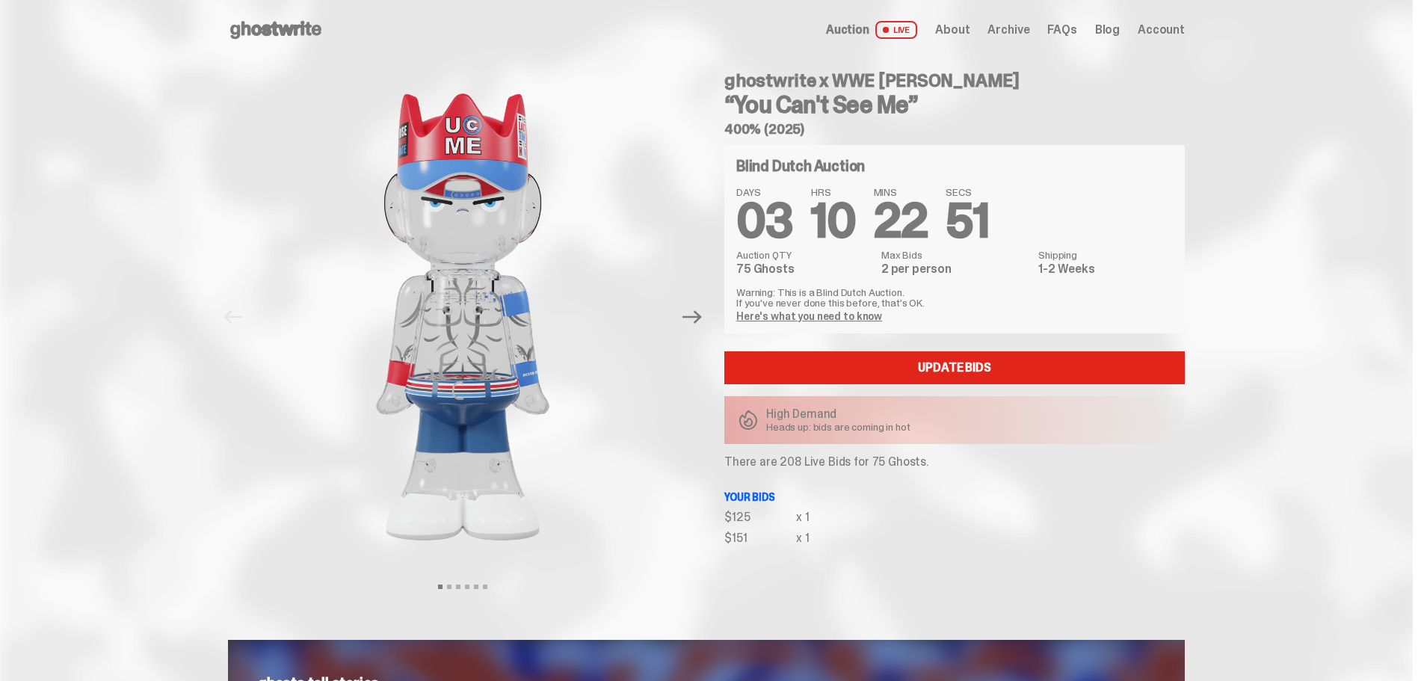
click at [1150, 33] on span "Account" at bounding box center [1160, 30] width 47 height 12
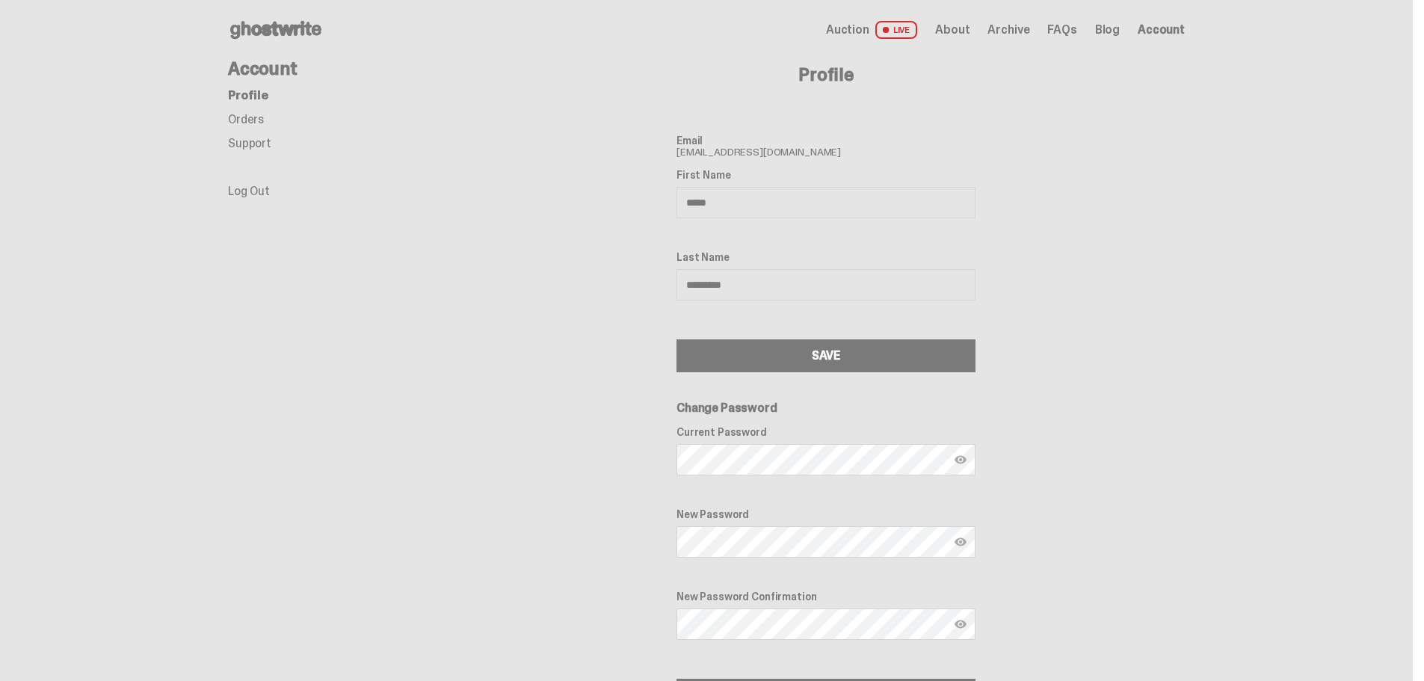
click at [264, 117] on link "Orders" at bounding box center [246, 119] width 36 height 16
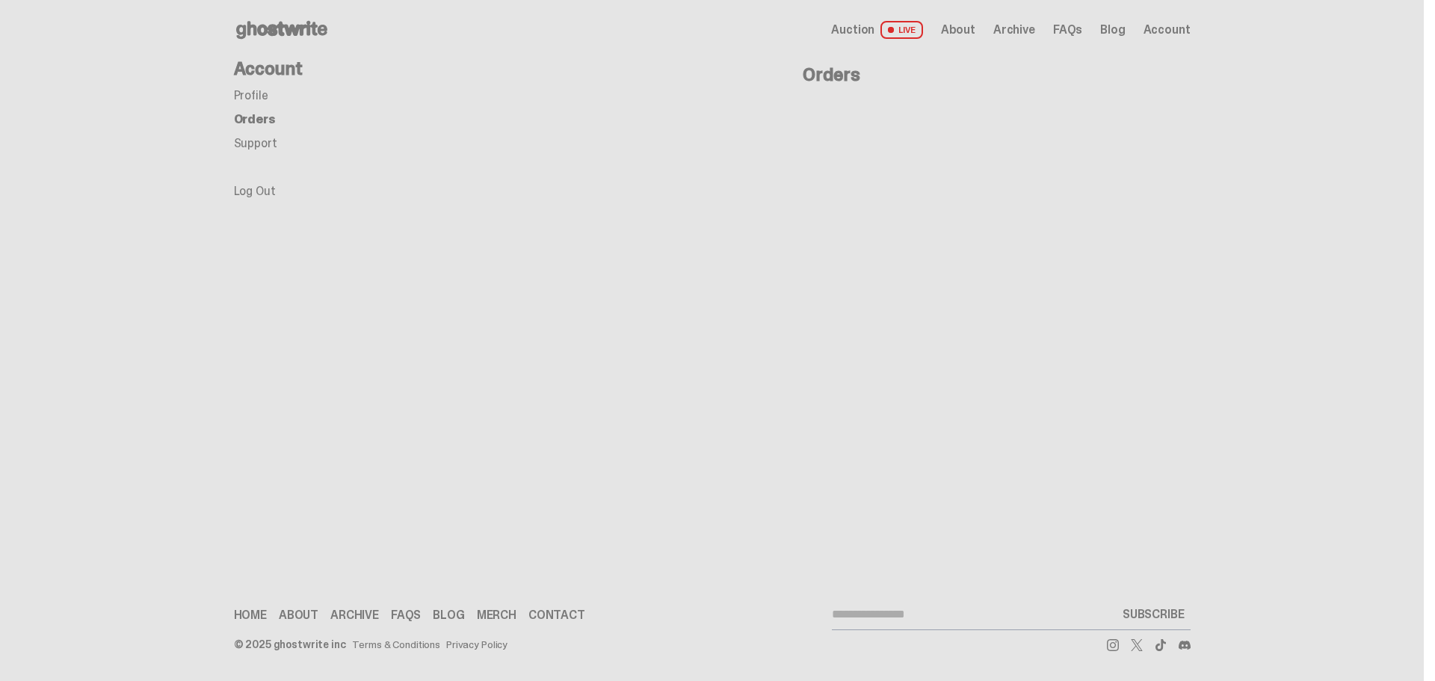
click at [291, 30] on use at bounding box center [281, 30] width 91 height 18
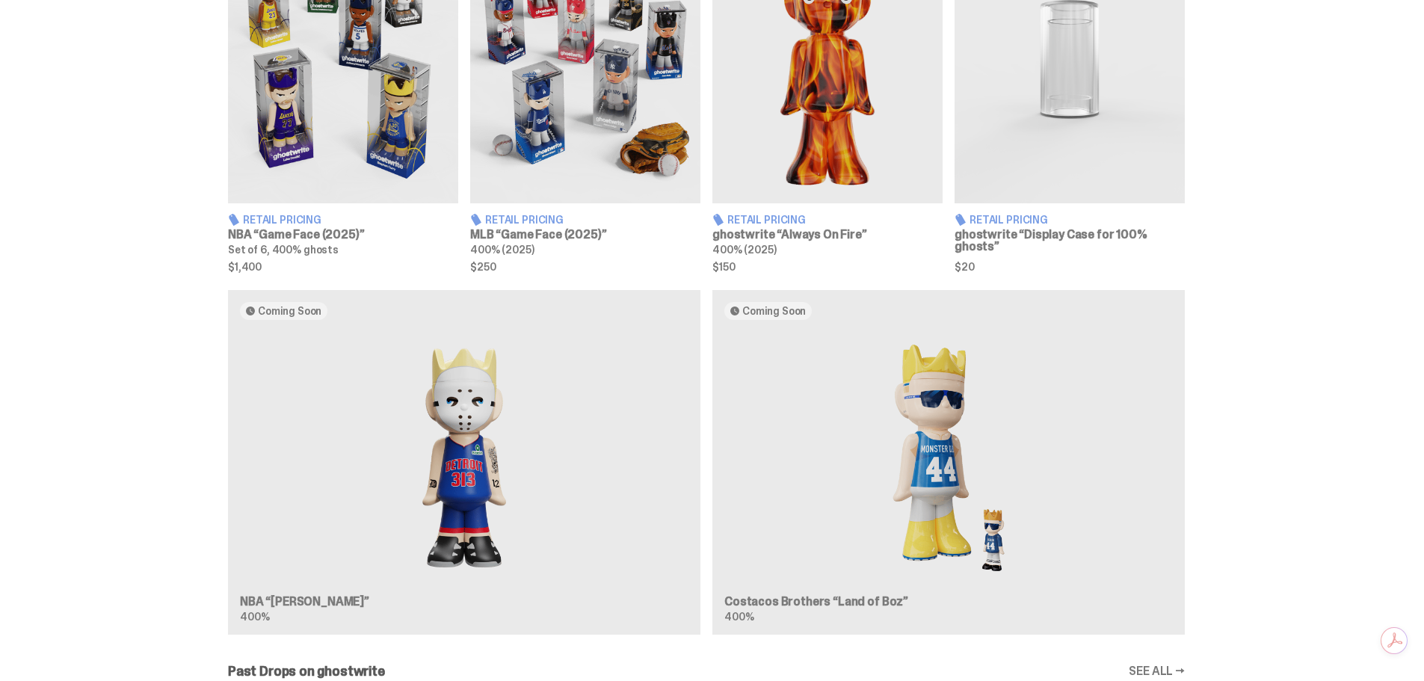
scroll to position [971, 0]
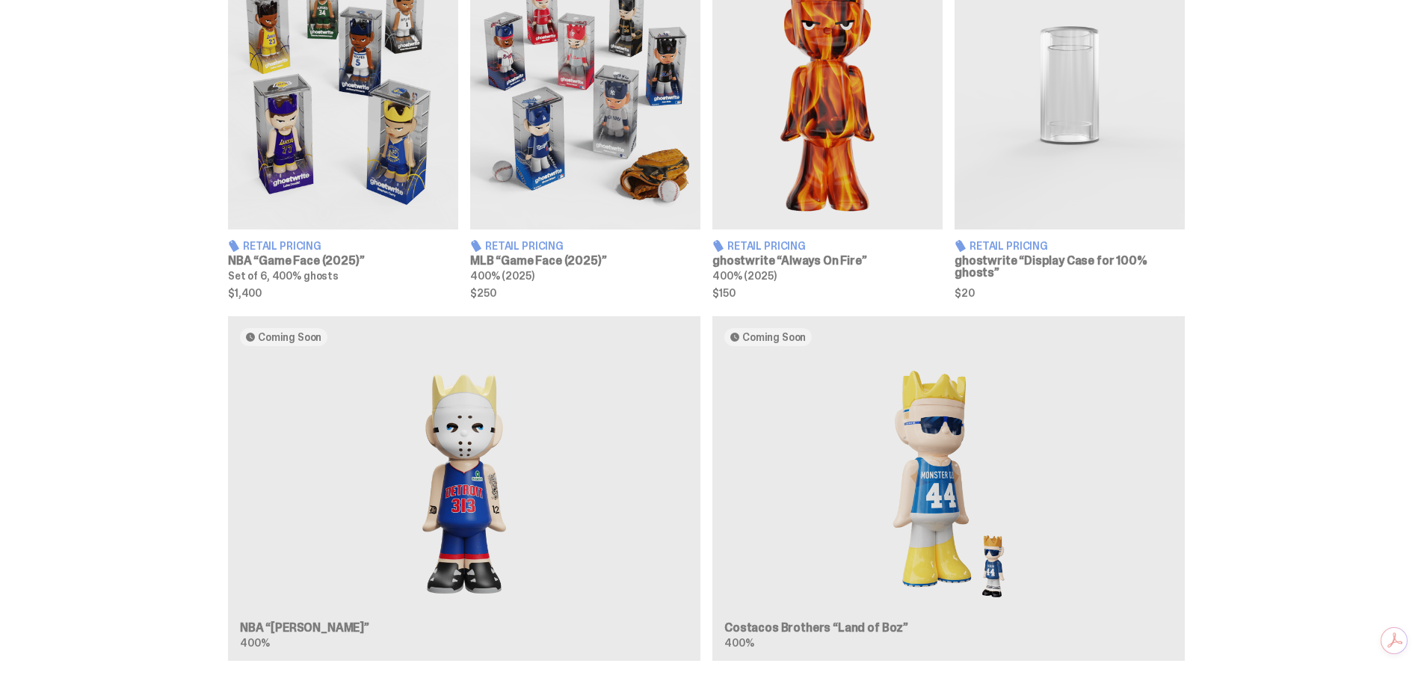
click at [474, 487] on div "Coming Soon NBA “[PERSON_NAME]” 400% Coming Soon Costacos Brothers “Land of Boz…" at bounding box center [706, 494] width 1076 height 357
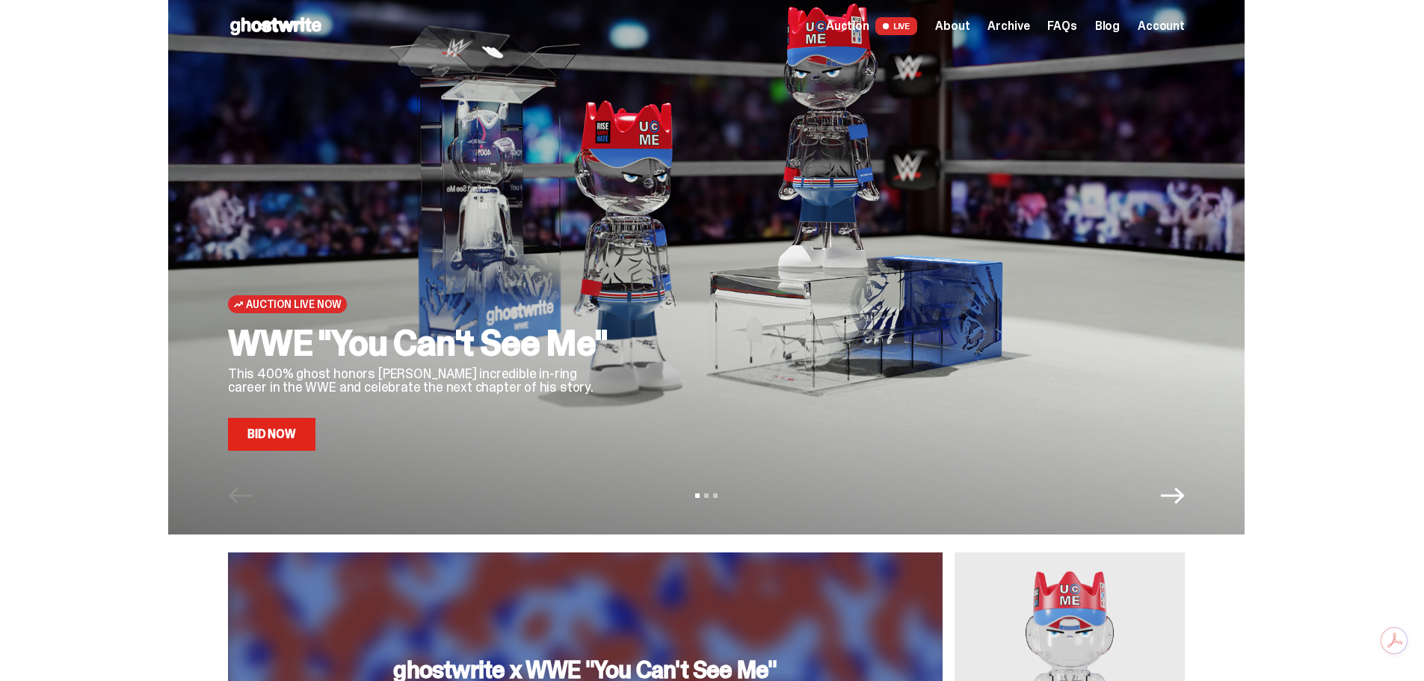
scroll to position [0, 0]
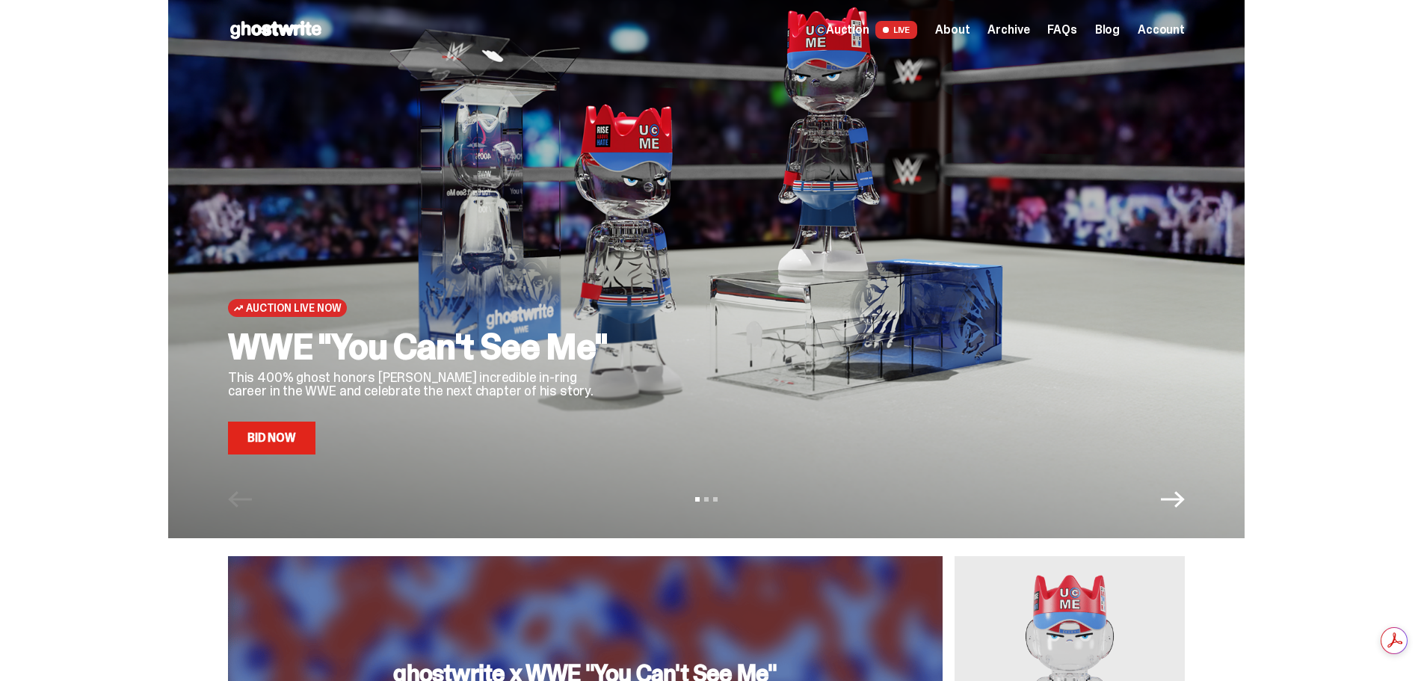
click at [1174, 502] on icon "Next" at bounding box center [1172, 499] width 24 height 24
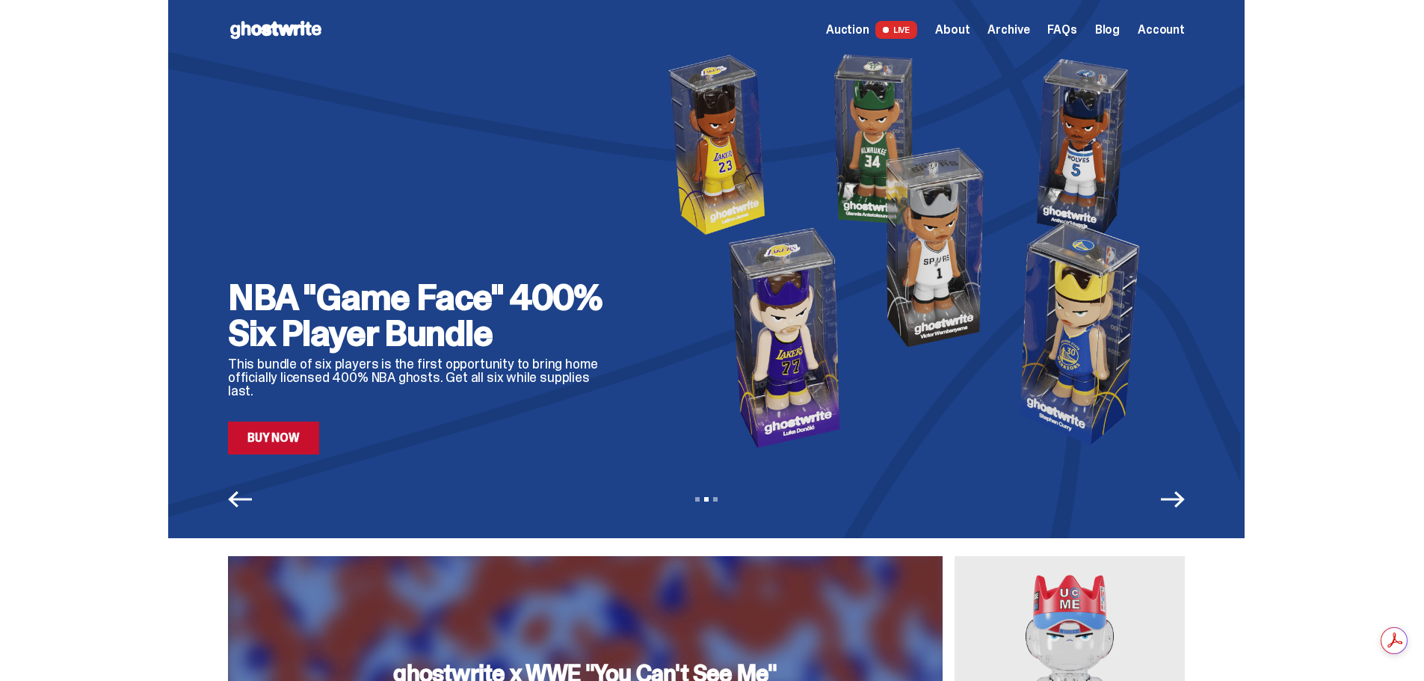
click at [282, 445] on link "Buy Now" at bounding box center [273, 437] width 91 height 33
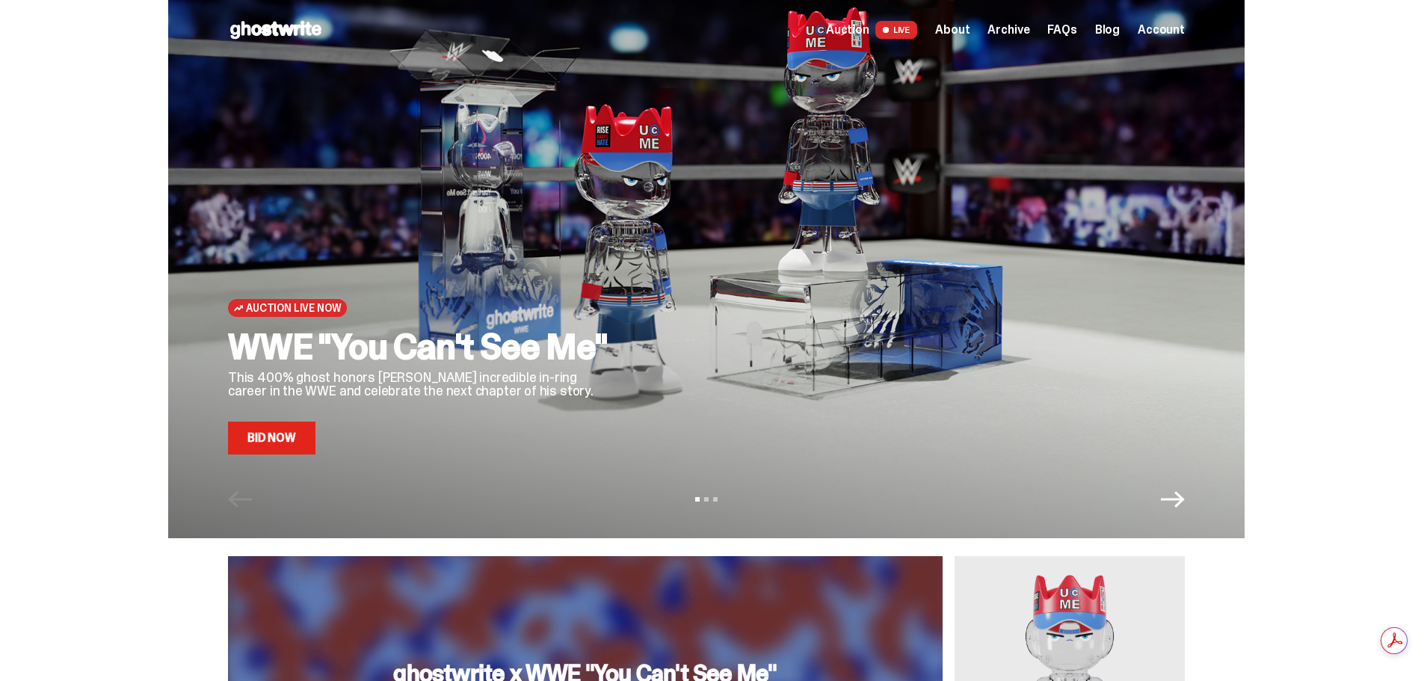
click at [1178, 503] on icon "Next" at bounding box center [1172, 499] width 24 height 24
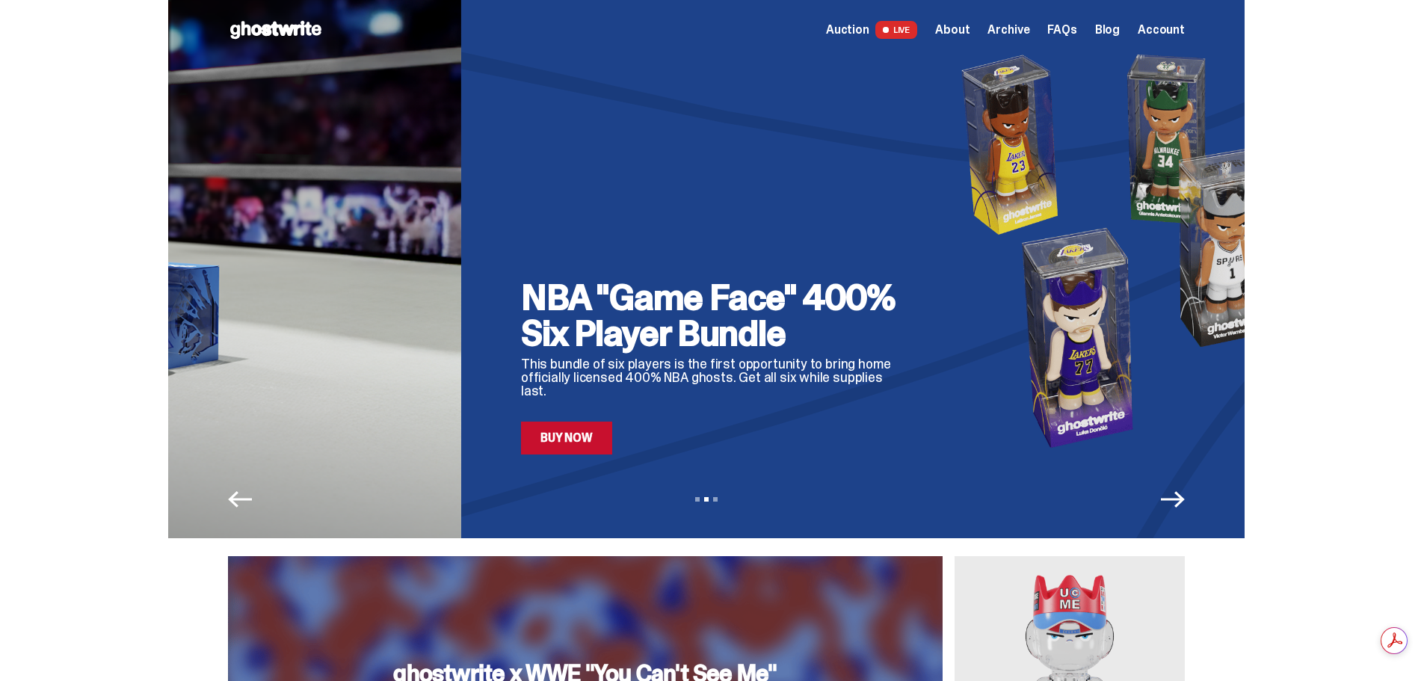
click at [1178, 502] on icon "Next" at bounding box center [1172, 499] width 24 height 24
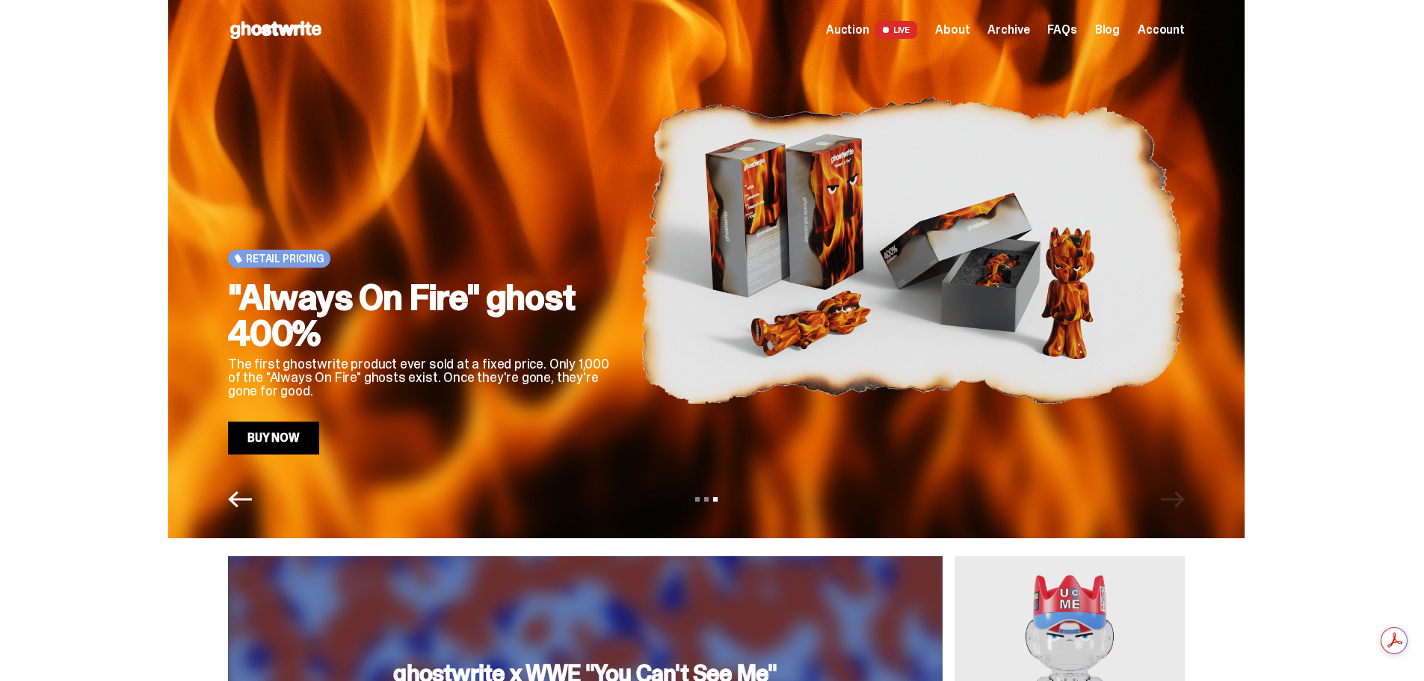
click at [300, 439] on link "Buy Now" at bounding box center [273, 437] width 91 height 33
